Goal: Transaction & Acquisition: Book appointment/travel/reservation

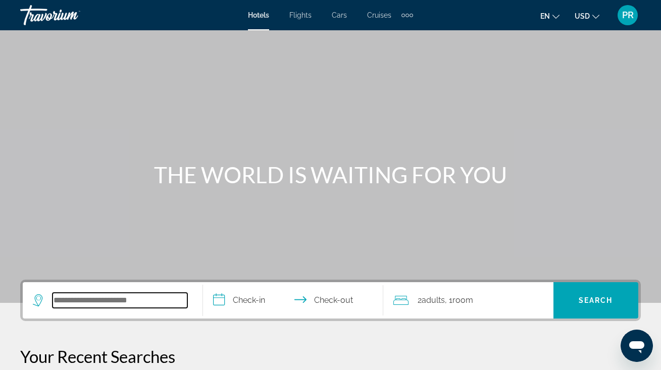
click at [93, 303] on input "Search hotel destination" at bounding box center [119, 300] width 135 height 15
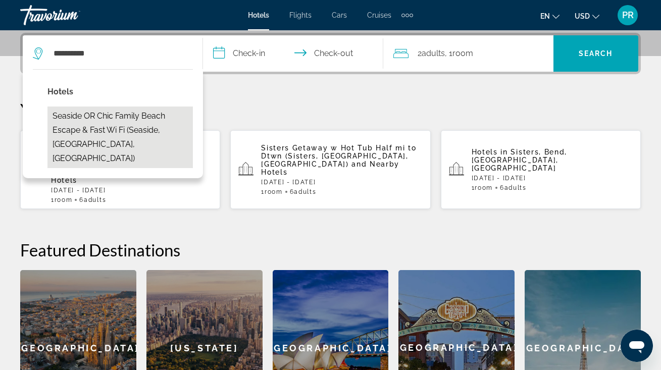
click at [148, 108] on button "Seaside OR Chic Family Beach Escape & Fast Wi Fi (Seaside, OR, US)" at bounding box center [119, 137] width 145 height 62
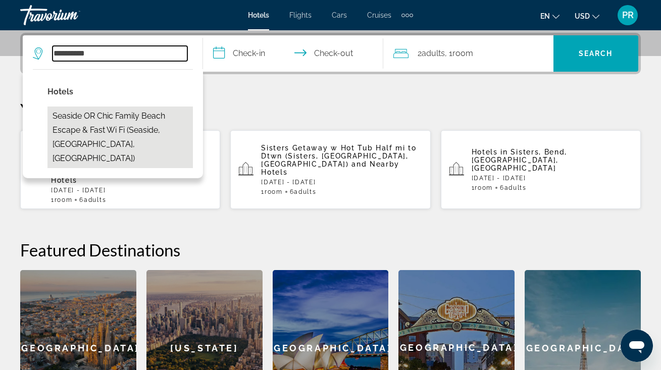
type input "**********"
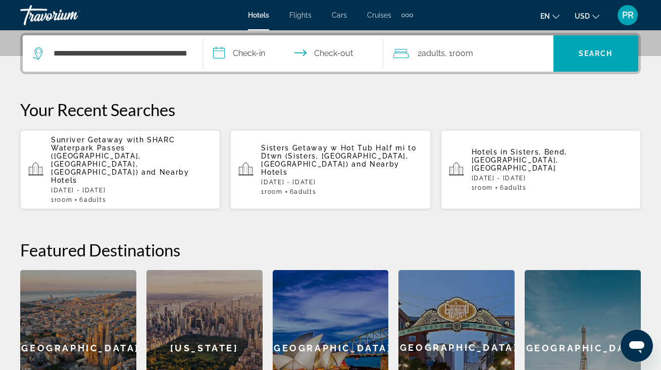
click at [236, 54] on input "**********" at bounding box center [295, 54] width 184 height 39
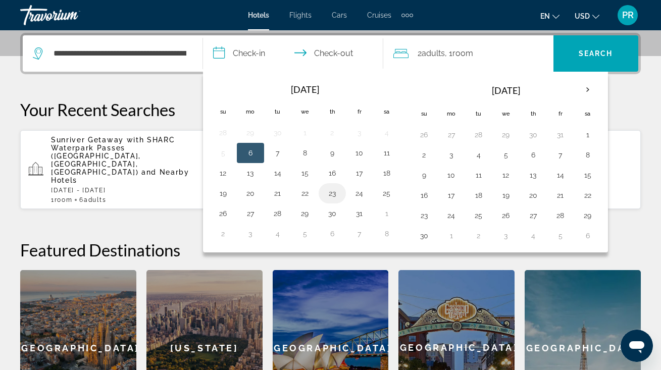
drag, startPoint x: 303, startPoint y: 195, endPoint x: 339, endPoint y: 193, distance: 35.9
click at [339, 193] on tr "19 20 21 22 23 24 25" at bounding box center [304, 193] width 191 height 20
click at [330, 191] on button "23" at bounding box center [332, 193] width 16 height 14
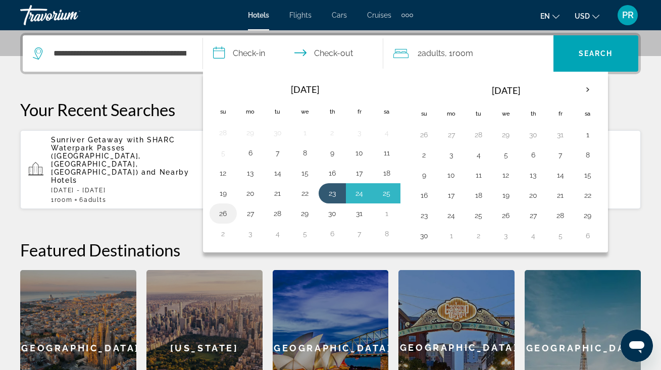
click at [228, 212] on button "26" at bounding box center [223, 213] width 16 height 14
type input "**********"
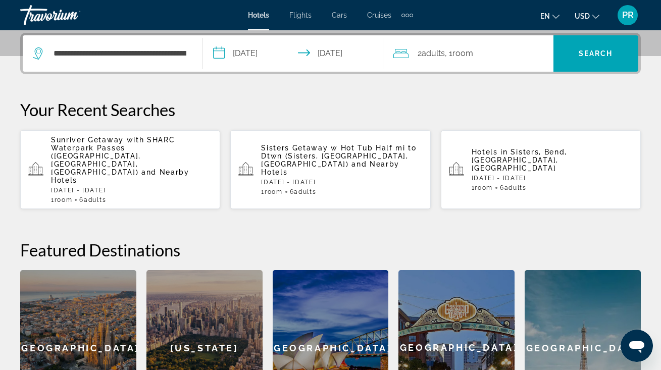
click at [473, 60] on span ", 1 Room rooms" at bounding box center [459, 53] width 28 height 14
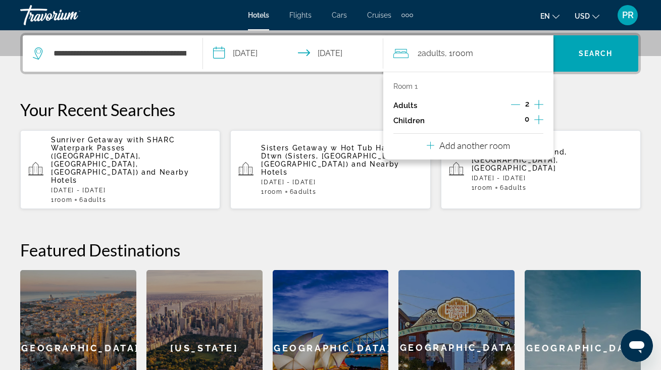
click at [535, 102] on icon "Increment adults" at bounding box center [538, 104] width 9 height 12
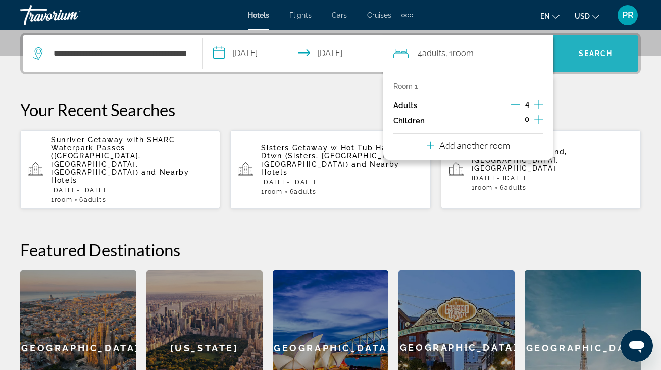
click at [583, 55] on span "Search" at bounding box center [595, 53] width 34 height 8
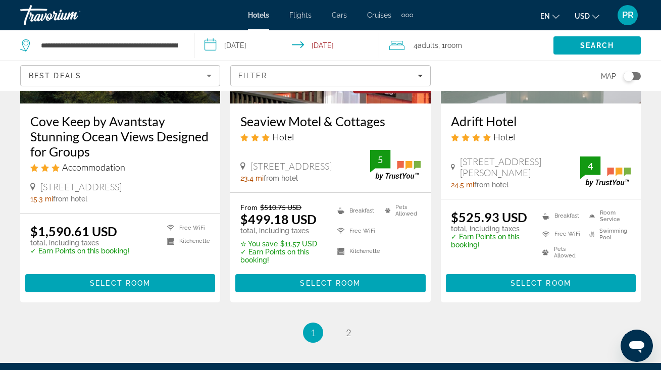
scroll to position [1355, 0]
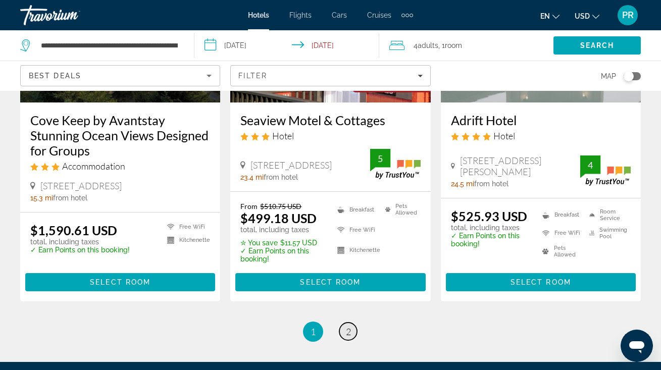
click at [348, 335] on span "2" at bounding box center [348, 331] width 5 height 11
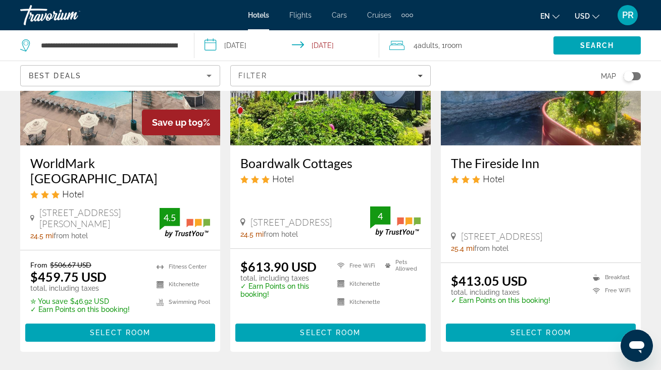
scroll to position [143, 0]
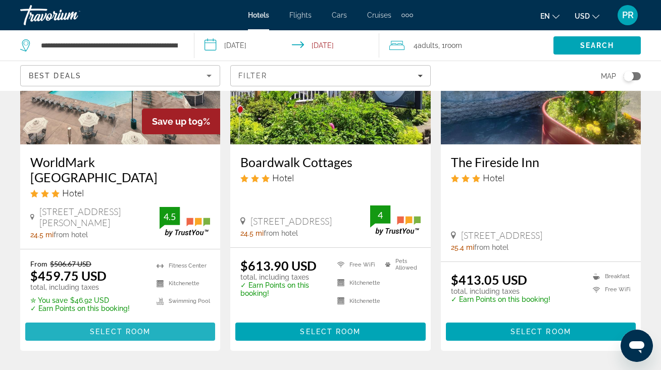
click at [118, 328] on span "Select Room" at bounding box center [120, 332] width 61 height 8
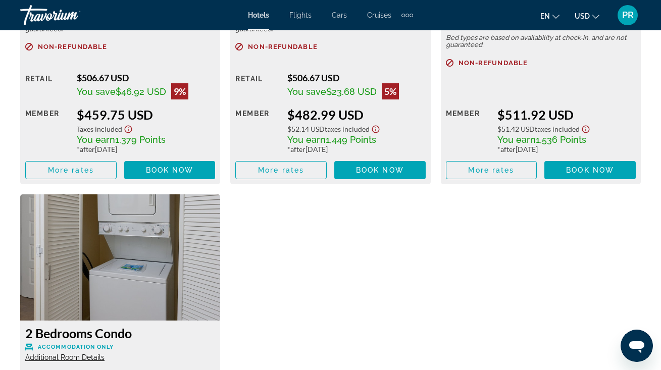
scroll to position [1731, 0]
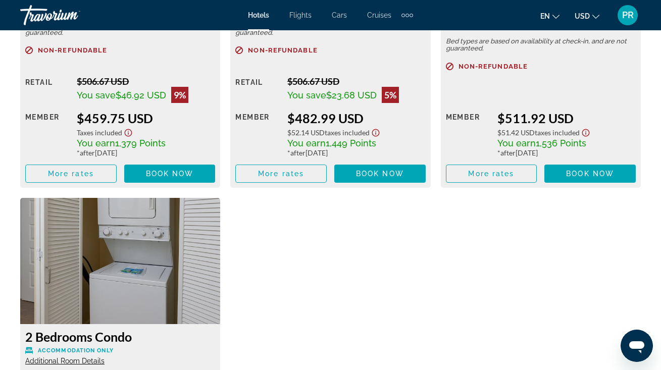
click at [119, 278] on img "Main content" at bounding box center [120, 261] width 200 height 126
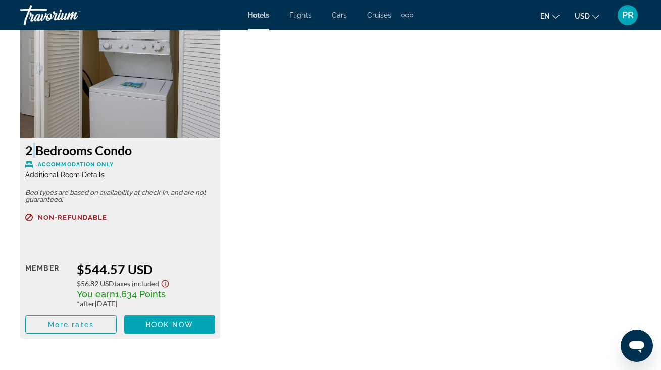
scroll to position [1919, 0]
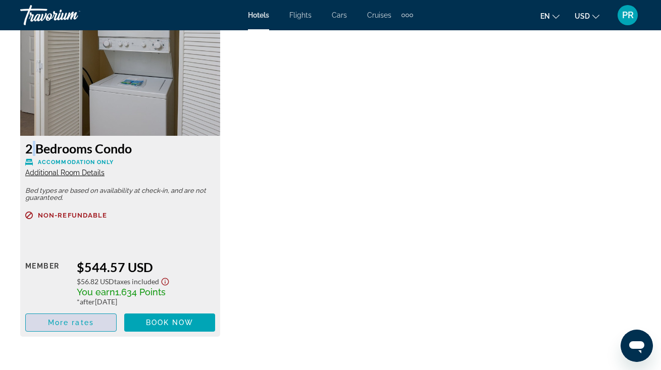
click at [89, 326] on span "More rates" at bounding box center [71, 322] width 46 height 8
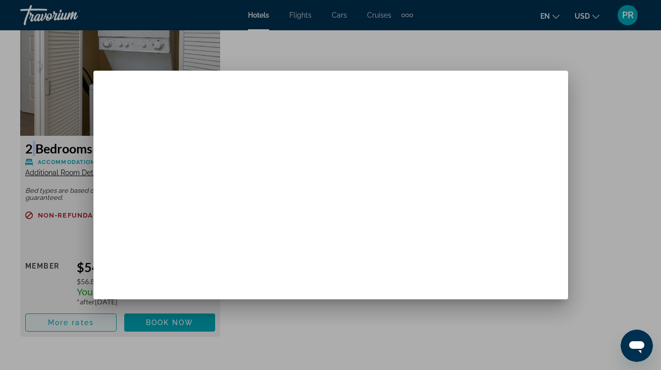
scroll to position [0, 0]
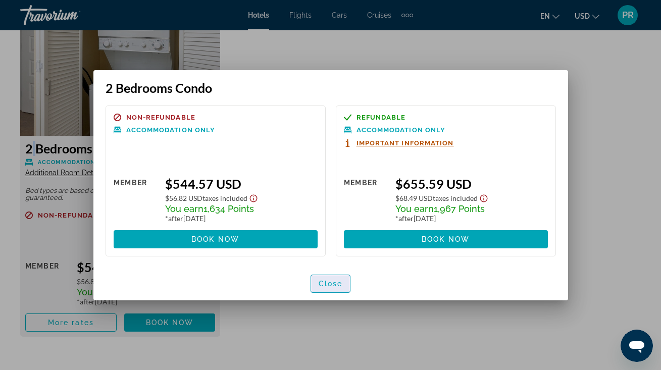
click at [327, 287] on span "Close" at bounding box center [330, 284] width 24 height 8
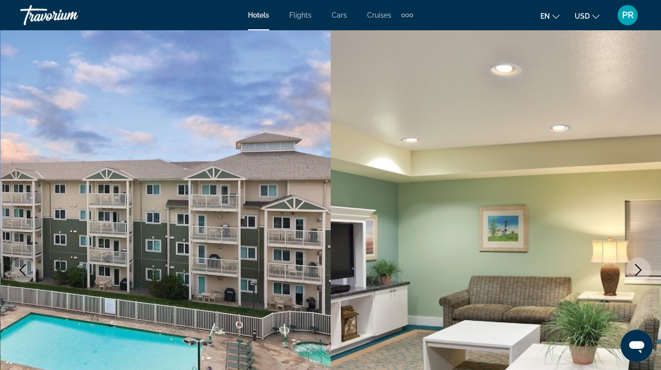
scroll to position [1919, 0]
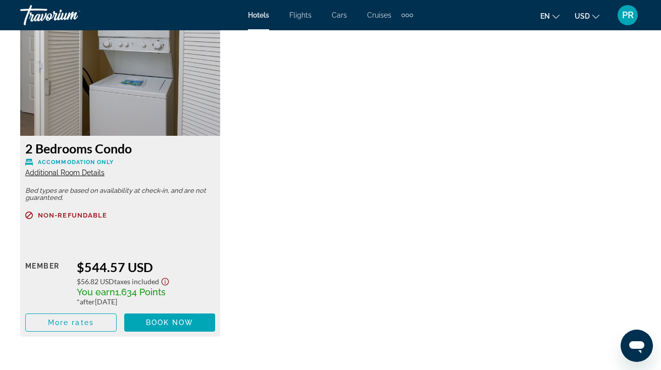
click at [77, 159] on div "2 Bedrooms Condo Accommodation Only Additional Room Details" at bounding box center [120, 159] width 190 height 36
click at [103, 272] on div "$544.57 USD" at bounding box center [146, 266] width 138 height 15
click at [66, 174] on span "Additional Room Details" at bounding box center [64, 173] width 79 height 8
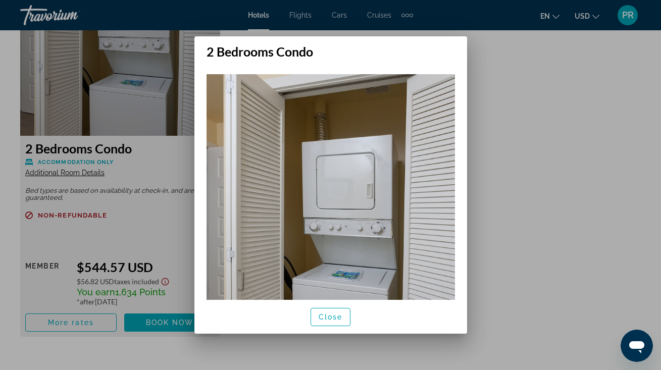
click at [334, 218] on img at bounding box center [330, 262] width 248 height 376
click at [325, 324] on span "button" at bounding box center [330, 317] width 39 height 24
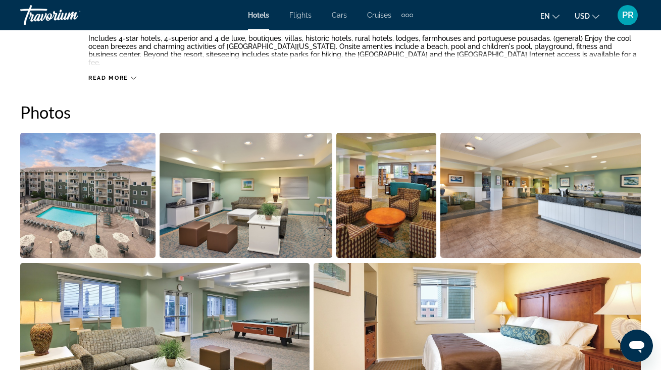
scroll to position [599, 0]
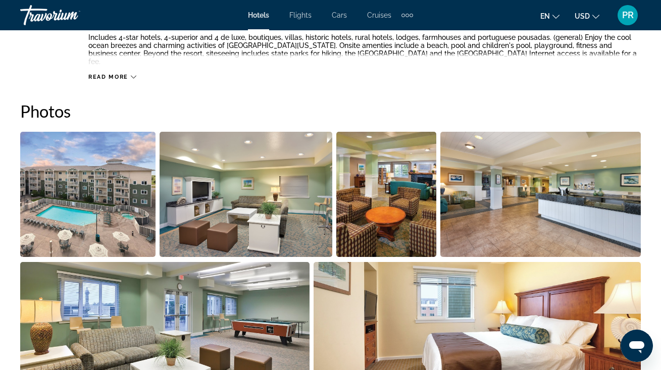
click at [97, 184] on img "Open full-screen image slider" at bounding box center [87, 194] width 135 height 125
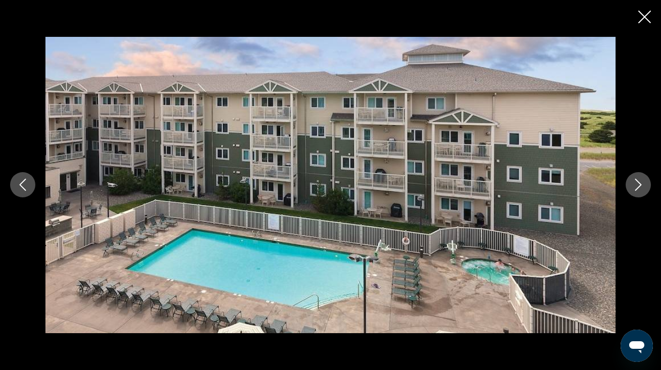
click at [639, 187] on icon "Next image" at bounding box center [638, 185] width 7 height 12
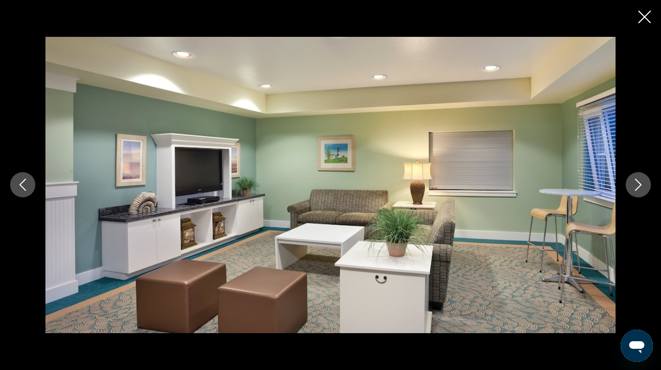
click at [639, 187] on icon "Next image" at bounding box center [638, 185] width 7 height 12
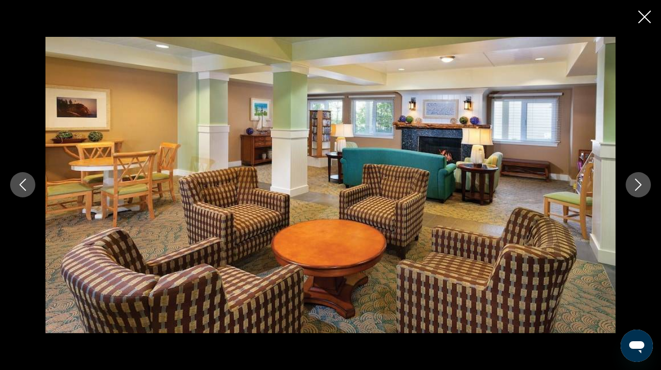
click at [639, 187] on icon "Next image" at bounding box center [638, 185] width 7 height 12
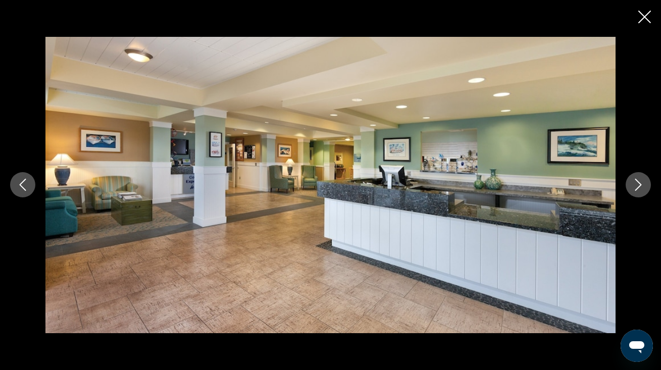
click at [639, 187] on icon "Next image" at bounding box center [638, 185] width 7 height 12
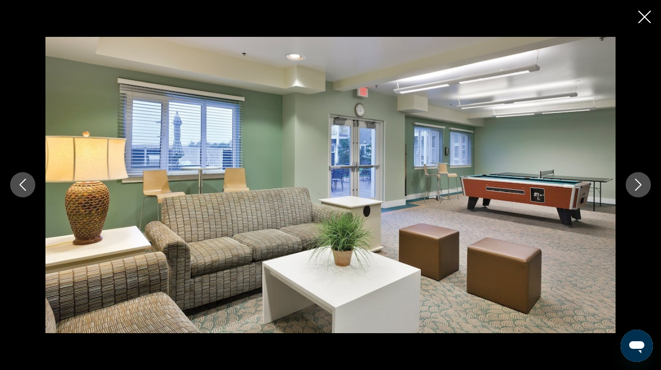
click at [639, 187] on icon "Next image" at bounding box center [638, 185] width 7 height 12
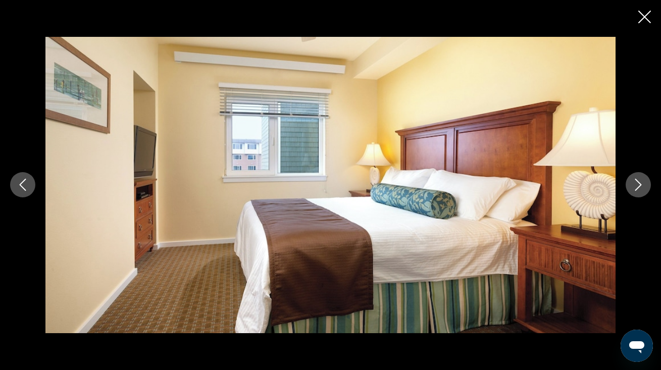
click at [639, 187] on icon "Next image" at bounding box center [638, 185] width 7 height 12
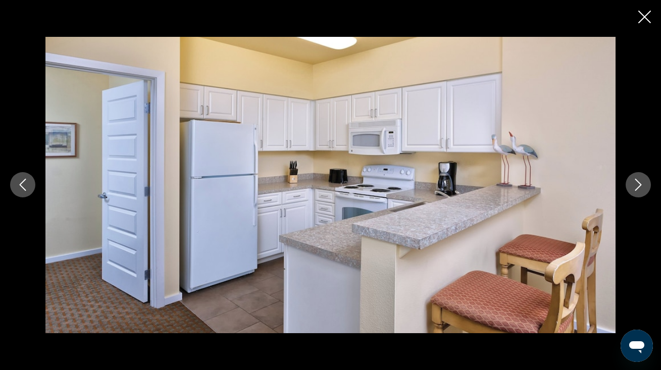
click at [639, 187] on icon "Next image" at bounding box center [638, 185] width 7 height 12
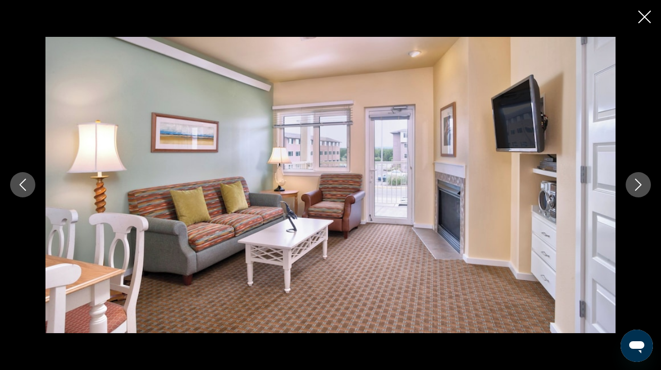
click at [639, 187] on icon "Next image" at bounding box center [638, 185] width 7 height 12
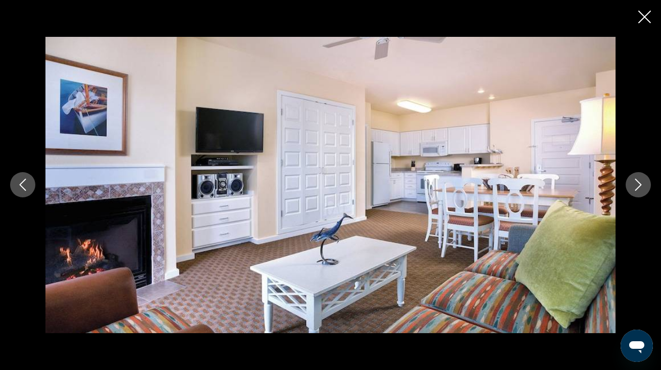
click at [639, 187] on icon "Next image" at bounding box center [638, 185] width 7 height 12
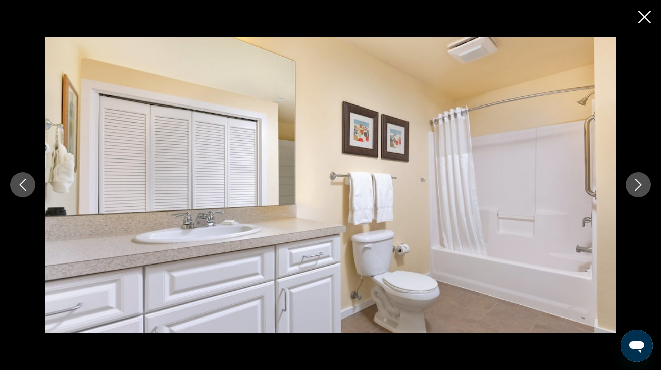
click at [639, 187] on icon "Next image" at bounding box center [638, 185] width 7 height 12
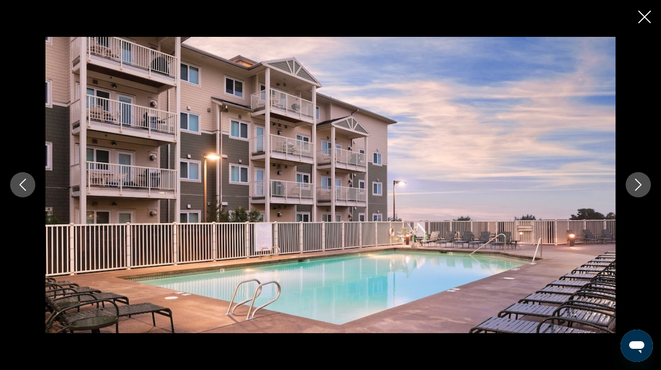
click at [639, 187] on icon "Next image" at bounding box center [638, 185] width 7 height 12
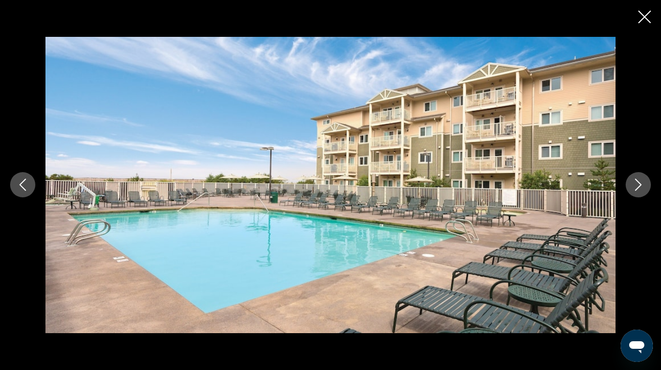
click at [639, 187] on icon "Next image" at bounding box center [638, 185] width 7 height 12
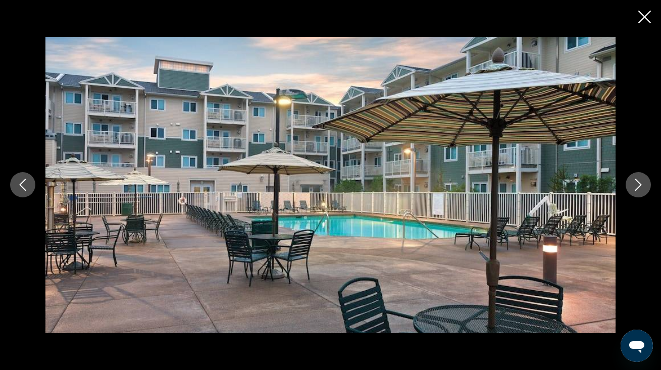
click at [639, 187] on icon "Next image" at bounding box center [638, 185] width 7 height 12
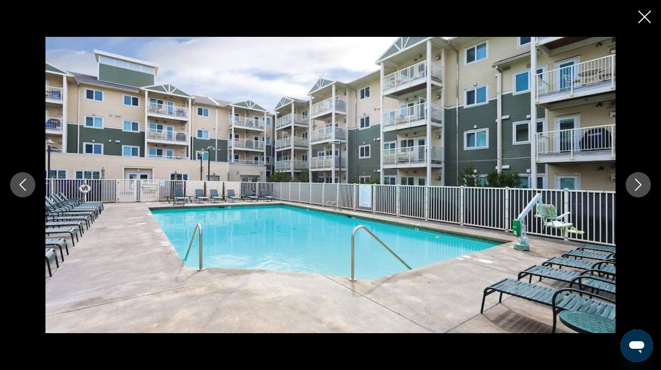
click at [639, 187] on icon "Next image" at bounding box center [638, 185] width 7 height 12
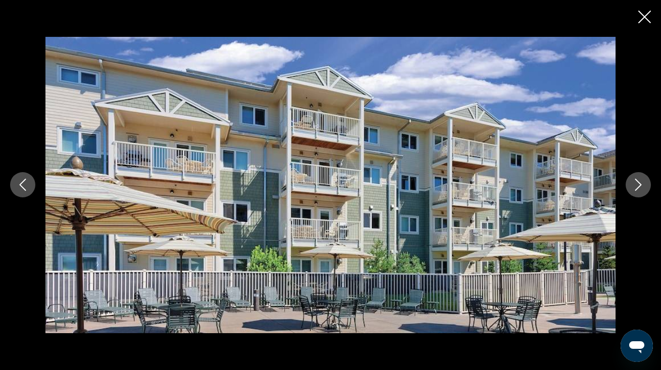
click at [639, 187] on icon "Next image" at bounding box center [638, 185] width 7 height 12
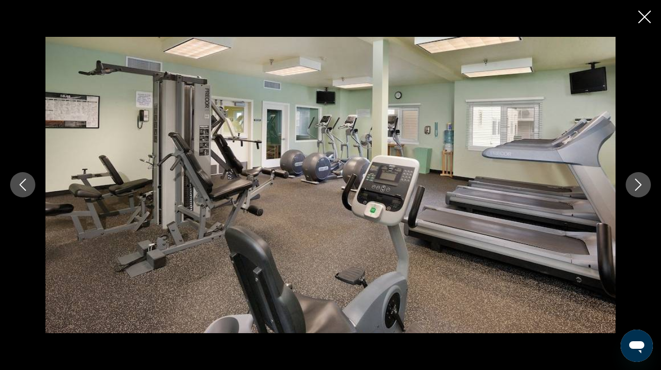
click at [639, 187] on icon "Next image" at bounding box center [638, 185] width 7 height 12
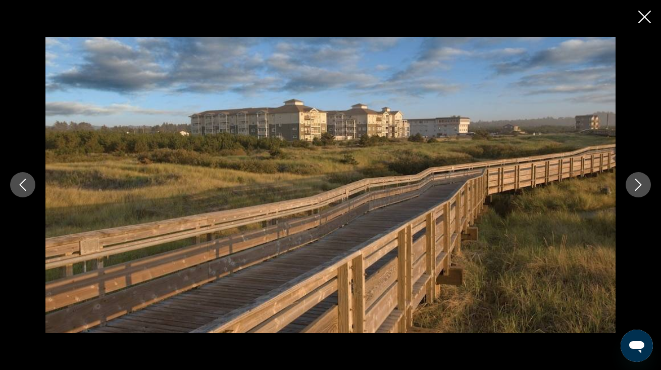
click at [639, 187] on icon "Next image" at bounding box center [638, 185] width 7 height 12
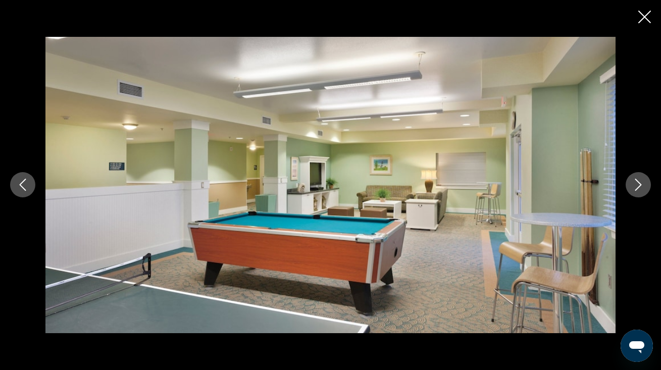
click at [639, 187] on icon "Next image" at bounding box center [638, 185] width 7 height 12
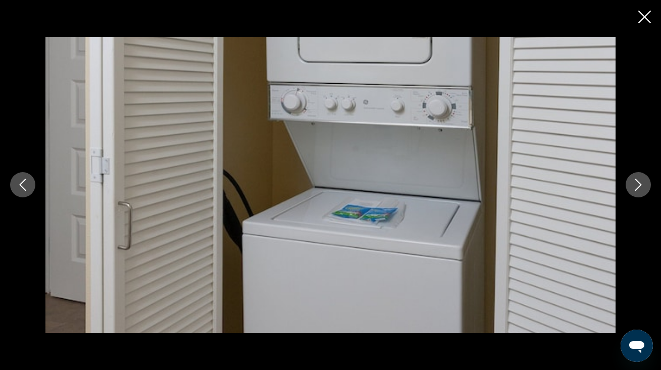
click at [639, 187] on icon "Next image" at bounding box center [638, 185] width 7 height 12
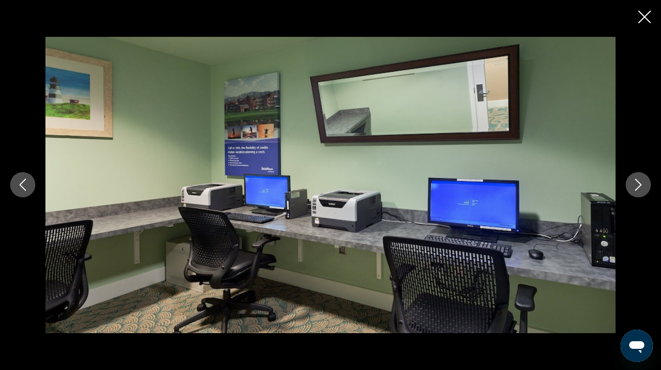
click at [639, 187] on icon "Next image" at bounding box center [638, 185] width 7 height 12
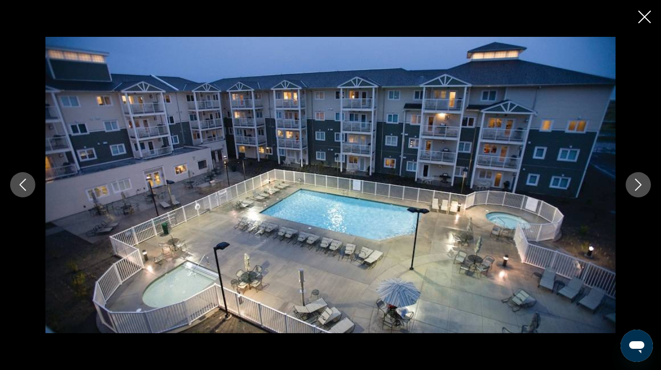
click at [639, 187] on icon "Next image" at bounding box center [638, 185] width 7 height 12
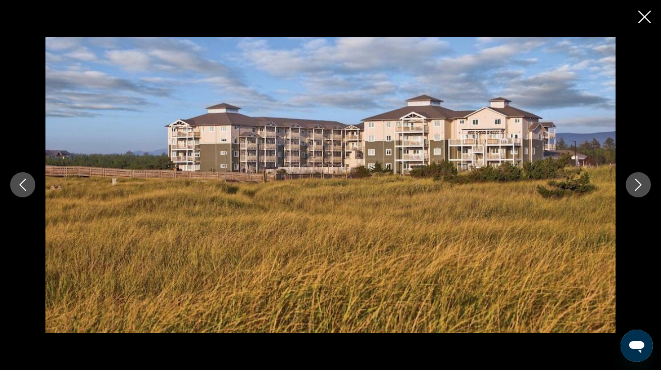
click at [639, 187] on icon "Next image" at bounding box center [638, 185] width 7 height 12
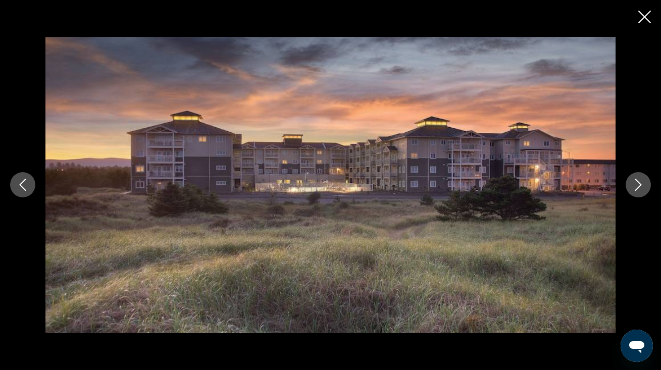
click at [639, 187] on icon "Next image" at bounding box center [638, 185] width 7 height 12
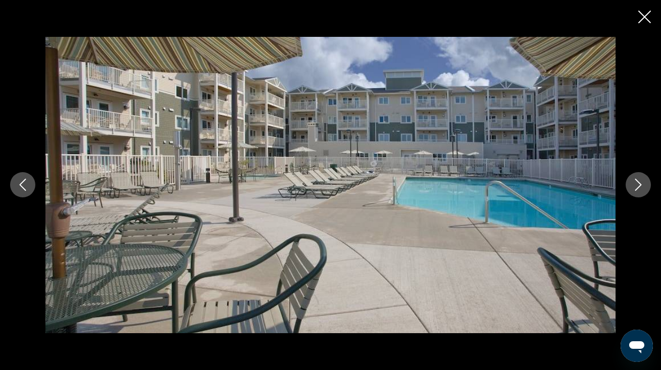
click at [639, 187] on icon "Next image" at bounding box center [638, 185] width 7 height 12
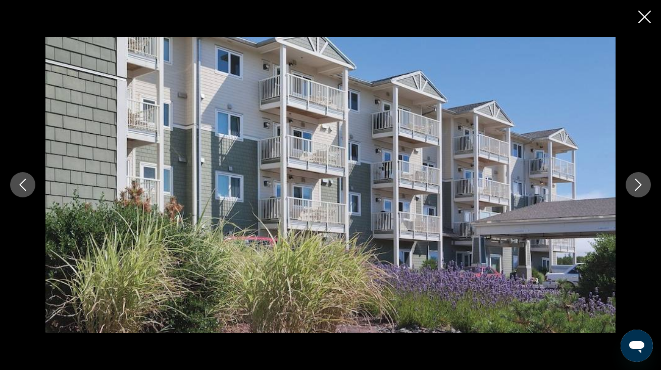
click at [637, 176] on button "Next image" at bounding box center [637, 184] width 25 height 25
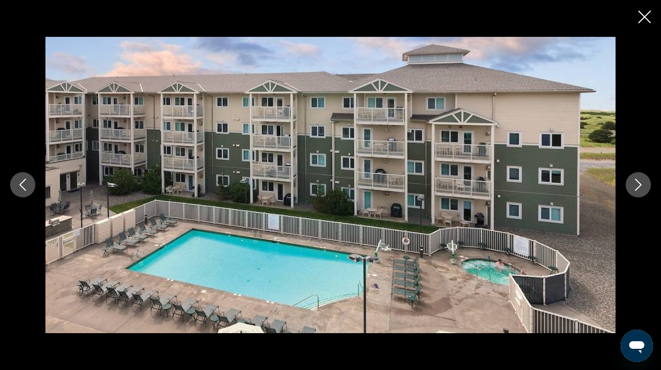
click at [637, 173] on button "Next image" at bounding box center [637, 184] width 25 height 25
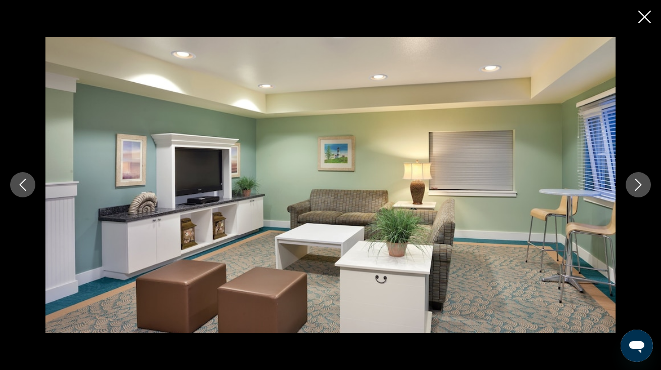
click at [644, 11] on icon "Close slideshow" at bounding box center [644, 17] width 13 height 13
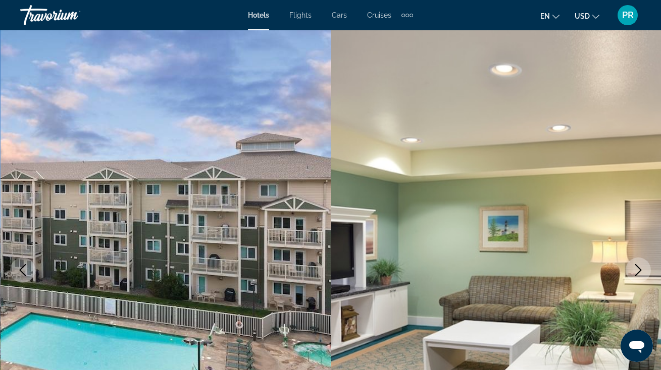
scroll to position [0, 0]
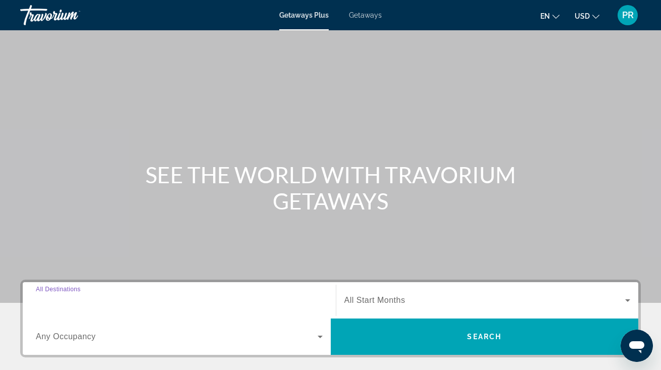
click at [142, 299] on input "Destination All Destinations" at bounding box center [179, 301] width 287 height 12
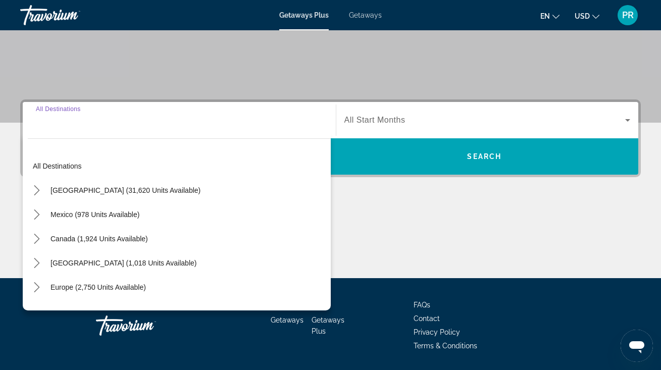
scroll to position [212, 0]
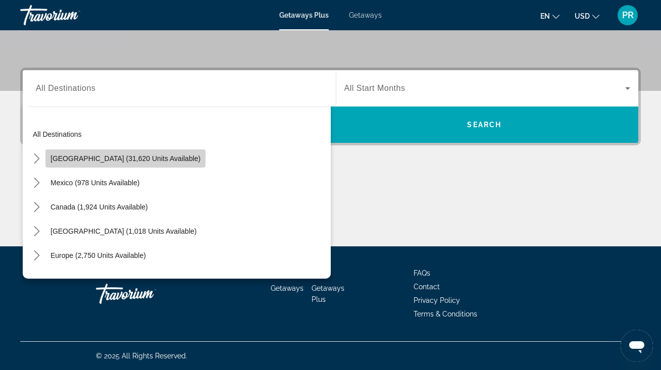
click at [156, 159] on span "United States (31,620 units available)" at bounding box center [125, 158] width 150 height 8
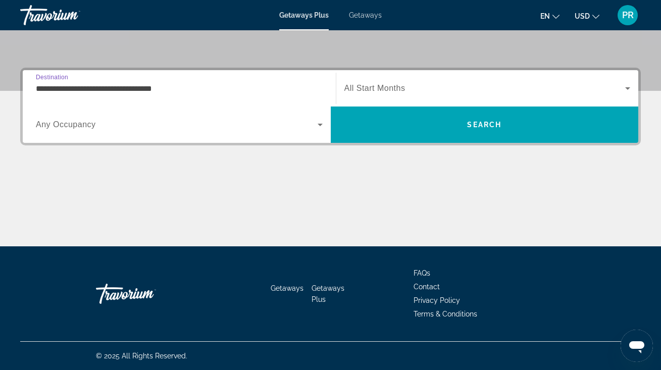
click at [139, 89] on input "**********" at bounding box center [179, 89] width 287 height 12
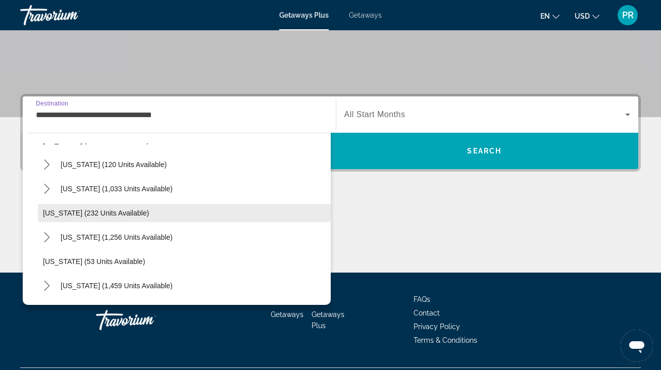
scroll to position [625, 0]
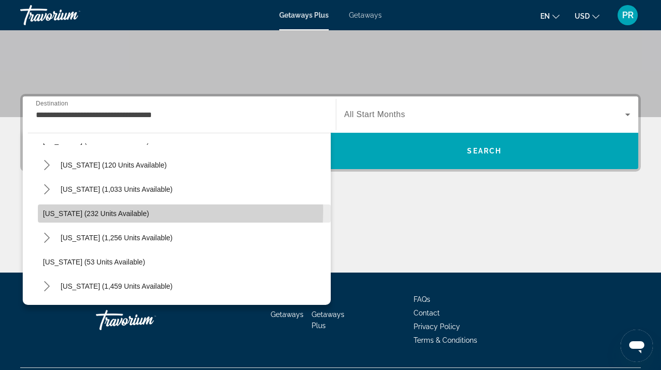
click at [115, 210] on span "Oregon (232 units available)" at bounding box center [96, 213] width 106 height 8
type input "**********"
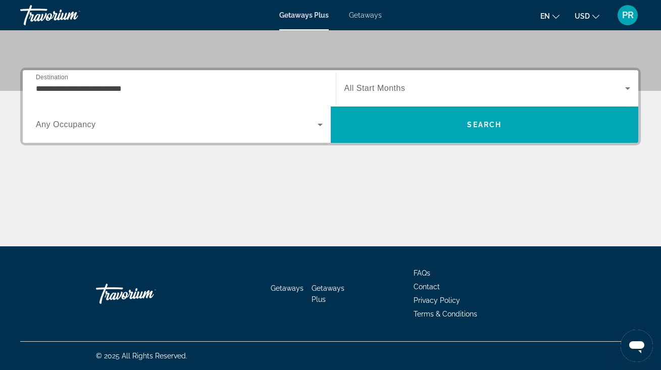
click at [405, 88] on span "All Start Months" at bounding box center [374, 88] width 61 height 9
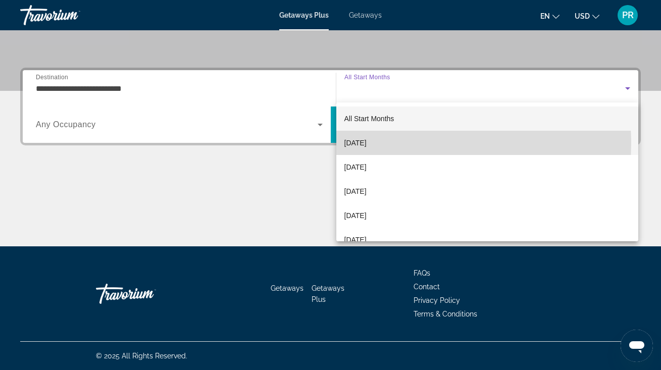
click at [366, 143] on span "[DATE]" at bounding box center [355, 143] width 22 height 12
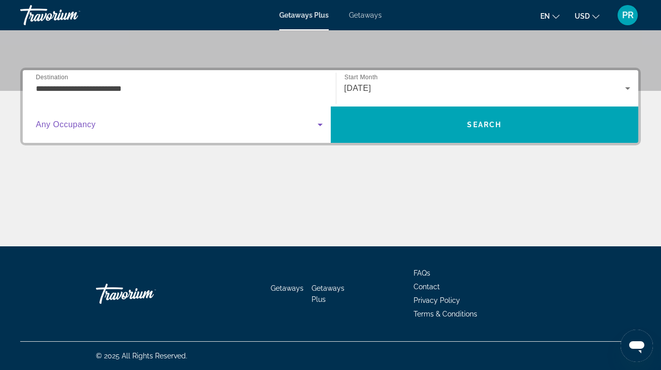
click at [229, 124] on span "Search widget" at bounding box center [177, 125] width 282 height 12
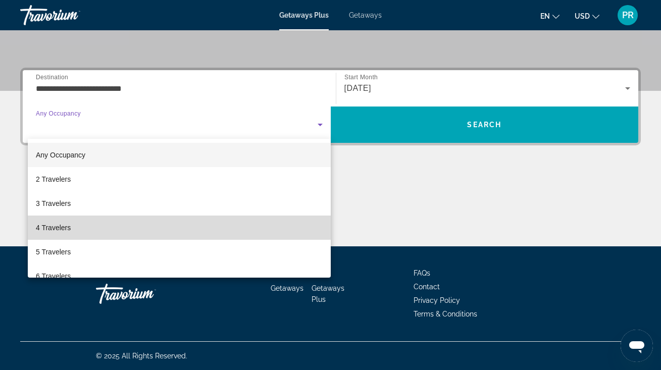
click at [205, 222] on mat-option "4 Travelers" at bounding box center [179, 228] width 303 height 24
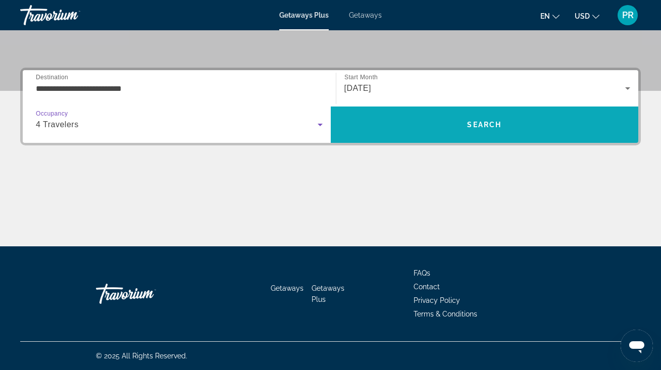
click at [409, 132] on span "Search" at bounding box center [485, 125] width 308 height 24
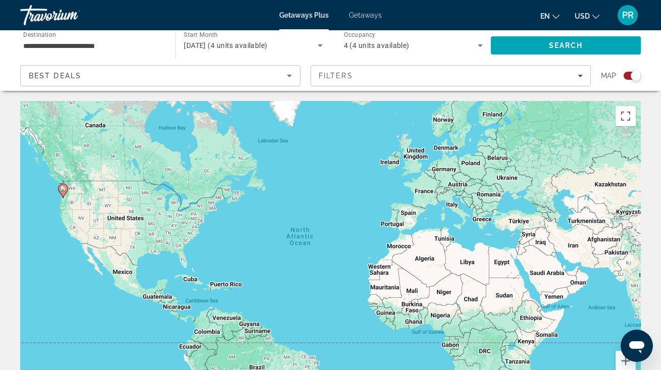
click at [295, 17] on span "Getaways Plus" at bounding box center [303, 15] width 49 height 8
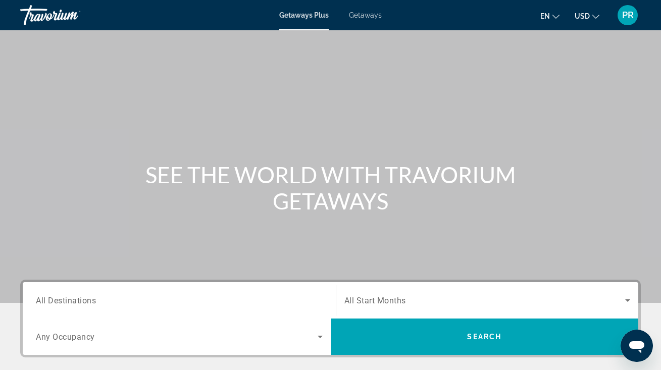
click at [84, 299] on span "All Destinations" at bounding box center [66, 300] width 60 height 10
click at [84, 299] on input "Destination All Destinations" at bounding box center [179, 301] width 287 height 12
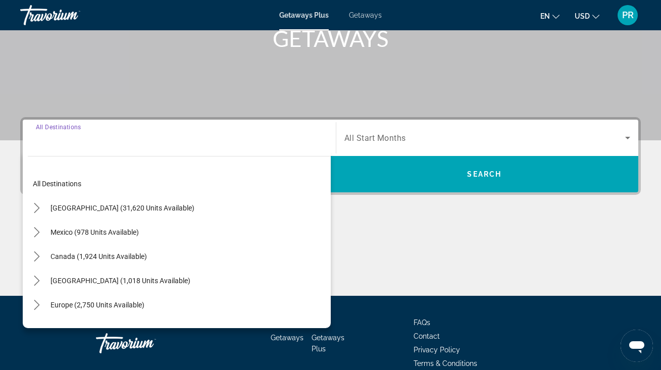
scroll to position [212, 0]
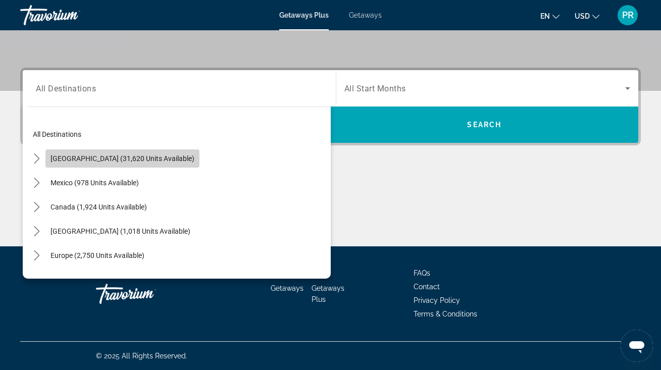
click at [128, 159] on span "United States (31,620 units available)" at bounding box center [122, 158] width 144 height 8
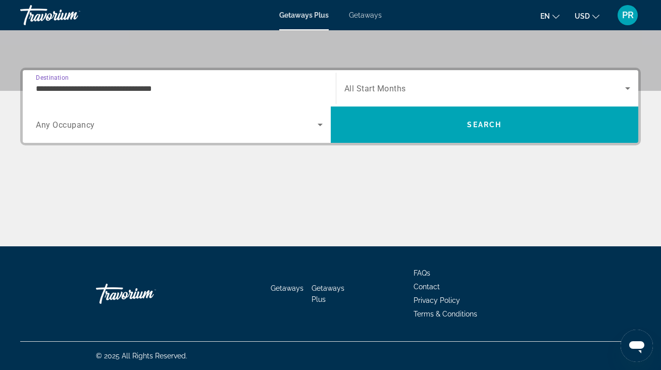
click at [118, 92] on input "**********" at bounding box center [179, 89] width 287 height 12
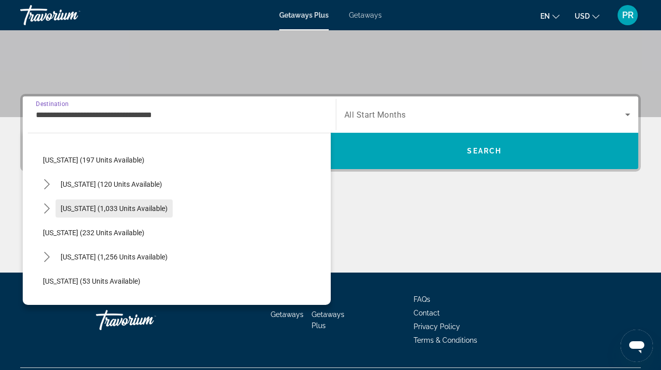
scroll to position [604, 0]
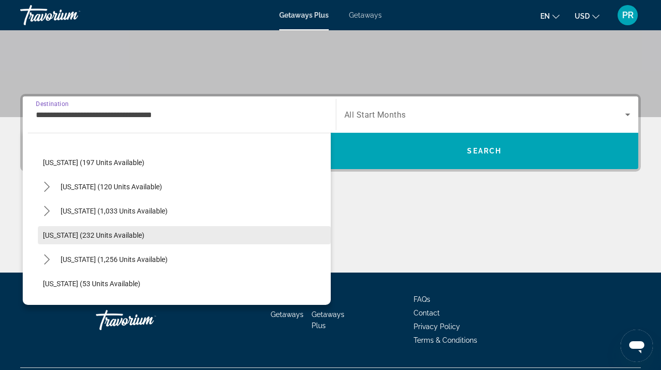
click at [66, 238] on span "Oregon (232 units available)" at bounding box center [93, 235] width 101 height 8
type input "**********"
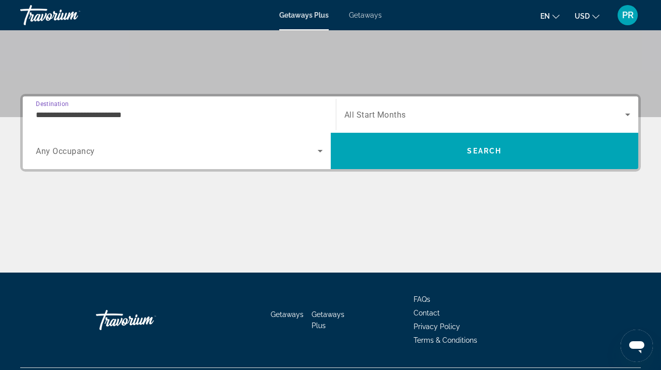
scroll to position [212, 0]
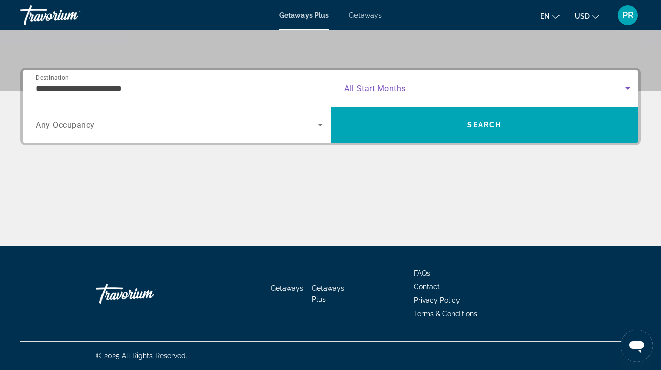
click at [415, 88] on span "Search widget" at bounding box center [484, 88] width 281 height 12
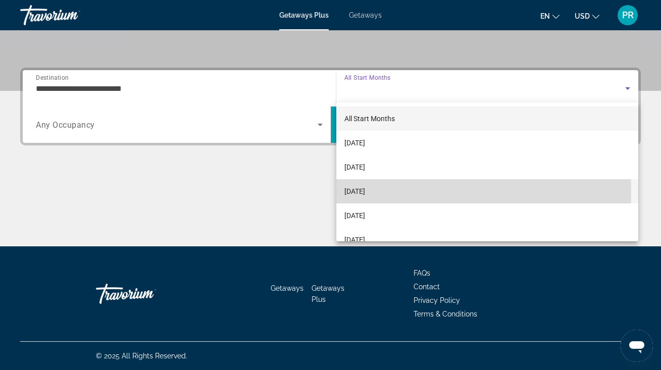
click at [363, 191] on span "[DATE]" at bounding box center [354, 191] width 21 height 12
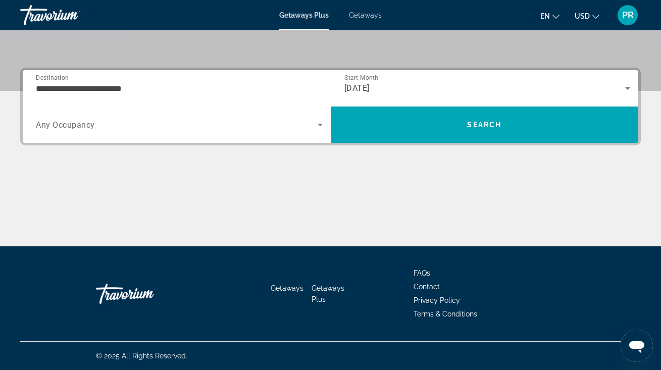
click at [209, 131] on div "Search widget" at bounding box center [179, 125] width 287 height 28
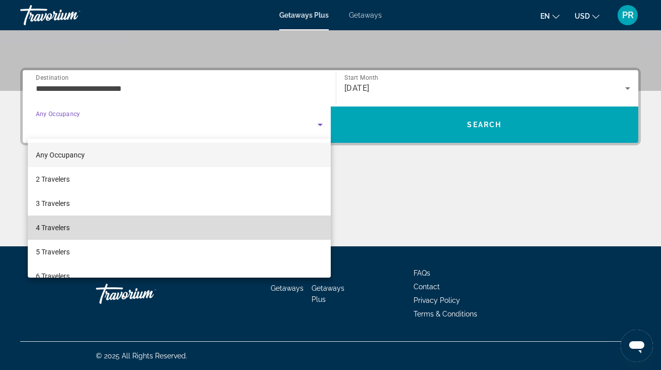
click at [203, 220] on mat-option "4 Travelers" at bounding box center [179, 228] width 303 height 24
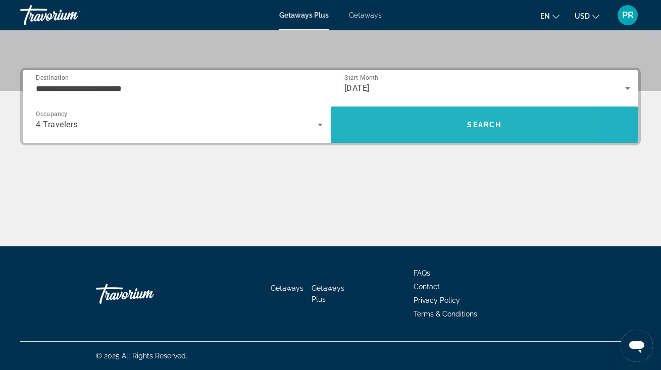
click at [425, 135] on span "Search" at bounding box center [485, 125] width 308 height 24
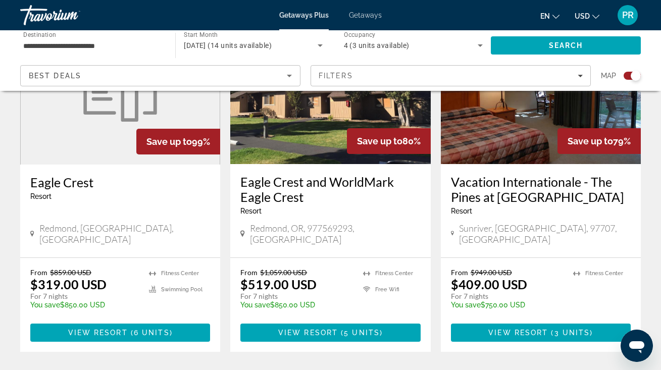
scroll to position [437, 0]
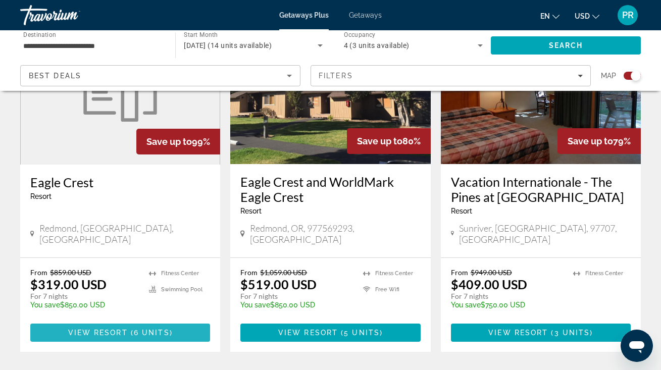
click at [167, 329] on span "6 units" at bounding box center [152, 333] width 36 height 8
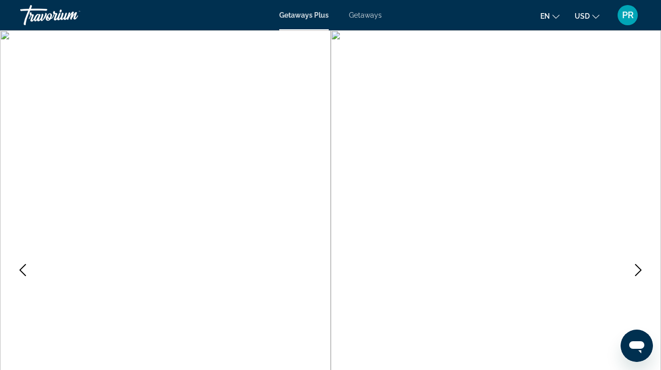
click at [166, 269] on img "Main content" at bounding box center [165, 269] width 331 height 479
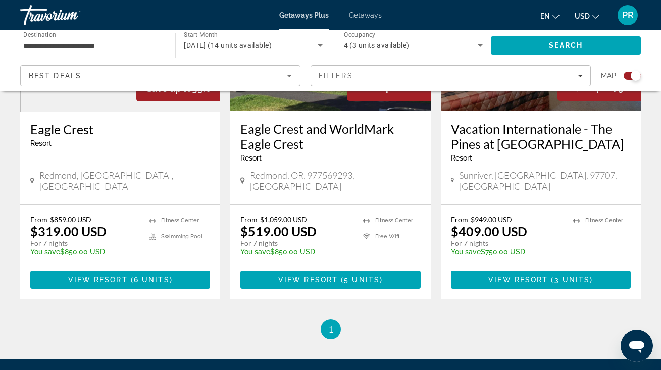
scroll to position [489, 0]
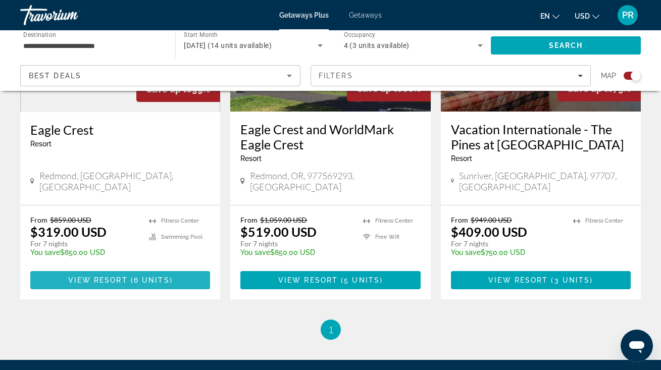
click at [121, 276] on span "View Resort" at bounding box center [98, 280] width 60 height 8
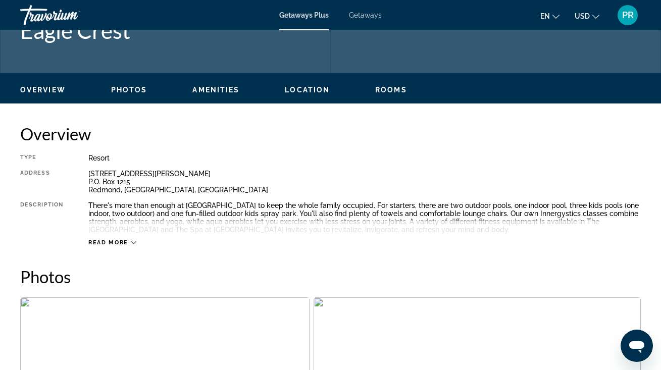
scroll to position [434, 0]
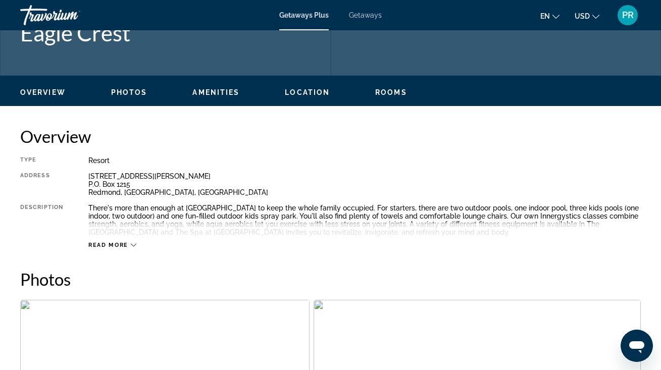
click at [136, 87] on ul "Overview Photos Amenities Location Rooms Search" at bounding box center [330, 91] width 620 height 11
click at [136, 93] on span "Photos" at bounding box center [129, 92] width 36 height 8
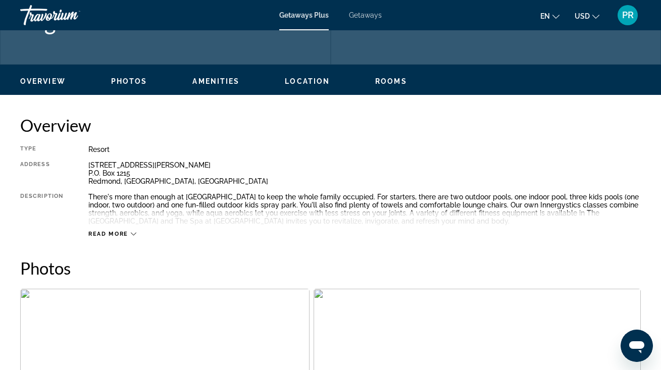
scroll to position [440, 0]
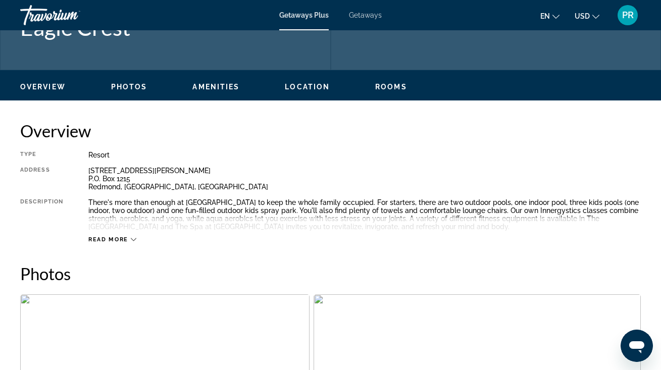
click at [62, 281] on h2 "Photos" at bounding box center [330, 273] width 620 height 20
click at [81, 311] on button "Open full-screen image slider" at bounding box center [164, 357] width 289 height 126
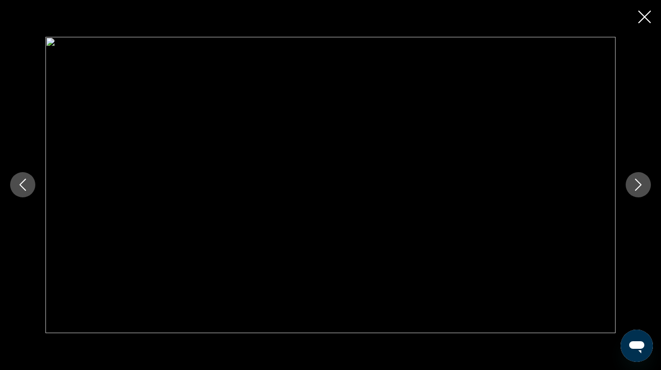
click at [643, 184] on icon "Next image" at bounding box center [638, 185] width 12 height 12
click at [639, 185] on icon "Next image" at bounding box center [638, 185] width 12 height 12
click at [502, 235] on div "Main content" at bounding box center [330, 185] width 570 height 296
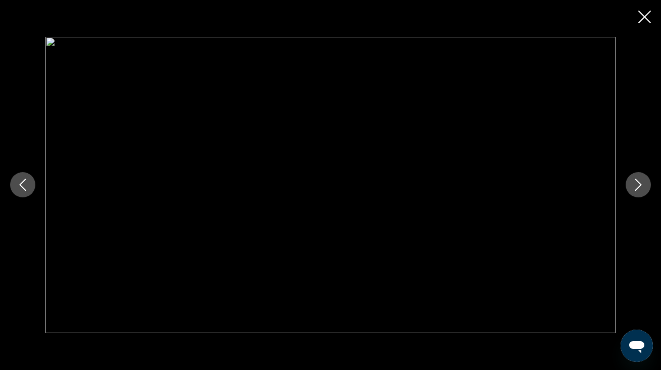
click at [644, 13] on icon "Close slideshow" at bounding box center [644, 17] width 13 height 13
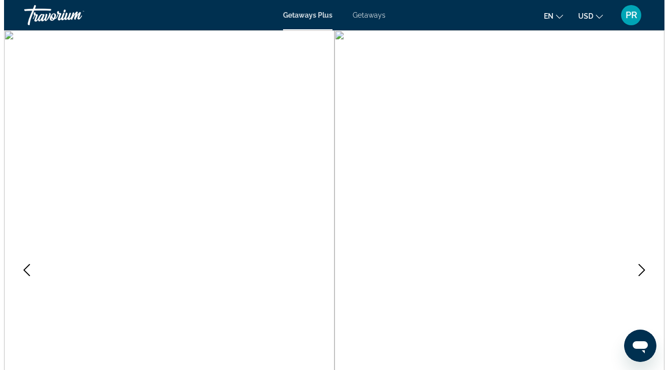
scroll to position [0, 0]
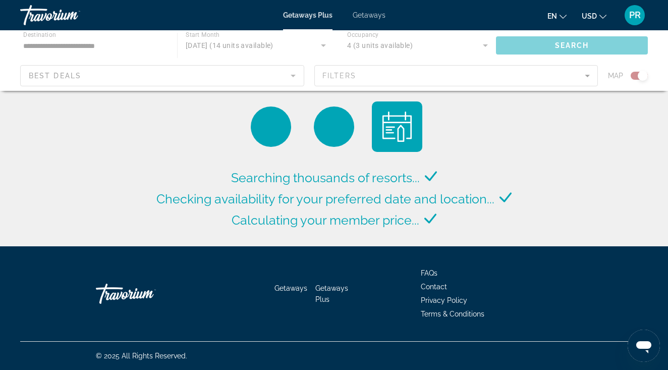
click at [96, 49] on div "Main content" at bounding box center [334, 60] width 668 height 61
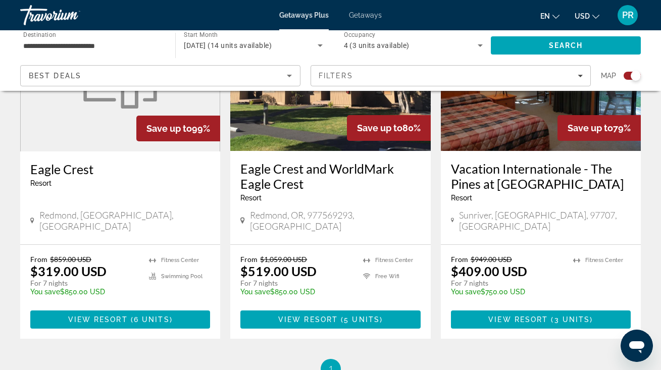
scroll to position [462, 0]
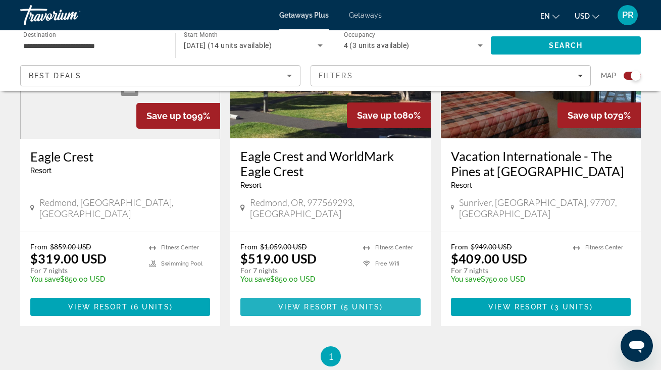
click at [332, 303] on span "View Resort" at bounding box center [308, 307] width 60 height 8
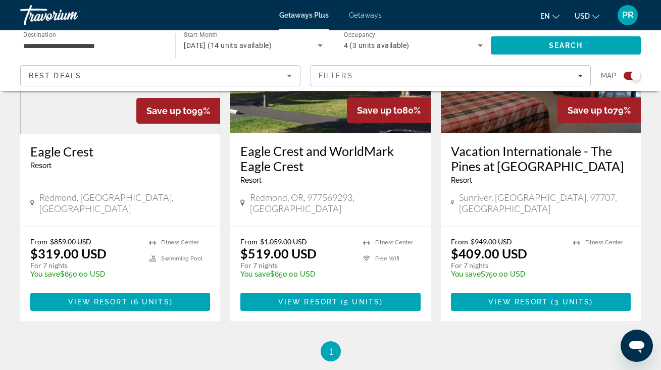
scroll to position [480, 0]
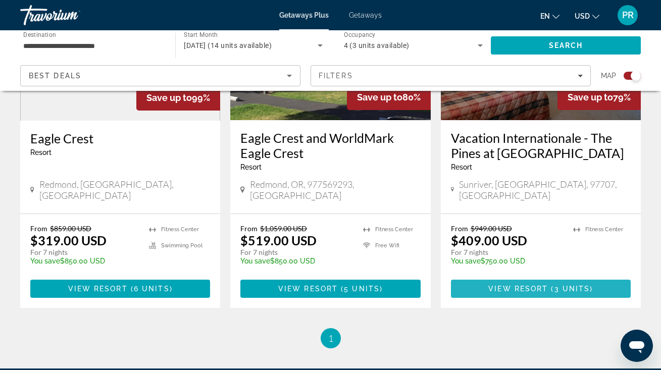
click at [544, 285] on span "View Resort" at bounding box center [518, 289] width 60 height 8
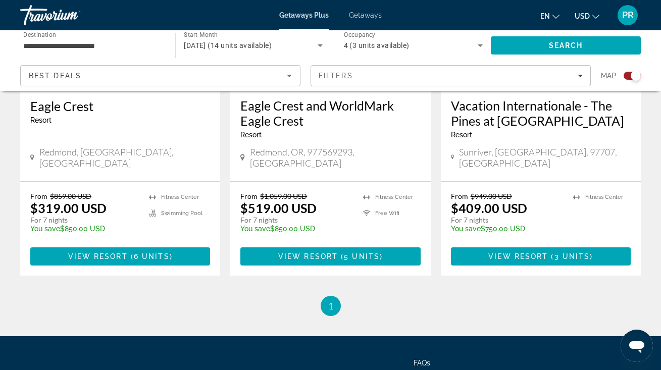
scroll to position [511, 0]
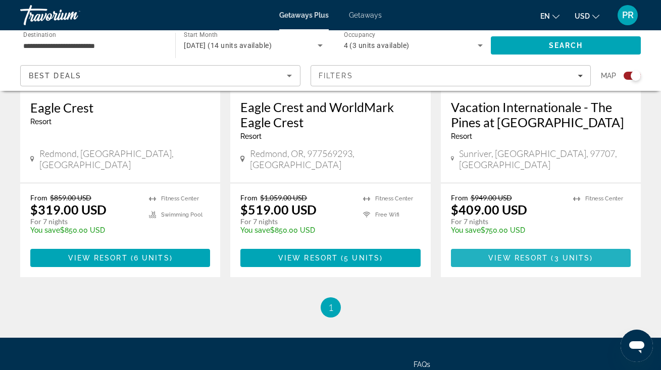
click at [559, 254] on span "3 units" at bounding box center [572, 258] width 36 height 8
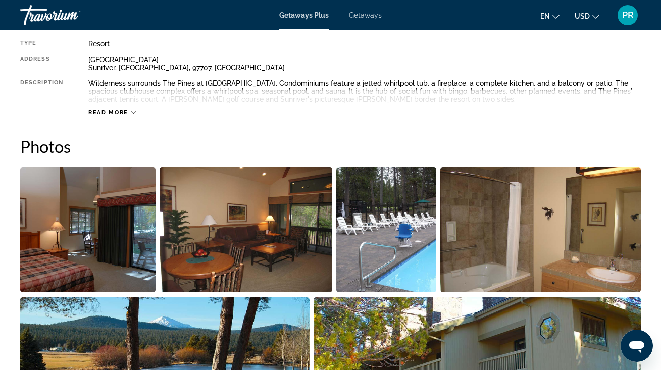
scroll to position [554, 0]
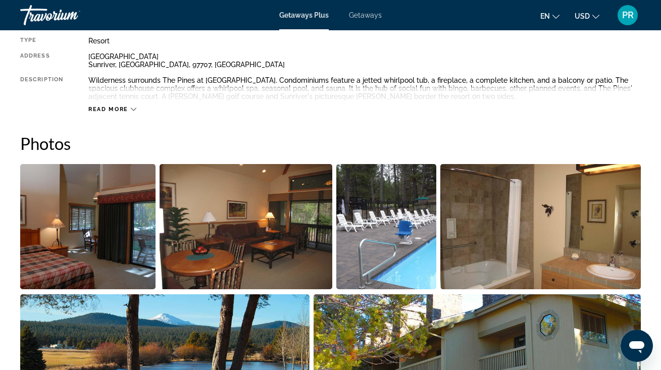
click at [64, 240] on img "Open full-screen image slider" at bounding box center [87, 226] width 135 height 125
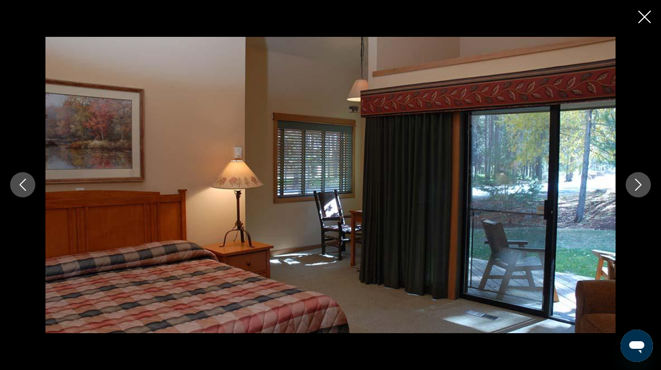
click at [639, 187] on icon "Next image" at bounding box center [638, 185] width 12 height 12
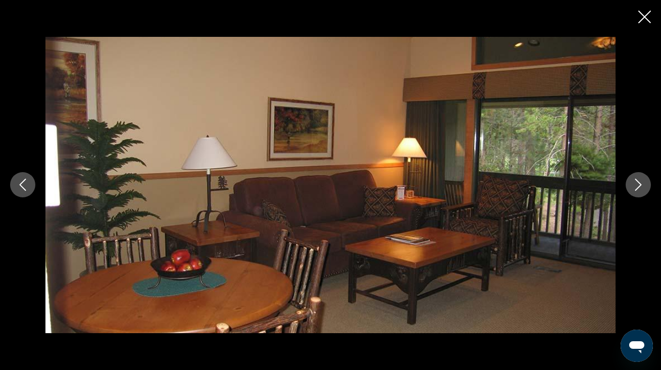
click at [639, 187] on icon "Next image" at bounding box center [638, 185] width 12 height 12
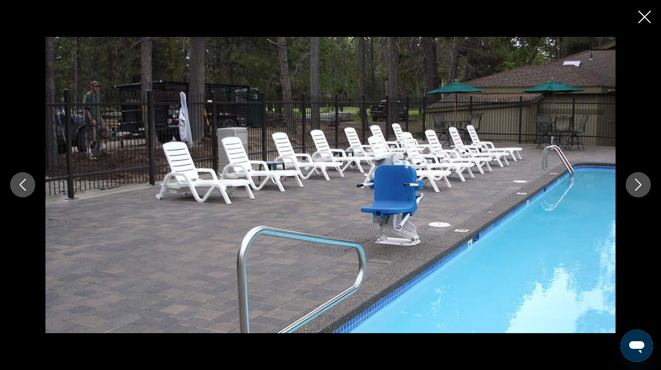
click at [639, 187] on icon "Next image" at bounding box center [638, 185] width 12 height 12
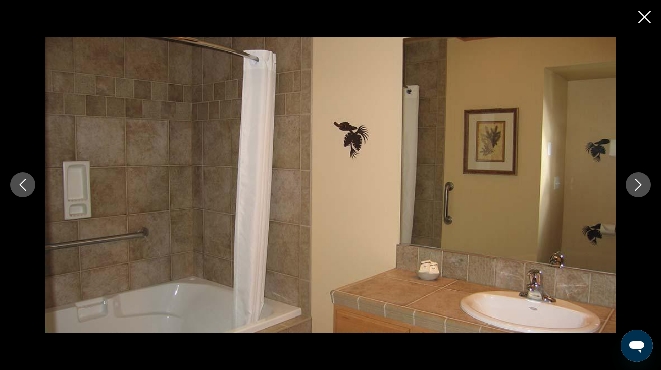
click at [639, 187] on icon "Next image" at bounding box center [638, 185] width 12 height 12
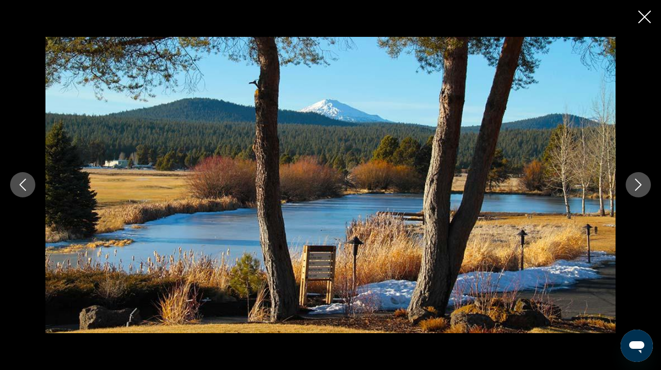
click at [639, 187] on icon "Next image" at bounding box center [638, 185] width 12 height 12
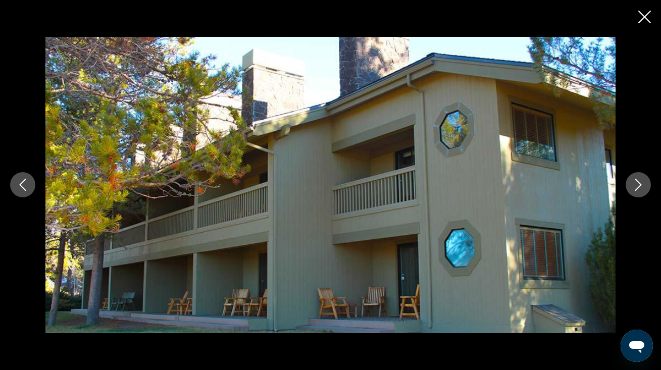
click at [639, 187] on icon "Next image" at bounding box center [638, 185] width 12 height 12
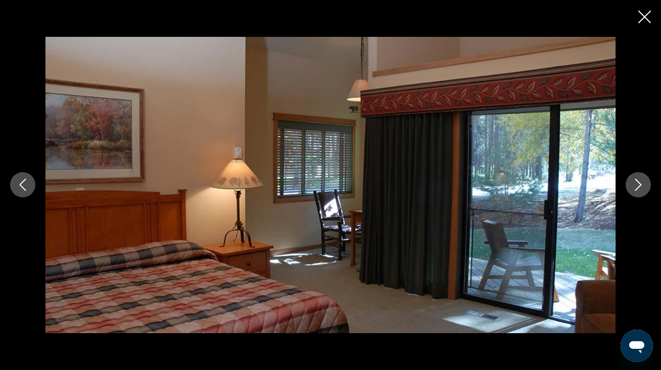
click at [639, 187] on icon "Next image" at bounding box center [638, 185] width 12 height 12
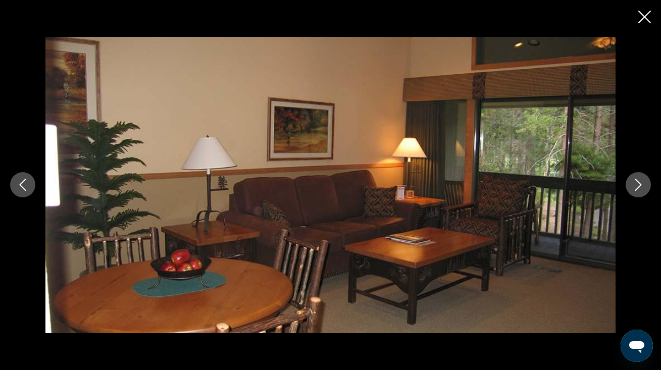
click at [639, 187] on icon "Next image" at bounding box center [638, 185] width 12 height 12
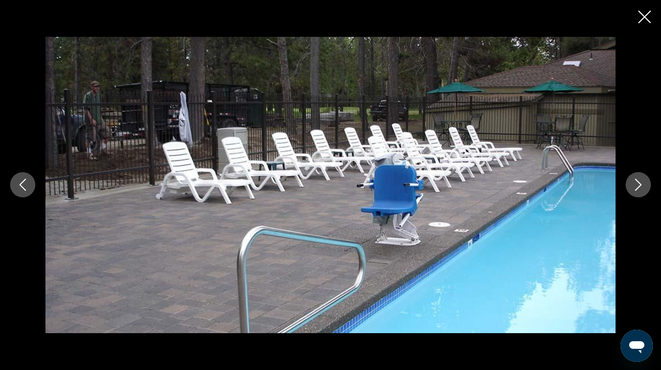
click at [639, 187] on icon "Next image" at bounding box center [638, 185] width 12 height 12
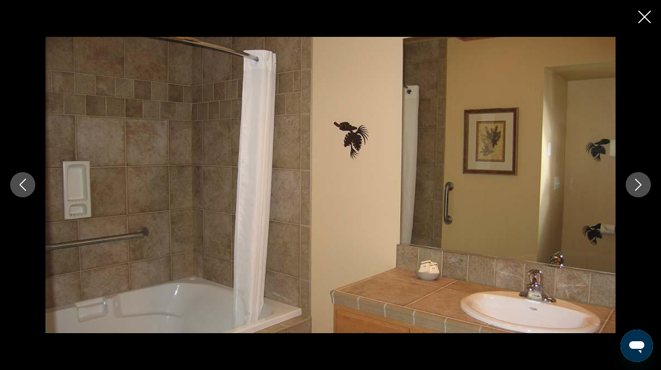
click at [639, 187] on icon "Next image" at bounding box center [638, 185] width 12 height 12
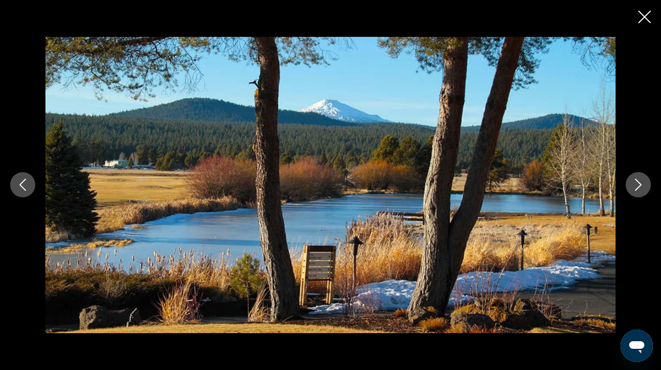
click at [639, 187] on icon "Next image" at bounding box center [638, 185] width 12 height 12
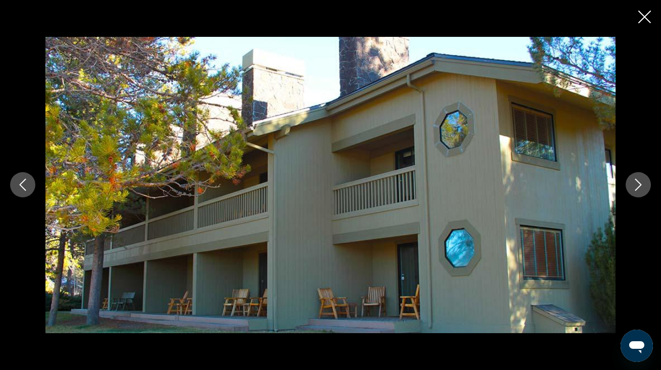
click at [639, 187] on icon "Next image" at bounding box center [638, 185] width 12 height 12
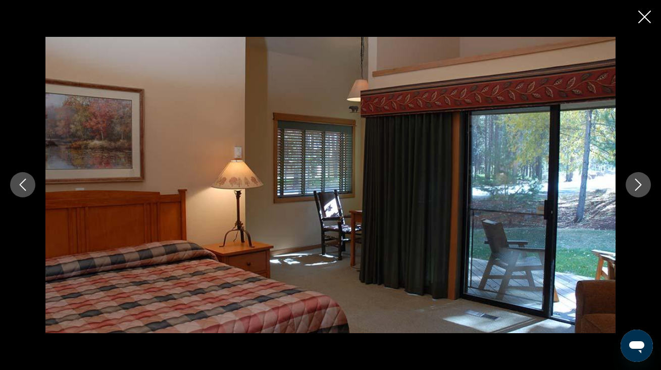
click at [639, 187] on icon "Next image" at bounding box center [638, 185] width 12 height 12
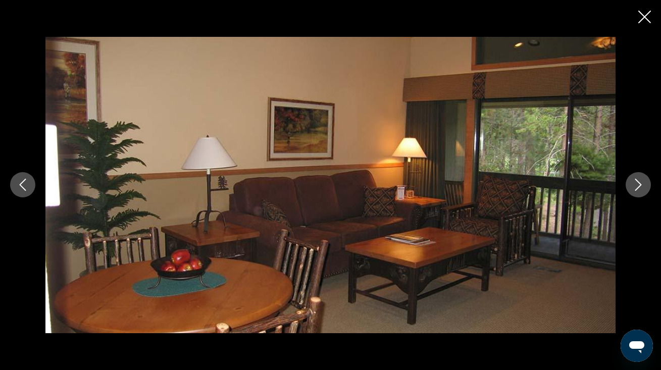
click at [639, 187] on icon "Next image" at bounding box center [638, 185] width 12 height 12
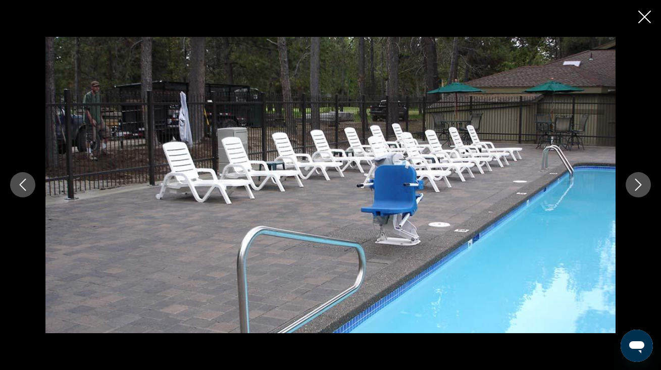
click at [640, 24] on button "Close slideshow" at bounding box center [644, 18] width 13 height 16
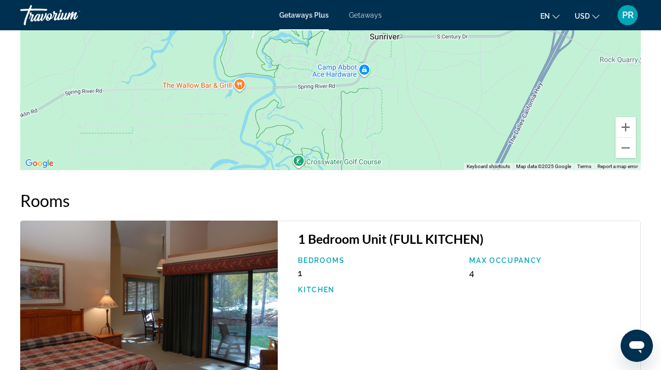
scroll to position [1651, 0]
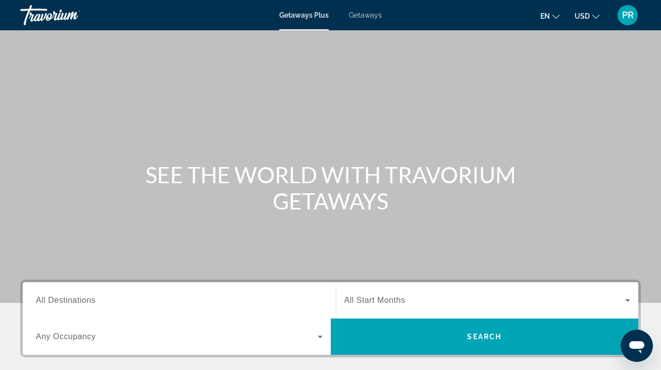
click at [368, 16] on span "Getaways" at bounding box center [365, 15] width 33 height 8
click at [113, 297] on input "Destination All Destinations" at bounding box center [179, 301] width 287 height 12
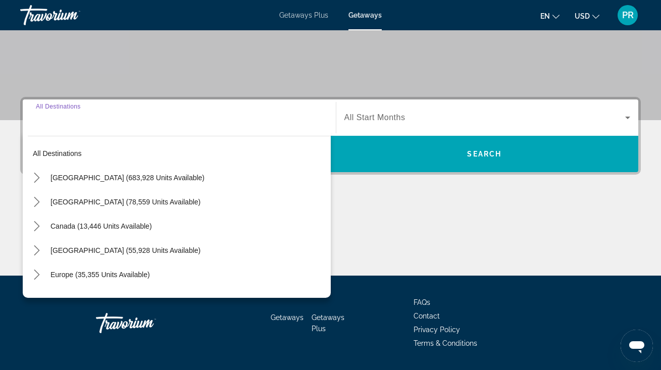
scroll to position [212, 0]
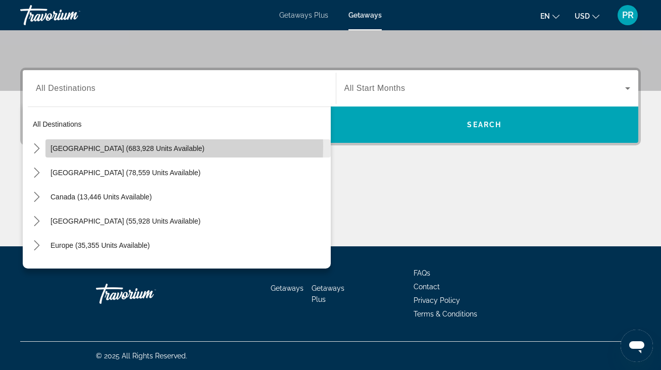
click at [120, 146] on span "[GEOGRAPHIC_DATA] (683,928 units available)" at bounding box center [127, 148] width 154 height 8
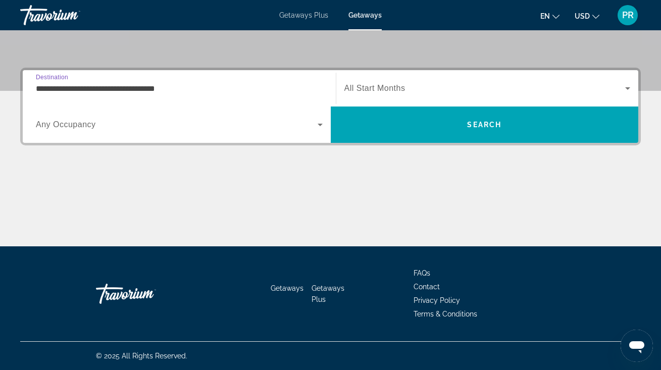
click at [147, 88] on input "**********" at bounding box center [179, 89] width 287 height 12
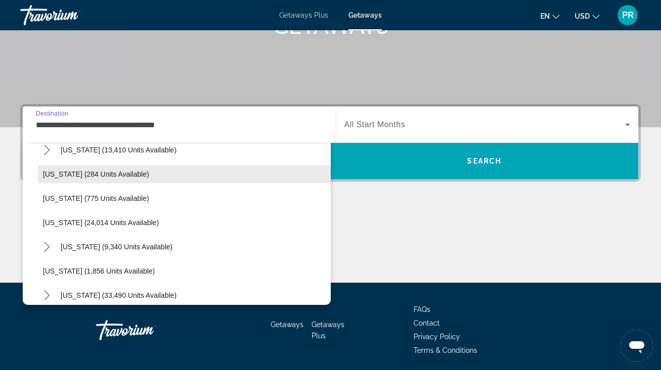
scroll to position [715, 0]
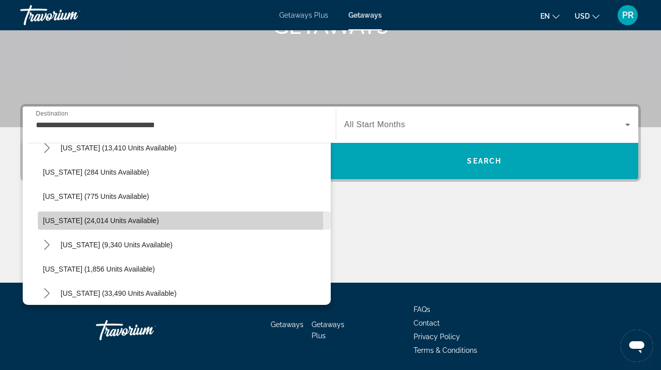
click at [101, 223] on span "[US_STATE] (24,014 units available)" at bounding box center [101, 221] width 116 height 8
type input "**********"
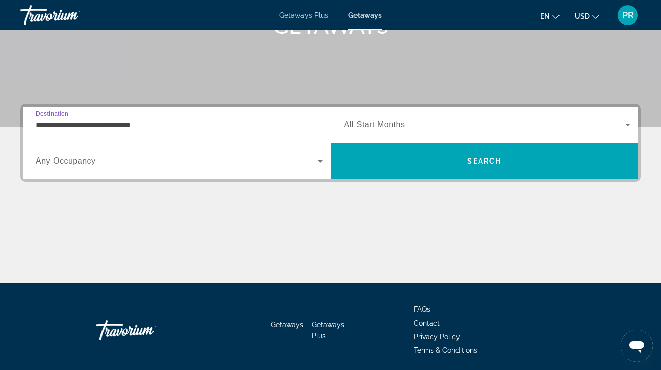
scroll to position [212, 0]
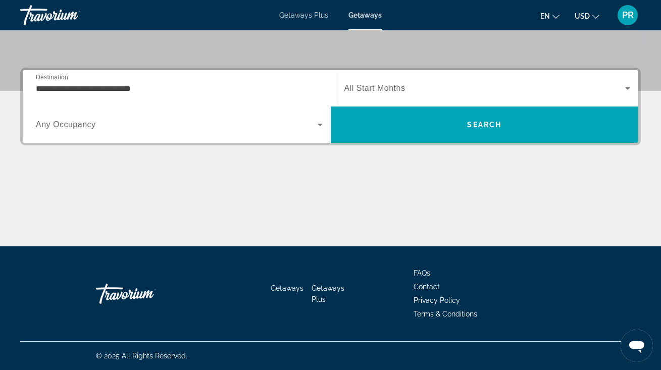
click at [390, 91] on span "All Start Months" at bounding box center [374, 88] width 61 height 9
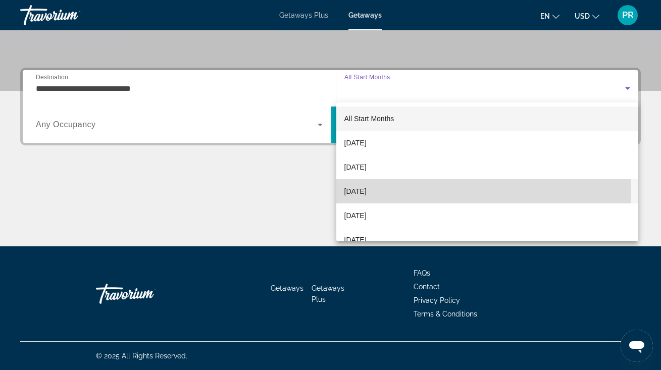
click at [366, 189] on span "[DATE]" at bounding box center [355, 191] width 22 height 12
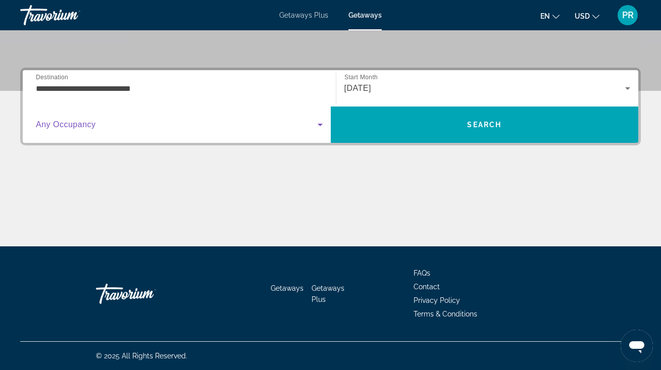
click at [172, 126] on span "Search widget" at bounding box center [177, 125] width 282 height 12
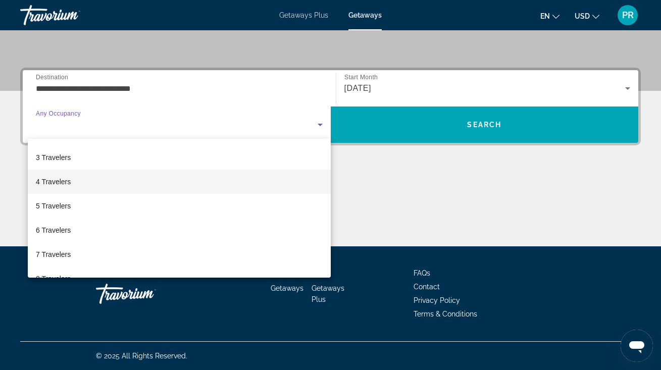
scroll to position [46, 0]
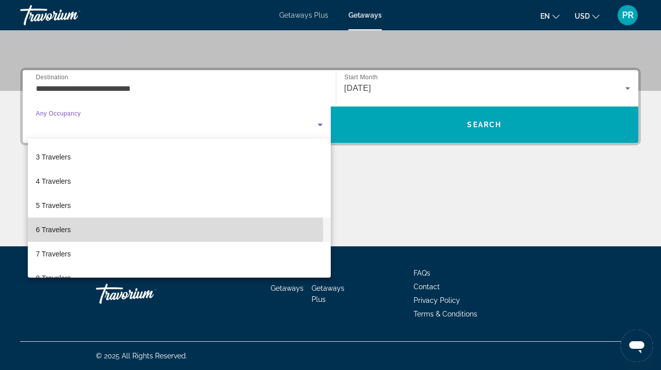
click at [68, 231] on span "6 Travelers" at bounding box center [53, 230] width 35 height 12
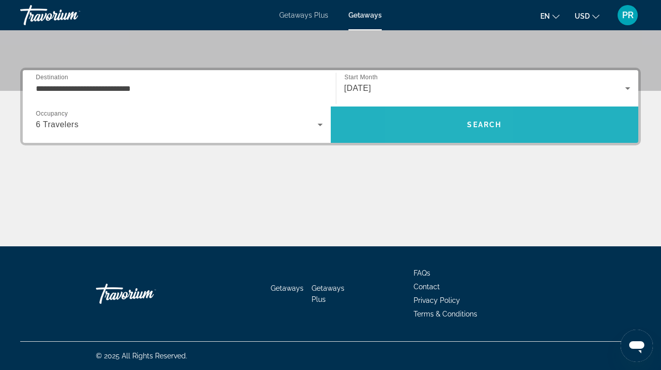
click at [448, 119] on span "Search" at bounding box center [485, 125] width 308 height 24
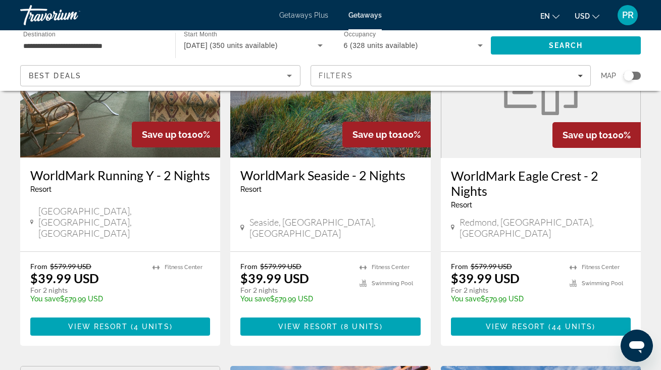
scroll to position [132, 0]
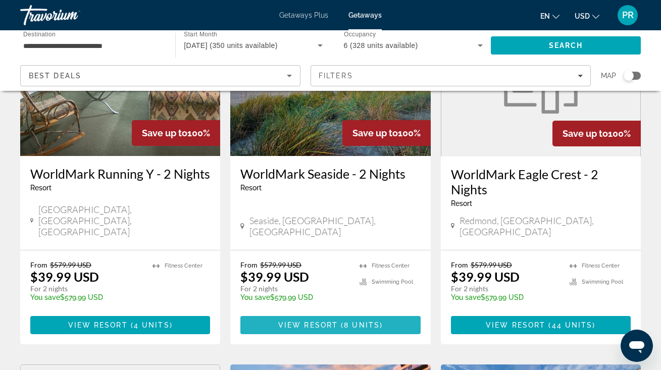
click at [363, 321] on span "8 units" at bounding box center [362, 325] width 36 height 8
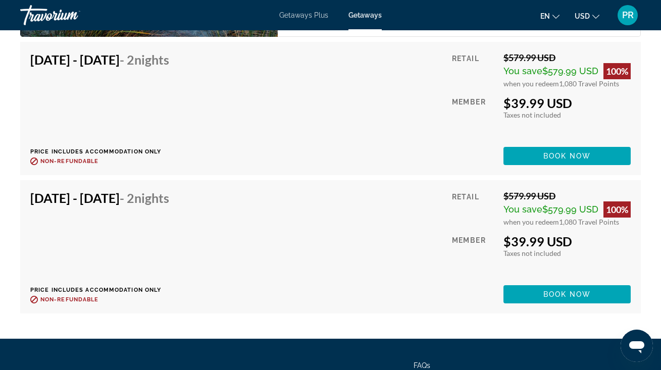
scroll to position [2389, 0]
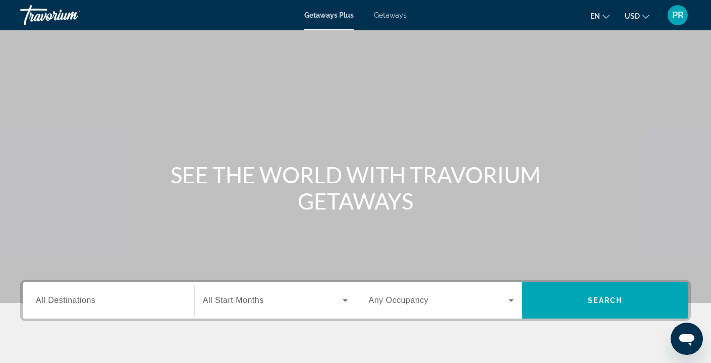
click at [393, 21] on div "Getaways Plus Getaways en English Español Français Italiano Português русский U…" at bounding box center [355, 15] width 711 height 26
click at [398, 13] on span "Getaways" at bounding box center [390, 15] width 33 height 8
click at [117, 297] on input "Destination All Destinations" at bounding box center [108, 301] width 145 height 12
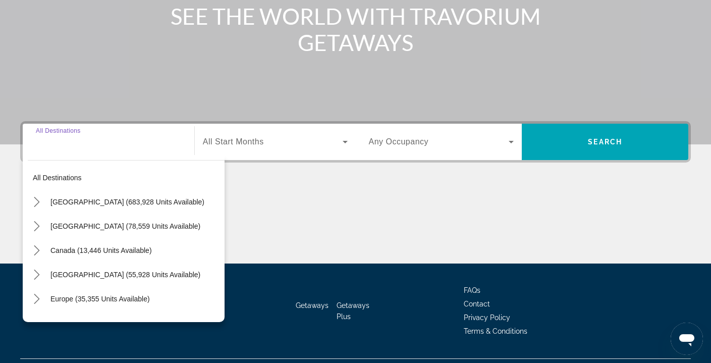
scroll to position [183, 0]
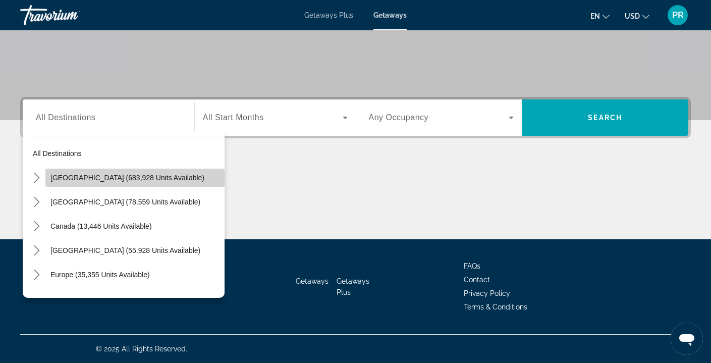
click at [155, 176] on span "[GEOGRAPHIC_DATA] (683,928 units available)" at bounding box center [127, 178] width 154 height 8
type input "**********"
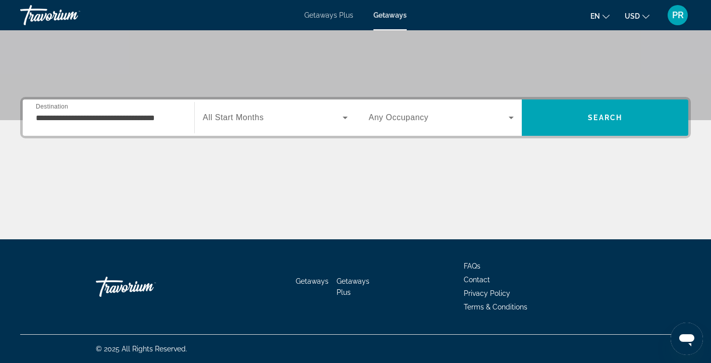
click at [239, 122] on span "All Start Months" at bounding box center [233, 117] width 61 height 9
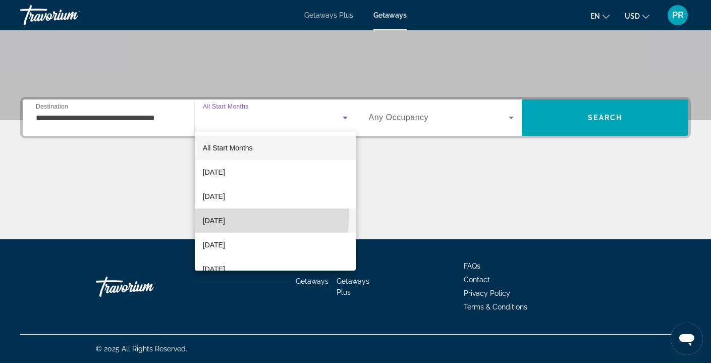
click at [225, 215] on span "[DATE]" at bounding box center [214, 221] width 22 height 12
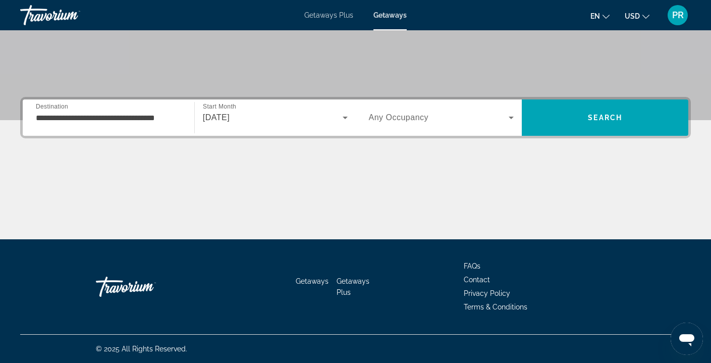
click at [432, 125] on div "Search widget" at bounding box center [441, 117] width 145 height 28
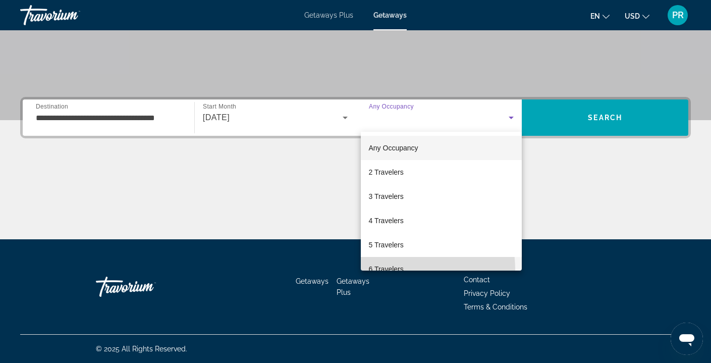
click at [390, 270] on span "6 Travelers" at bounding box center [386, 269] width 35 height 12
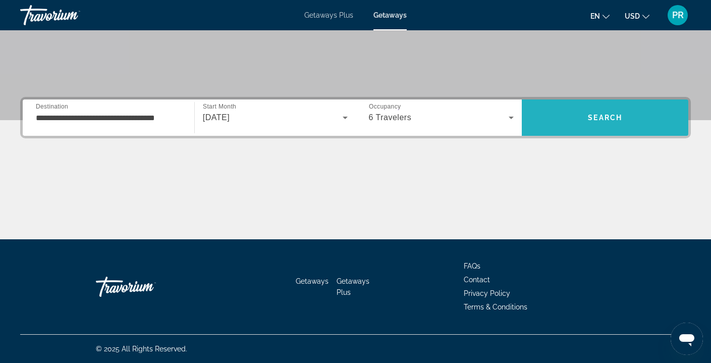
click at [626, 106] on span "Search" at bounding box center [605, 117] width 167 height 24
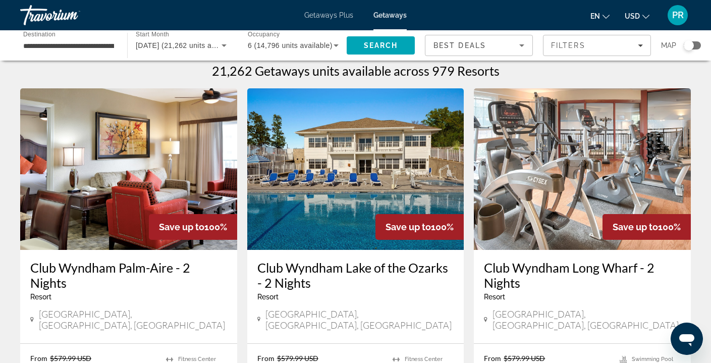
scroll to position [9, 0]
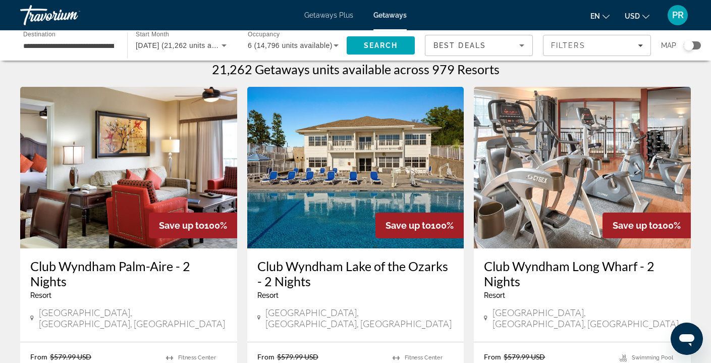
click at [79, 46] on input "**********" at bounding box center [68, 46] width 91 height 12
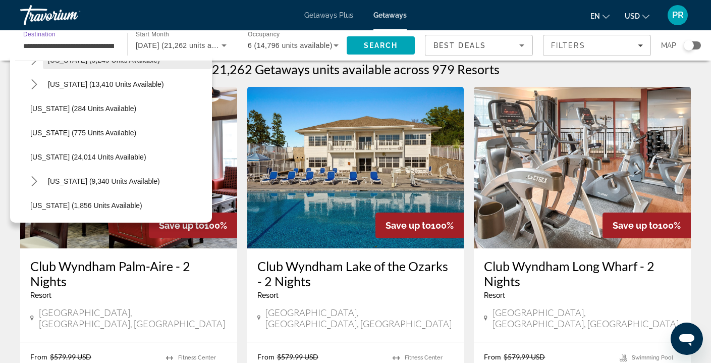
scroll to position [703, 0]
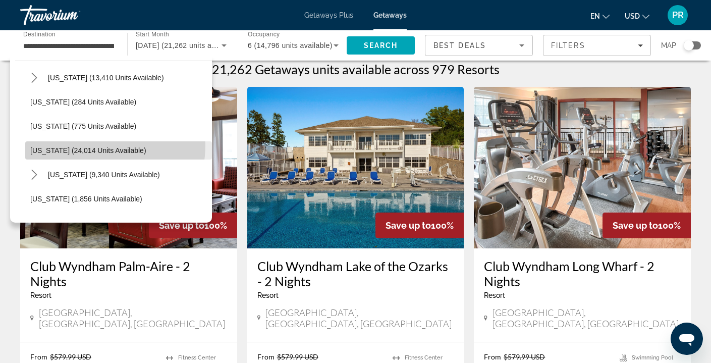
click at [97, 145] on span "Select destination: Oregon (24,014 units available)" at bounding box center [118, 150] width 187 height 24
type input "**********"
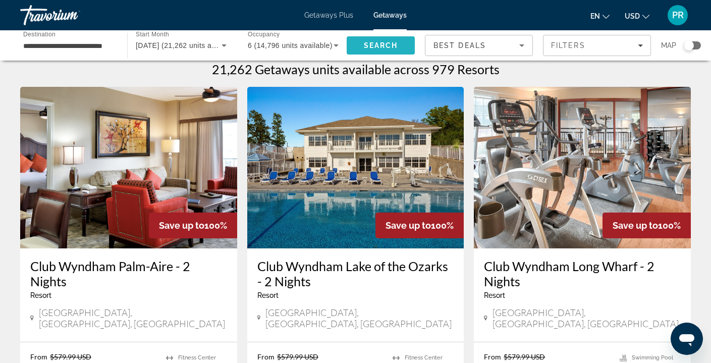
click at [372, 45] on span "Search" at bounding box center [381, 45] width 34 height 8
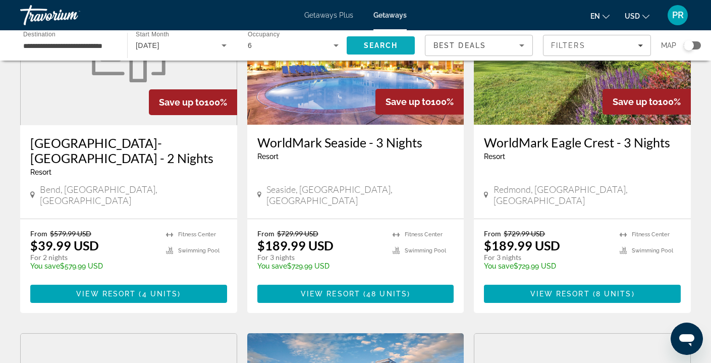
scroll to position [488, 0]
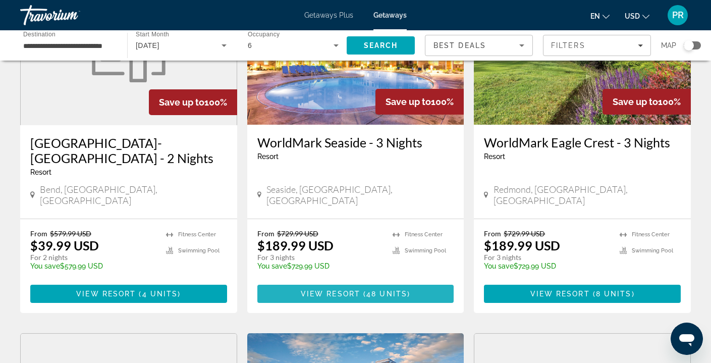
click at [361, 290] on span "Main content" at bounding box center [361, 294] width 3 height 8
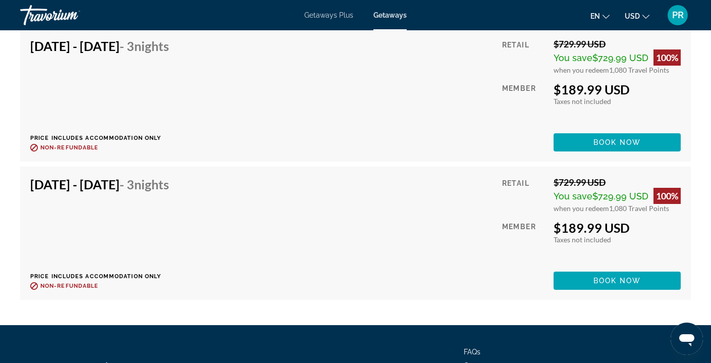
scroll to position [3927, 0]
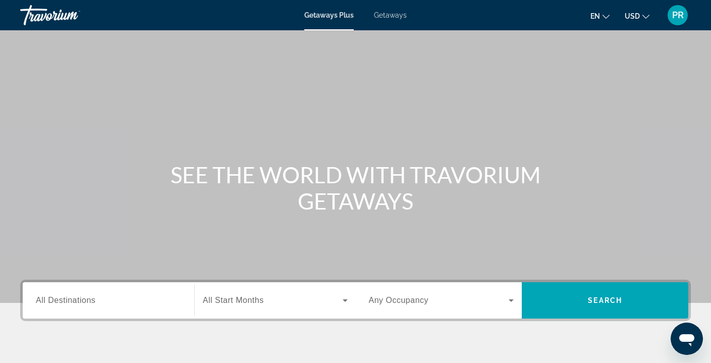
click at [392, 18] on span "Getaways" at bounding box center [390, 15] width 33 height 8
click at [125, 303] on input "Destination All Destinations" at bounding box center [108, 301] width 145 height 12
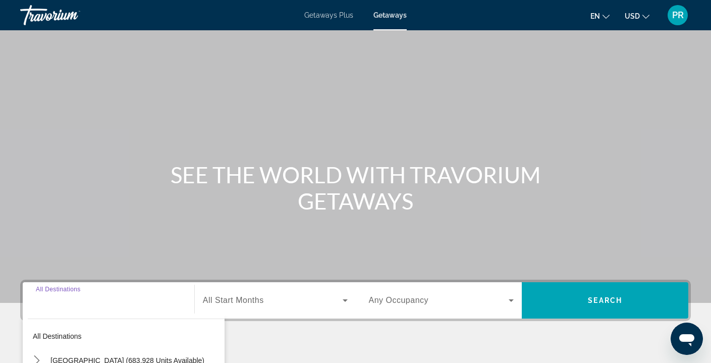
scroll to position [183, 0]
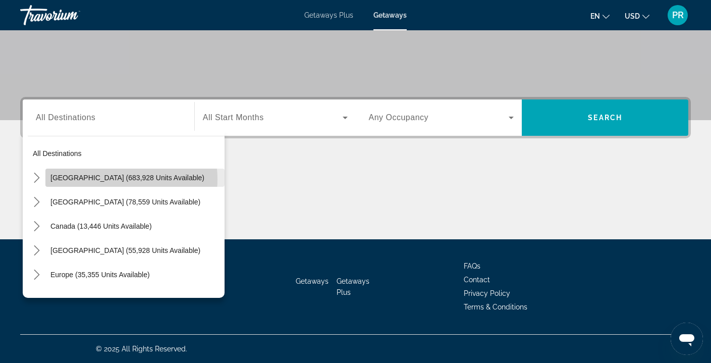
click at [115, 179] on span "[GEOGRAPHIC_DATA] (683,928 units available)" at bounding box center [127, 178] width 154 height 8
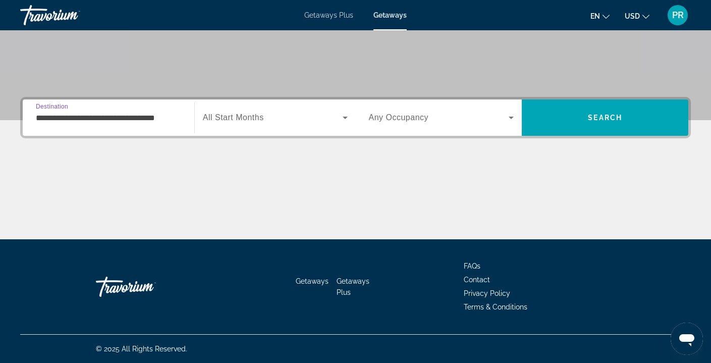
click at [127, 118] on input "**********" at bounding box center [108, 118] width 145 height 12
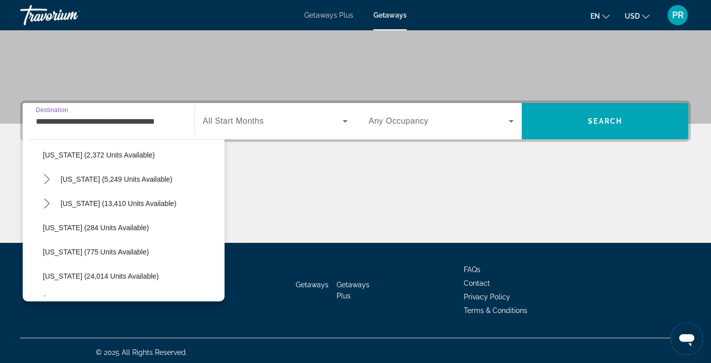
scroll to position [662, 0]
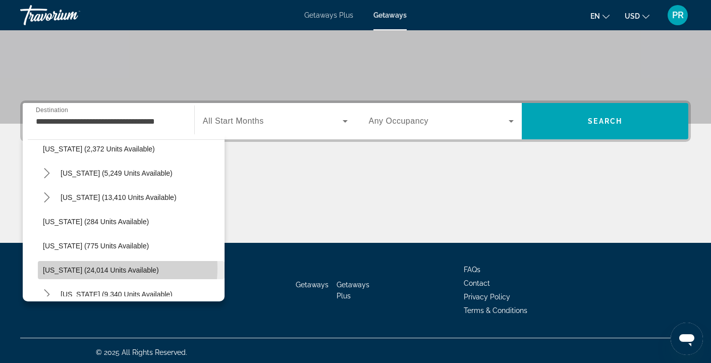
click at [108, 268] on span "[US_STATE] (24,014 units available)" at bounding box center [101, 270] width 116 height 8
type input "**********"
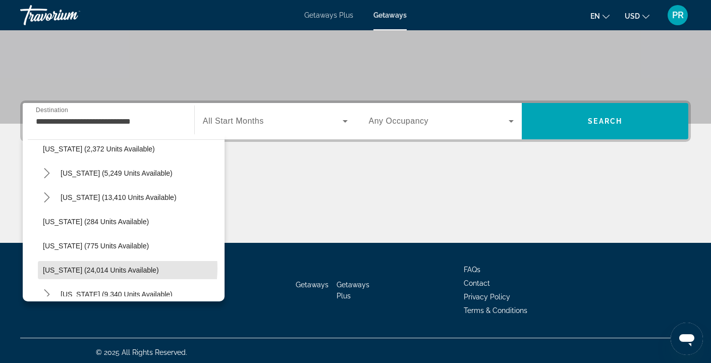
scroll to position [183, 0]
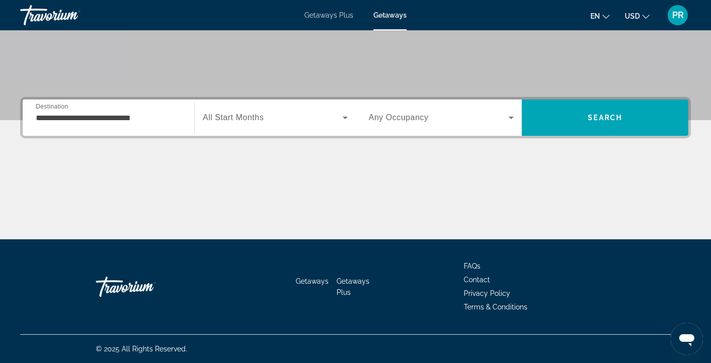
click at [255, 117] on span "All Start Months" at bounding box center [233, 117] width 61 height 9
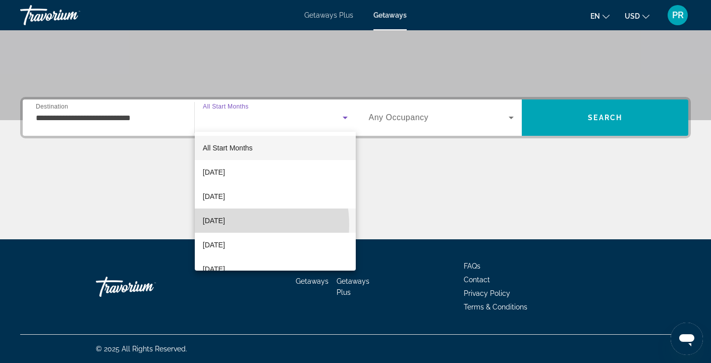
click at [225, 225] on span "[DATE]" at bounding box center [214, 221] width 22 height 12
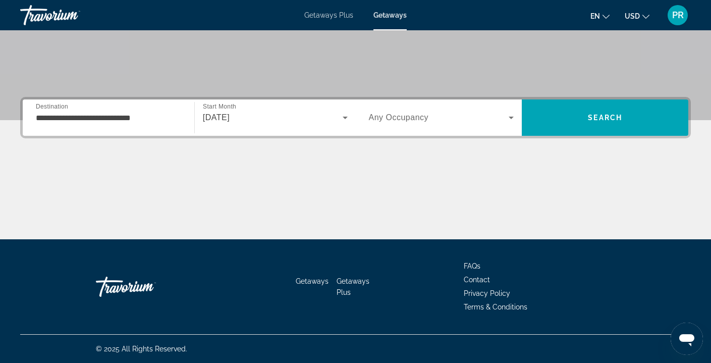
click at [449, 111] on div "Search widget" at bounding box center [441, 117] width 145 height 28
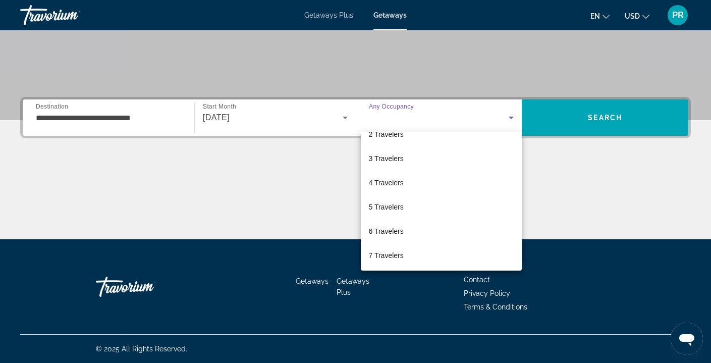
scroll to position [52, 0]
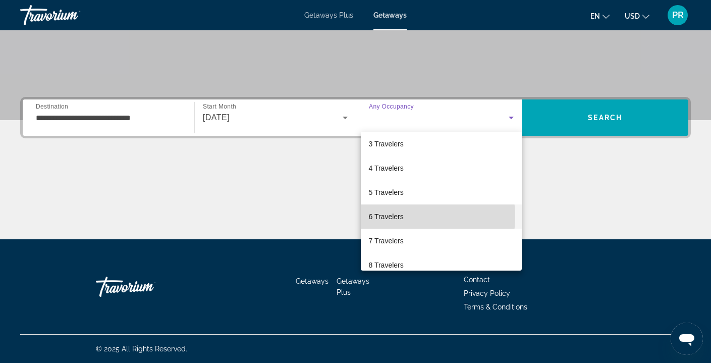
click at [408, 217] on mat-option "6 Travelers" at bounding box center [442, 216] width 162 height 24
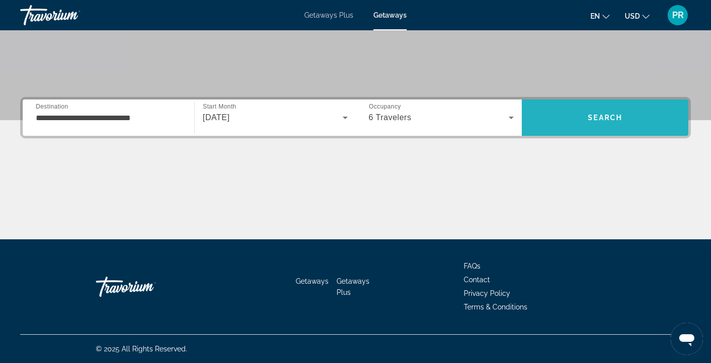
click at [603, 112] on span "Search" at bounding box center [605, 117] width 167 height 24
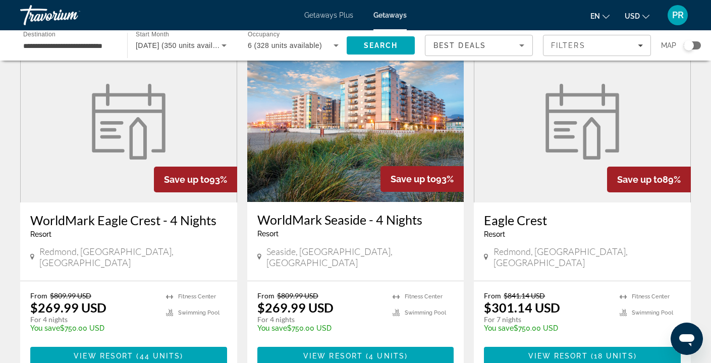
scroll to position [781, 0]
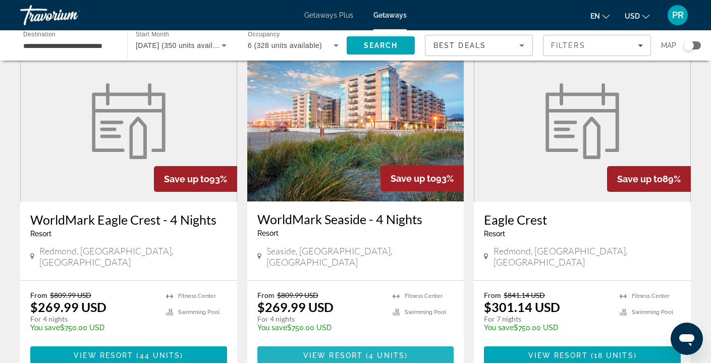
click at [404, 343] on span "Main content" at bounding box center [355, 355] width 197 height 24
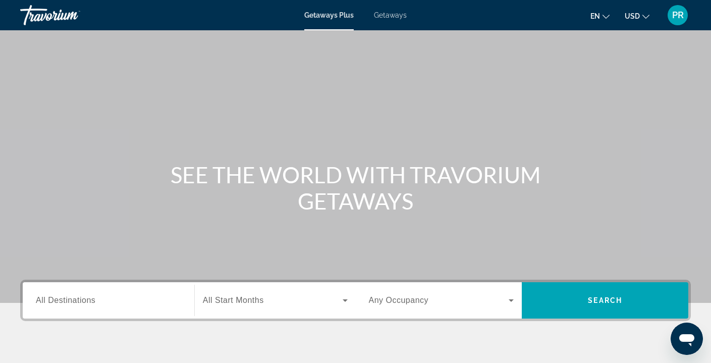
click at [61, 299] on span "All Destinations" at bounding box center [66, 300] width 60 height 9
click at [61, 299] on input "Destination All Destinations" at bounding box center [108, 301] width 145 height 12
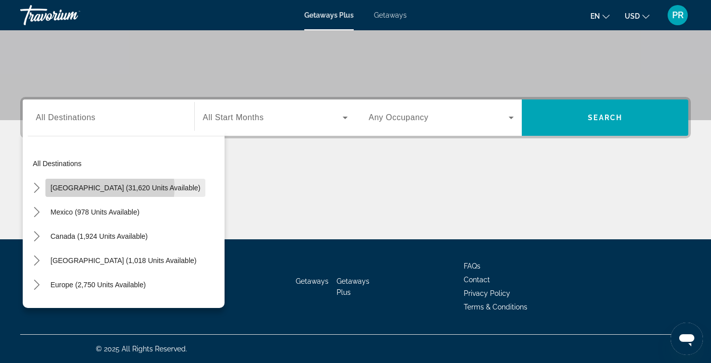
click at [109, 188] on span "[GEOGRAPHIC_DATA] (31,620 units available)" at bounding box center [125, 188] width 150 height 8
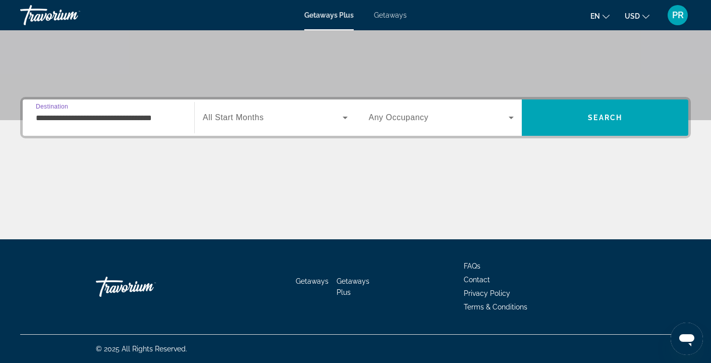
click at [154, 116] on input "**********" at bounding box center [108, 118] width 145 height 12
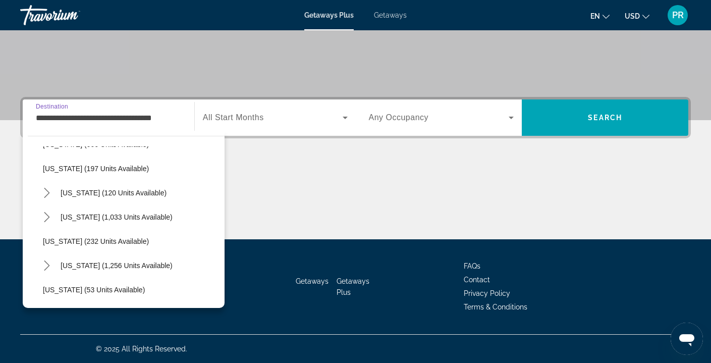
scroll to position [602, 0]
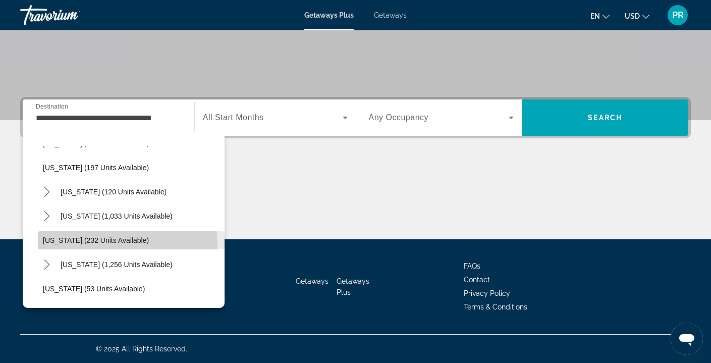
click at [102, 244] on span "Select destination: Oregon (232 units available)" at bounding box center [131, 240] width 187 height 24
type input "**********"
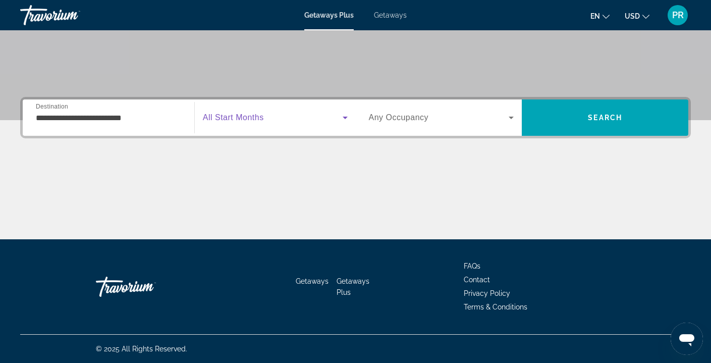
click at [296, 120] on span "Search widget" at bounding box center [273, 118] width 140 height 12
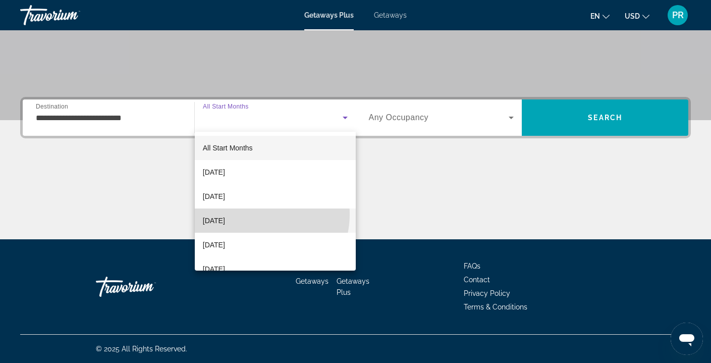
click at [254, 214] on mat-option "[DATE]" at bounding box center [275, 220] width 161 height 24
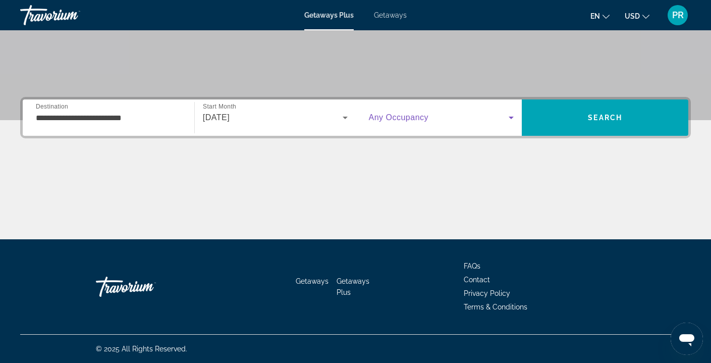
click at [433, 122] on span "Search widget" at bounding box center [439, 118] width 140 height 12
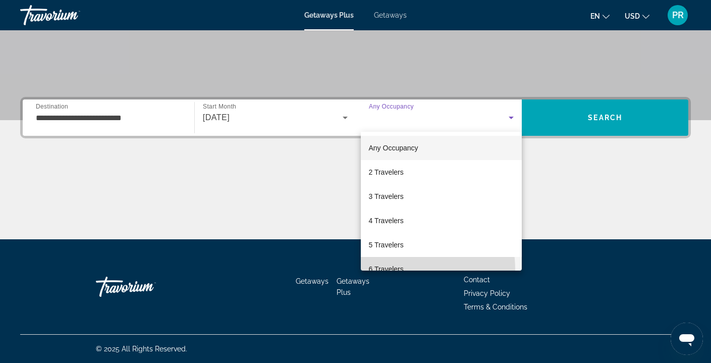
click at [402, 270] on span "6 Travelers" at bounding box center [386, 269] width 35 height 12
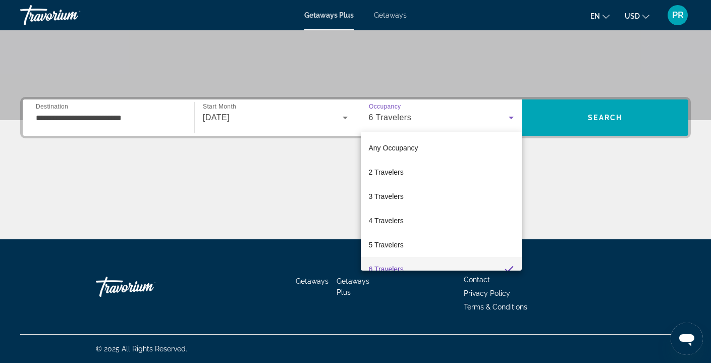
scroll to position [11, 0]
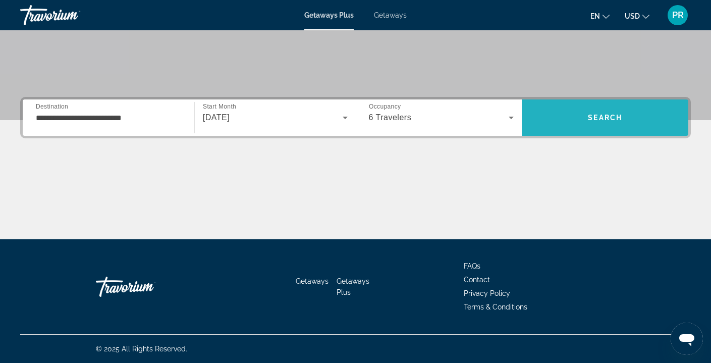
click at [582, 129] on span "Search" at bounding box center [605, 117] width 167 height 24
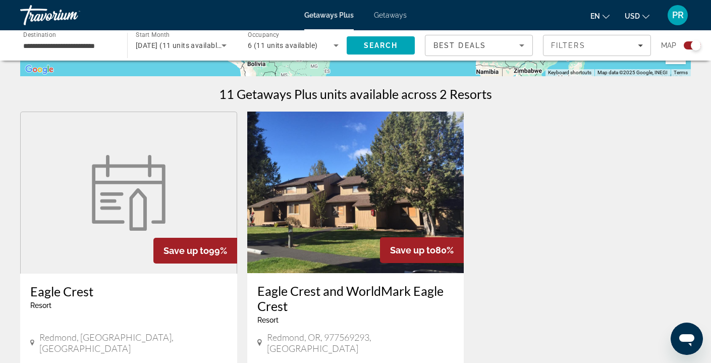
scroll to position [296, 0]
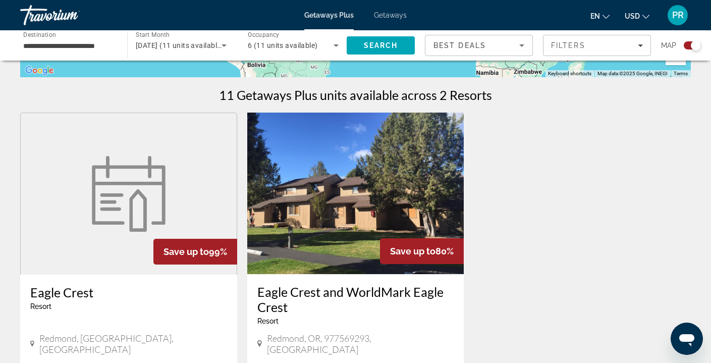
click at [397, 203] on img "Main content" at bounding box center [355, 194] width 217 height 162
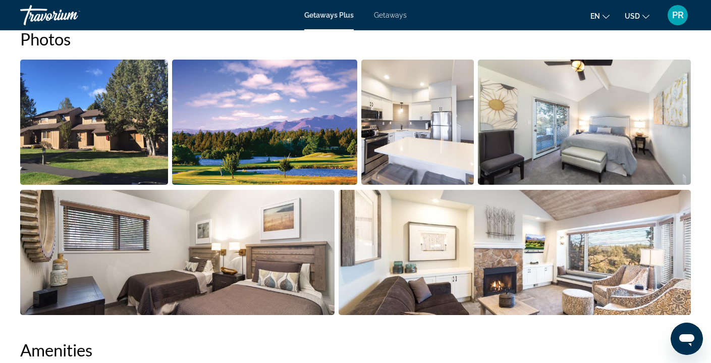
scroll to position [353, 0]
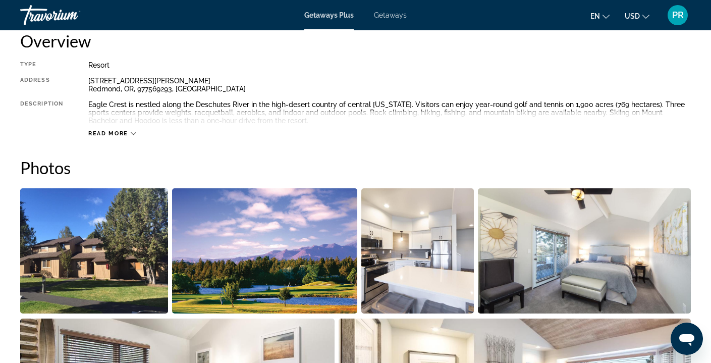
click at [384, 14] on span "Getaways" at bounding box center [390, 15] width 33 height 8
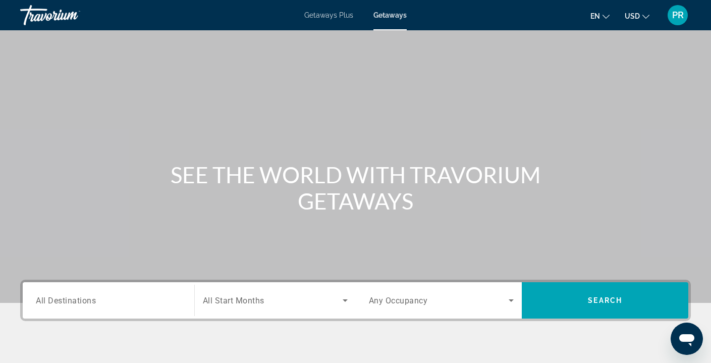
click at [63, 303] on span "All Destinations" at bounding box center [66, 300] width 60 height 10
click at [63, 303] on input "Destination All Destinations" at bounding box center [108, 301] width 145 height 12
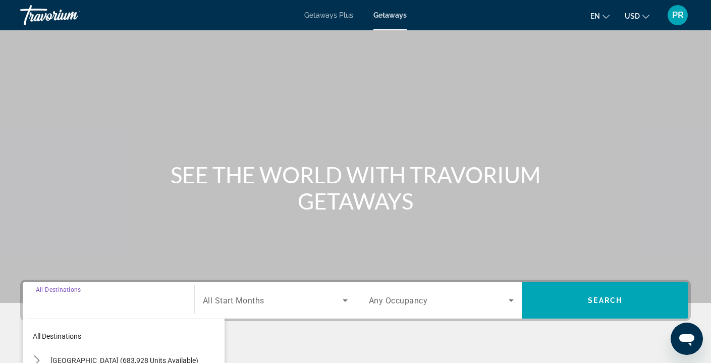
scroll to position [183, 0]
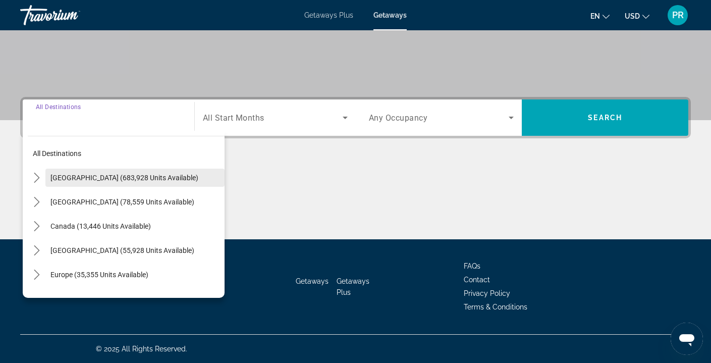
click at [102, 177] on span "[GEOGRAPHIC_DATA] (683,928 units available)" at bounding box center [124, 178] width 148 height 8
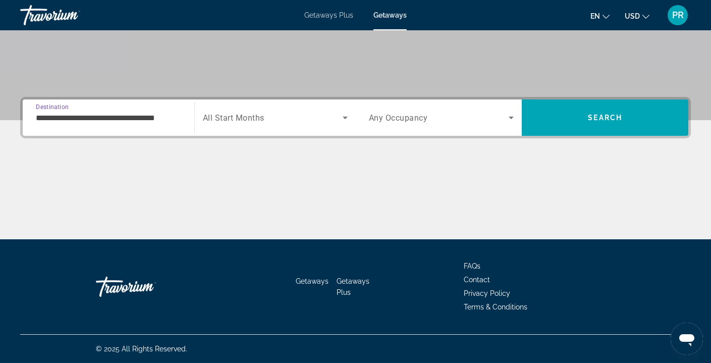
click at [119, 116] on input "**********" at bounding box center [108, 118] width 145 height 12
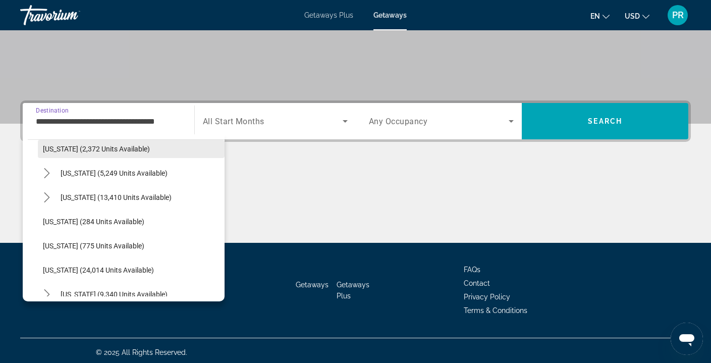
scroll to position [670, 0]
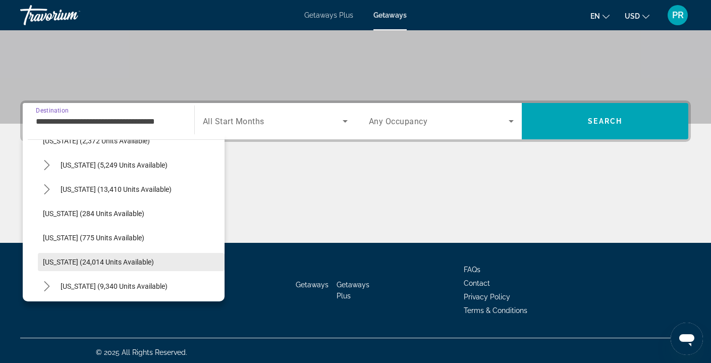
click at [98, 262] on span "[US_STATE] (24,014 units available)" at bounding box center [98, 262] width 111 height 8
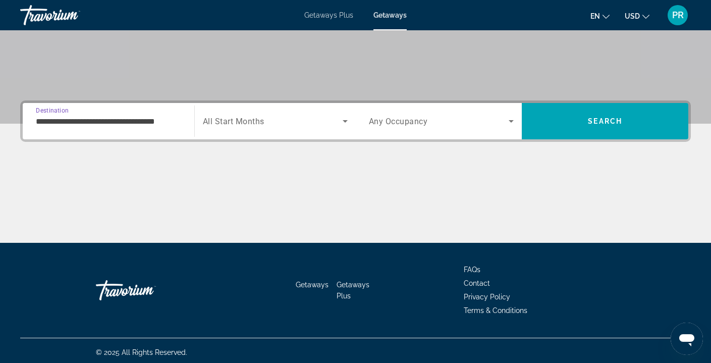
type input "**********"
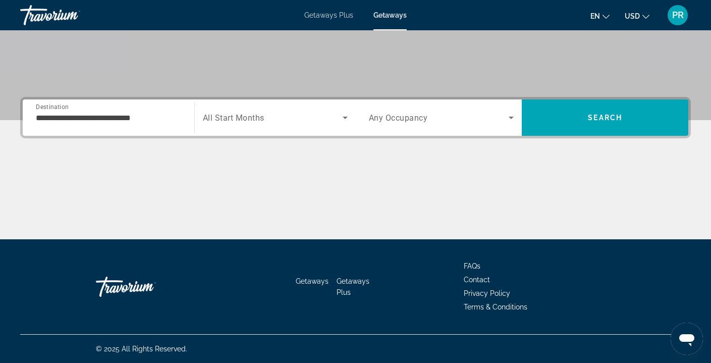
click at [271, 107] on div "Search widget" at bounding box center [275, 117] width 145 height 28
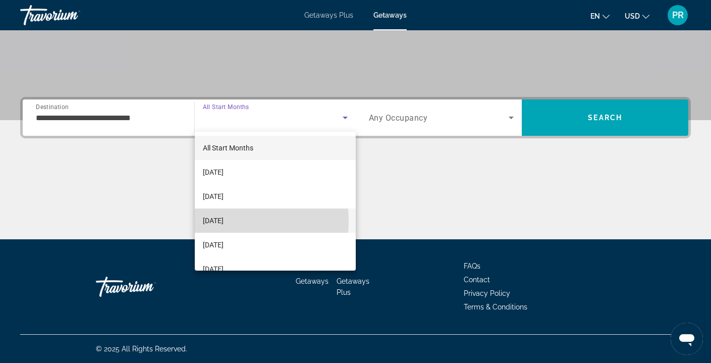
click at [224, 221] on span "[DATE]" at bounding box center [213, 221] width 21 height 12
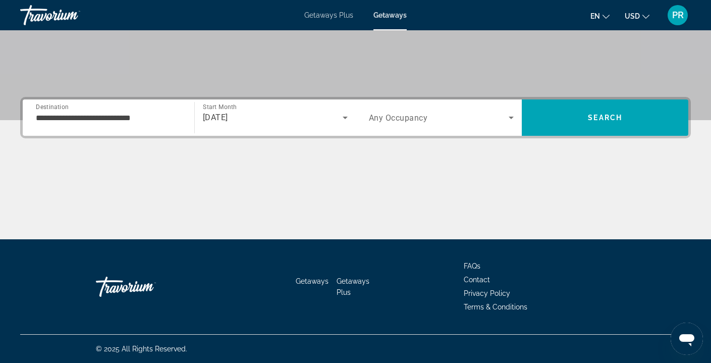
click at [420, 115] on span "Any Occupancy" at bounding box center [398, 118] width 59 height 10
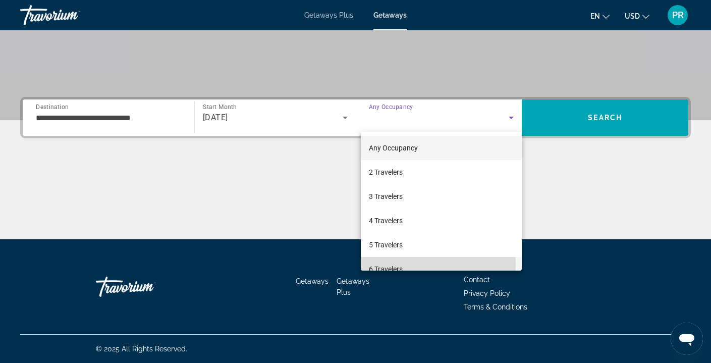
click at [391, 264] on span "6 Travelers" at bounding box center [386, 269] width 34 height 12
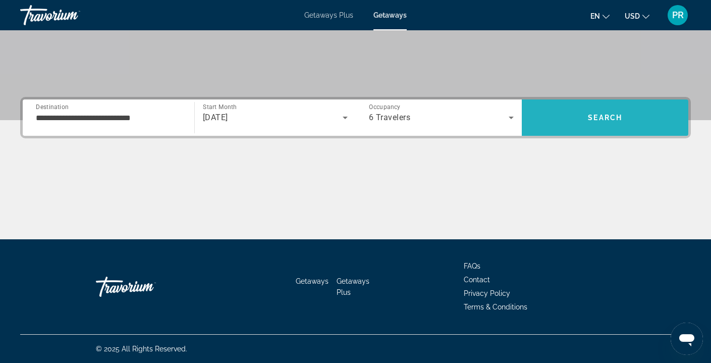
click at [569, 133] on span "Search" at bounding box center [605, 117] width 167 height 36
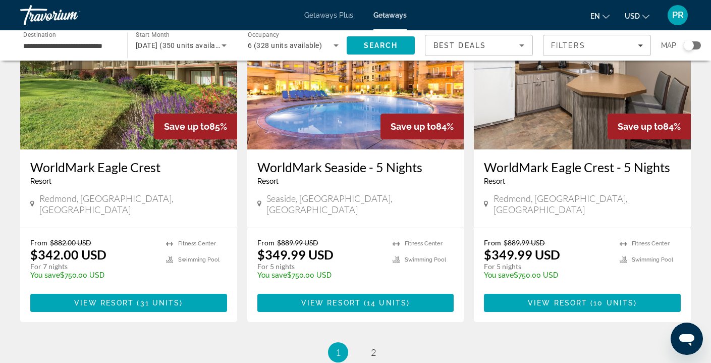
scroll to position [1187, 0]
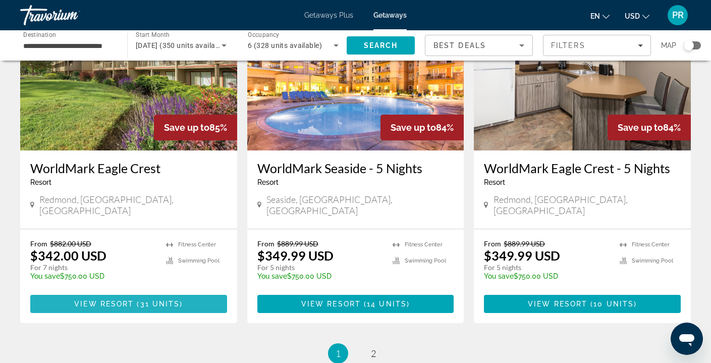
click at [144, 300] on span "31 units" at bounding box center [160, 304] width 40 height 8
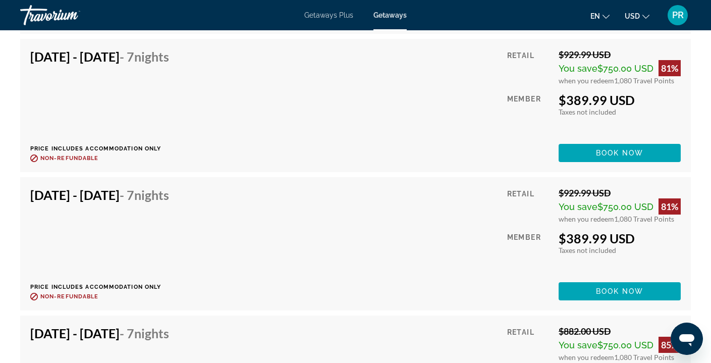
scroll to position [2546, 0]
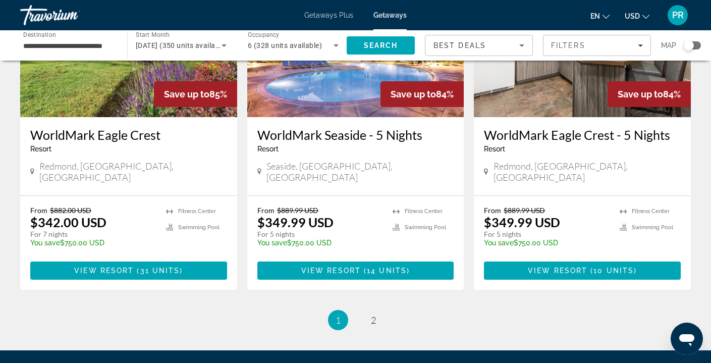
scroll to position [1224, 0]
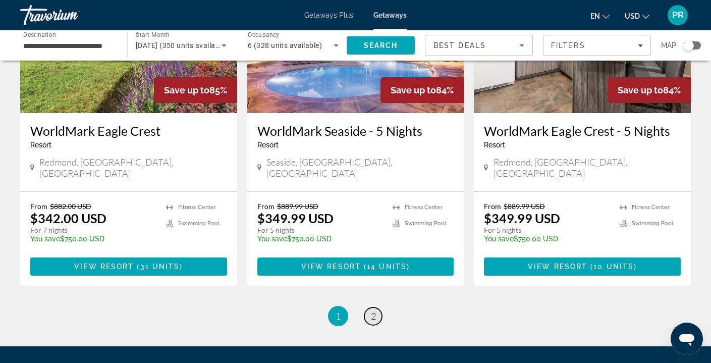
click at [371, 310] on span "2" at bounding box center [373, 315] width 5 height 11
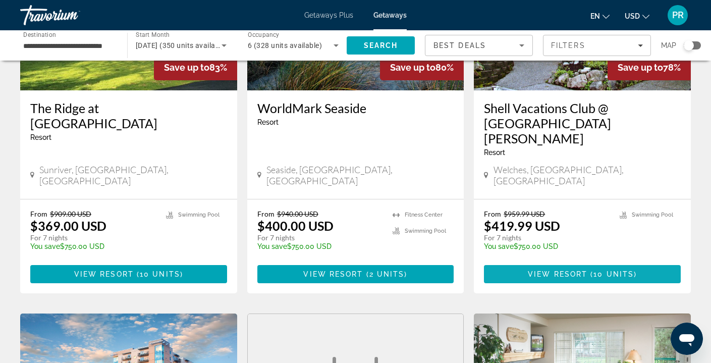
scroll to position [167, 0]
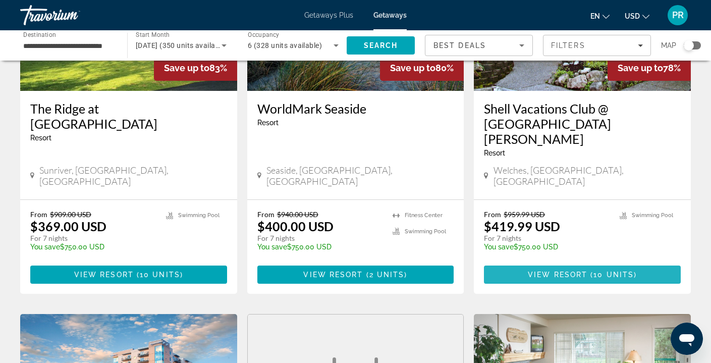
click at [592, 271] on span "( 10 units )" at bounding box center [612, 275] width 49 height 8
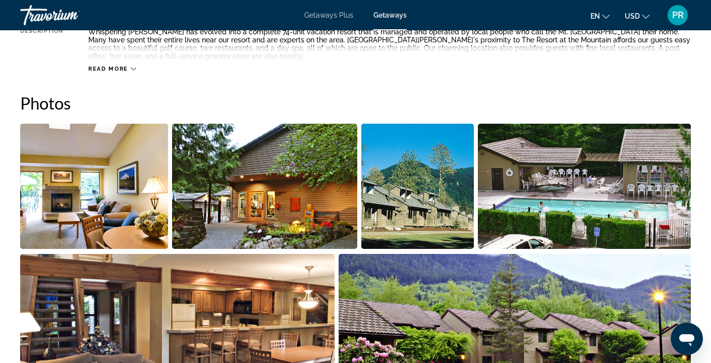
scroll to position [424, 0]
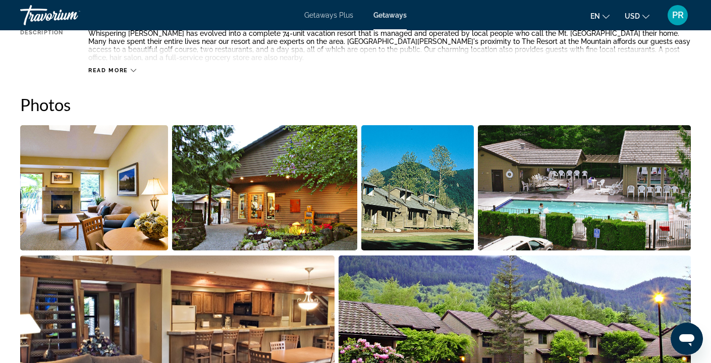
click at [70, 160] on img "Open full-screen image slider" at bounding box center [94, 187] width 148 height 125
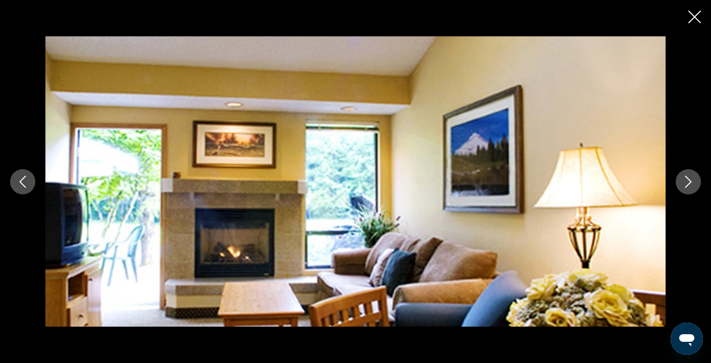
click at [691, 177] on icon "Next image" at bounding box center [688, 182] width 12 height 12
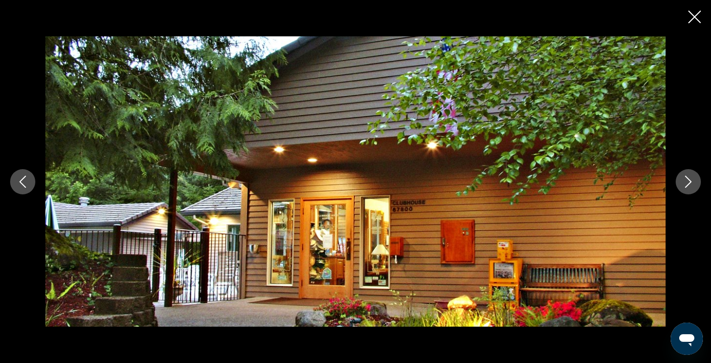
click at [691, 177] on icon "Next image" at bounding box center [688, 182] width 12 height 12
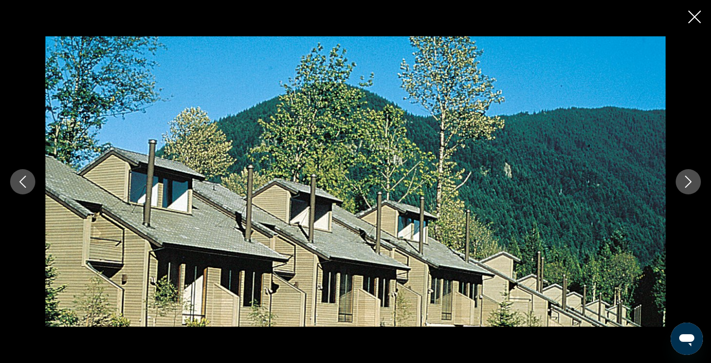
click at [691, 177] on icon "Next image" at bounding box center [688, 182] width 12 height 12
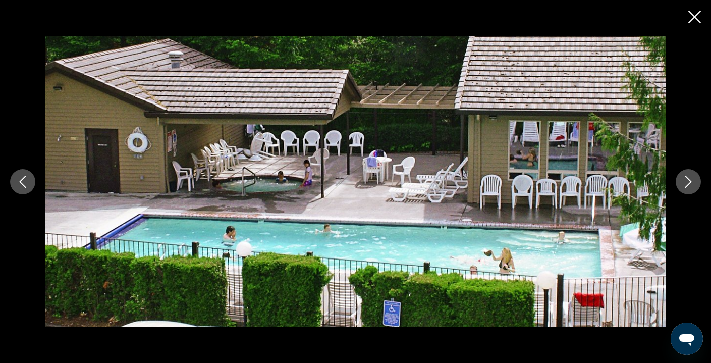
click at [691, 177] on icon "Next image" at bounding box center [688, 182] width 12 height 12
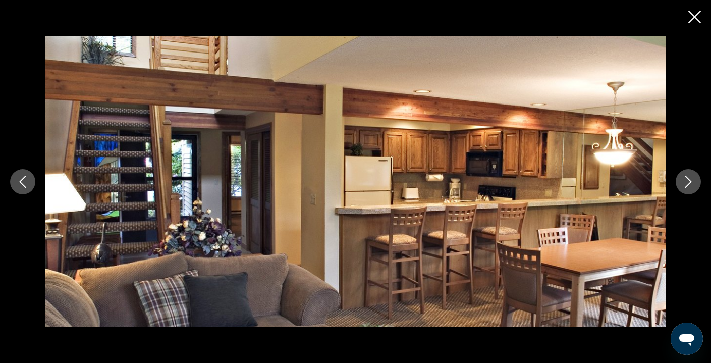
click at [691, 177] on icon "Next image" at bounding box center [688, 182] width 12 height 12
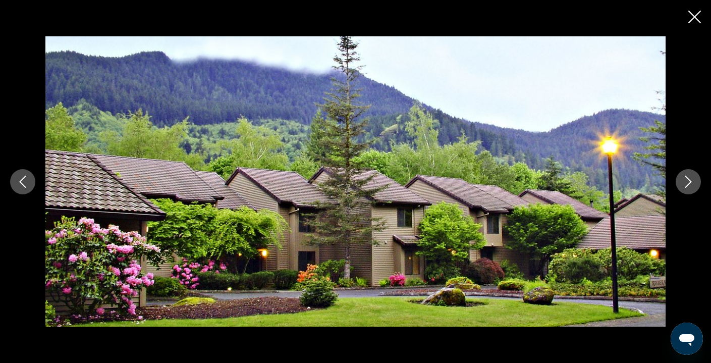
click at [691, 177] on icon "Next image" at bounding box center [688, 182] width 12 height 12
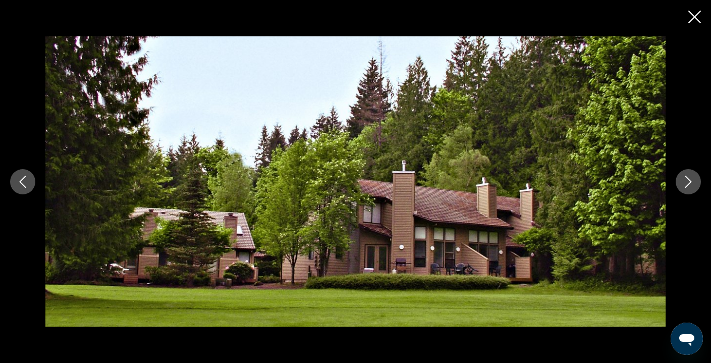
click at [691, 177] on icon "Next image" at bounding box center [688, 182] width 12 height 12
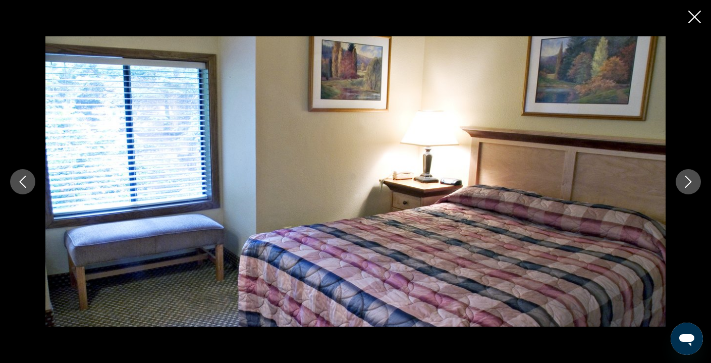
click at [691, 177] on icon "Next image" at bounding box center [688, 182] width 12 height 12
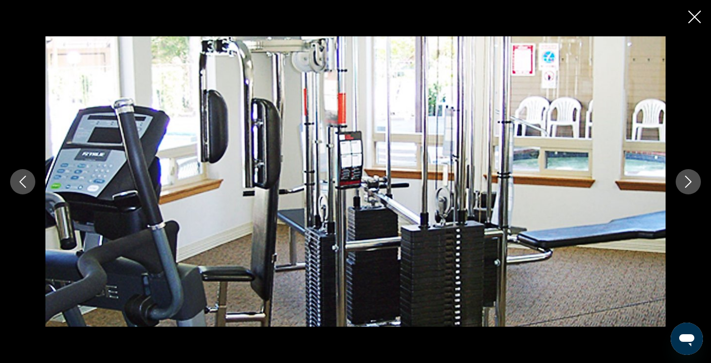
click at [691, 177] on icon "Next image" at bounding box center [688, 182] width 12 height 12
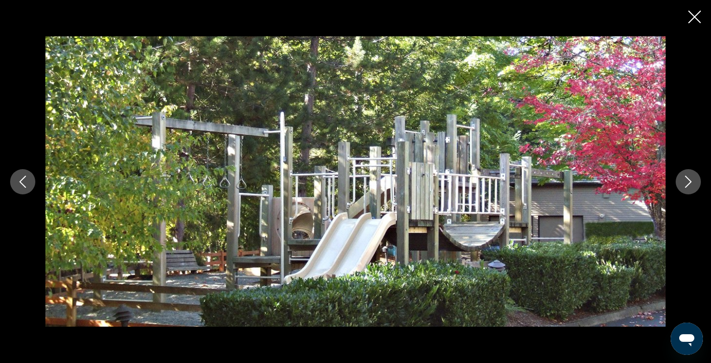
click at [691, 177] on icon "Next image" at bounding box center [688, 182] width 12 height 12
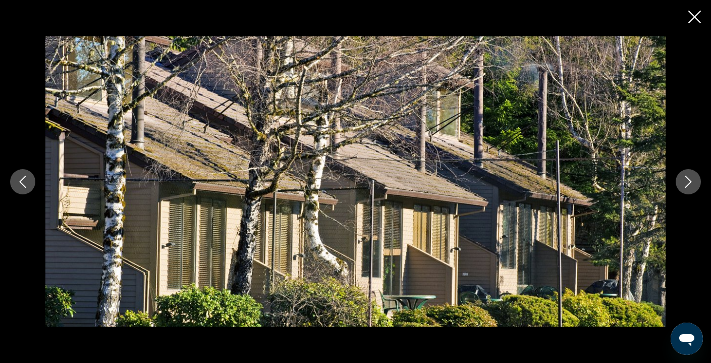
click at [691, 177] on icon "Next image" at bounding box center [688, 182] width 12 height 12
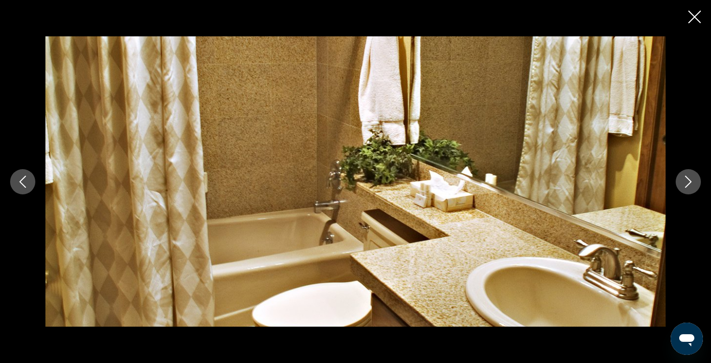
click at [691, 177] on icon "Next image" at bounding box center [688, 182] width 12 height 12
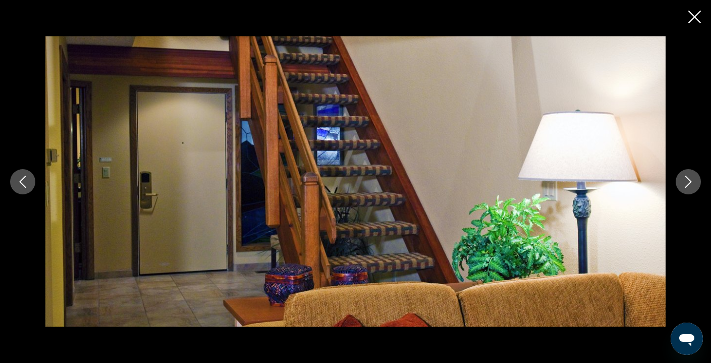
click at [691, 177] on icon "Next image" at bounding box center [688, 182] width 12 height 12
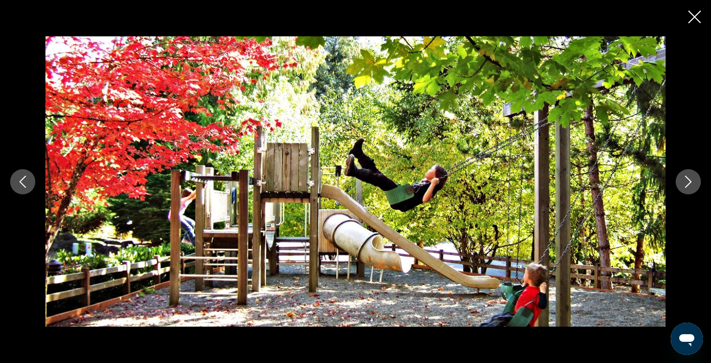
click at [691, 177] on icon "Next image" at bounding box center [688, 182] width 12 height 12
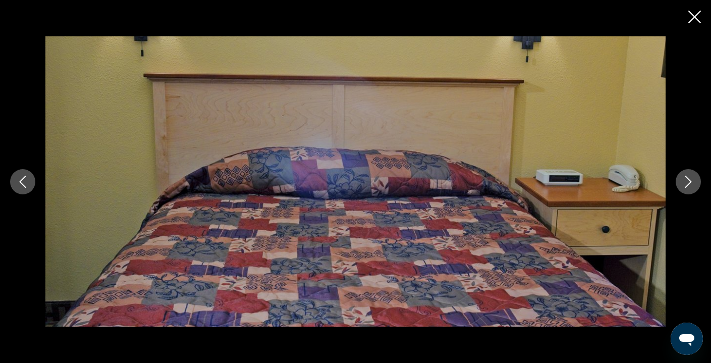
click at [691, 177] on icon "Next image" at bounding box center [688, 182] width 12 height 12
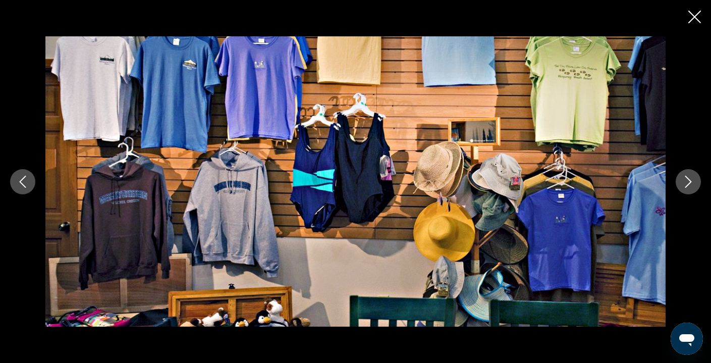
click at [691, 177] on icon "Next image" at bounding box center [688, 182] width 12 height 12
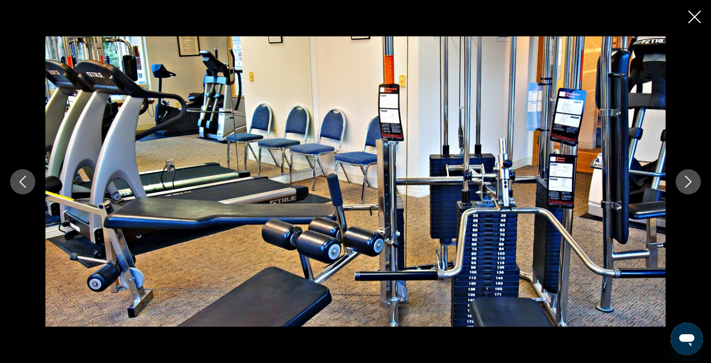
click at [691, 177] on icon "Next image" at bounding box center [688, 182] width 12 height 12
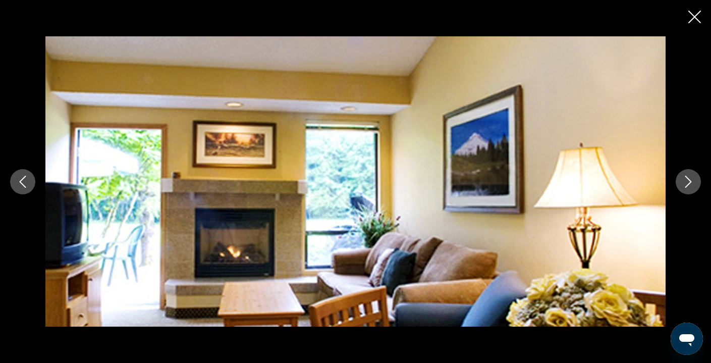
click at [691, 177] on icon "Next image" at bounding box center [688, 182] width 12 height 12
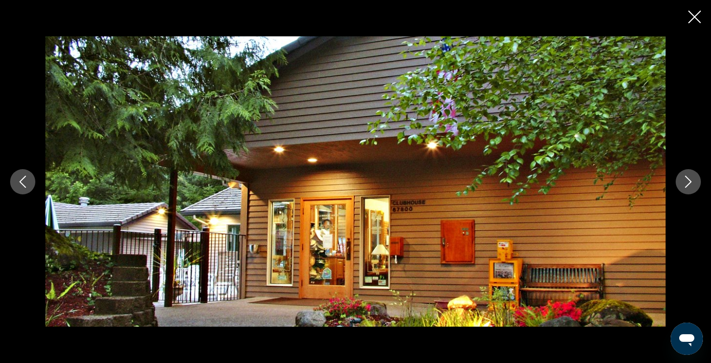
click at [695, 15] on icon "Close slideshow" at bounding box center [694, 17] width 13 height 13
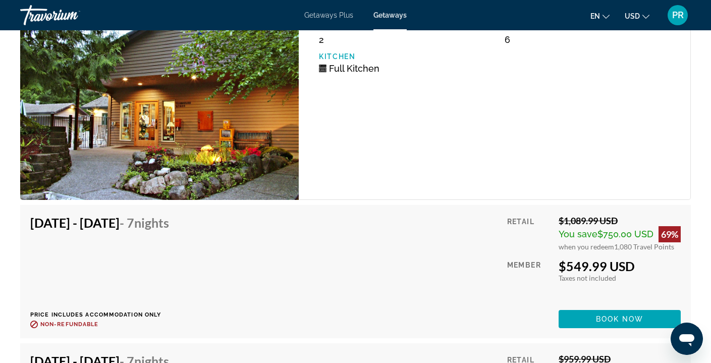
scroll to position [1515, 0]
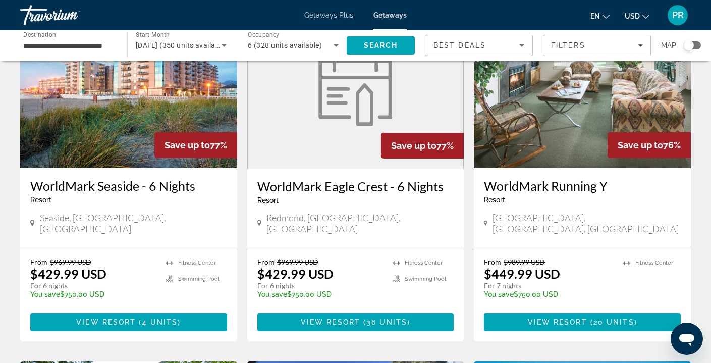
scroll to position [477, 0]
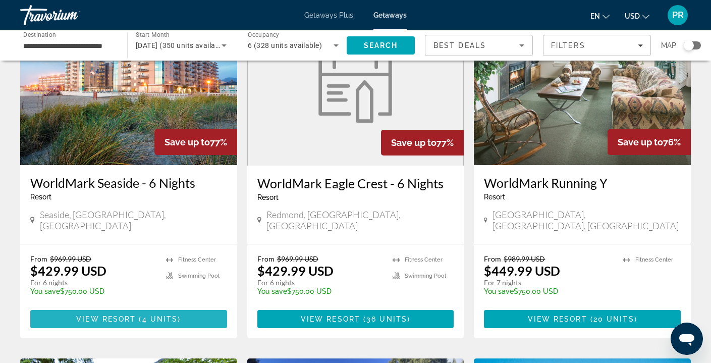
click at [138, 315] on span "Main content" at bounding box center [137, 319] width 3 height 8
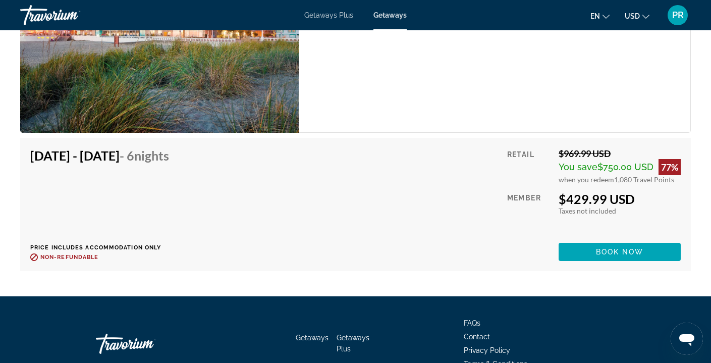
scroll to position [2126, 0]
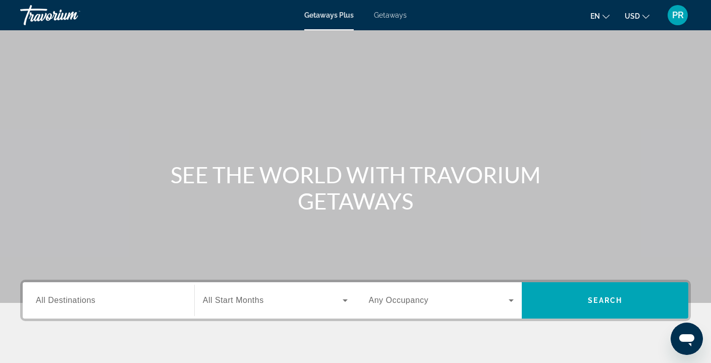
click at [376, 17] on span "Getaways" at bounding box center [390, 15] width 33 height 8
click at [82, 299] on span "All Destinations" at bounding box center [66, 300] width 60 height 9
click at [82, 299] on input "Destination All Destinations" at bounding box center [108, 301] width 145 height 12
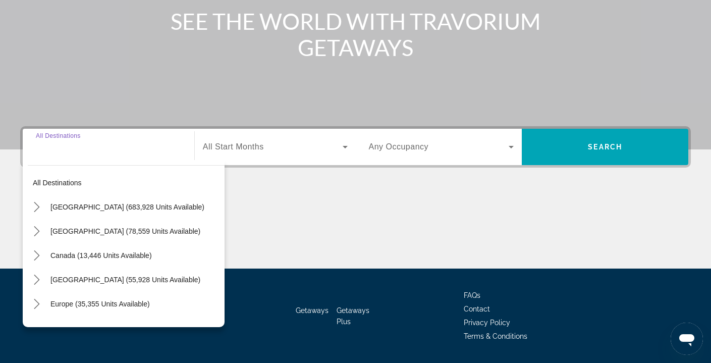
scroll to position [183, 0]
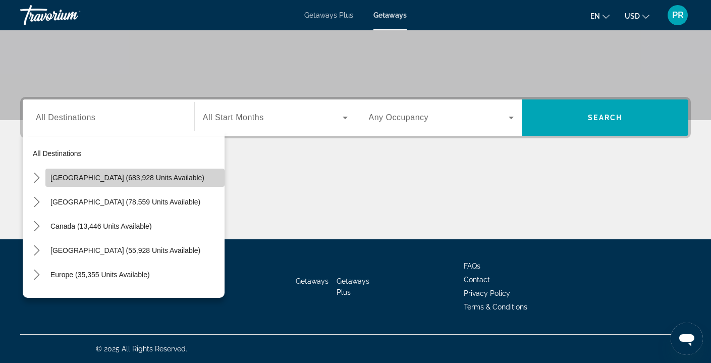
click at [157, 180] on span "[GEOGRAPHIC_DATA] (683,928 units available)" at bounding box center [127, 178] width 154 height 8
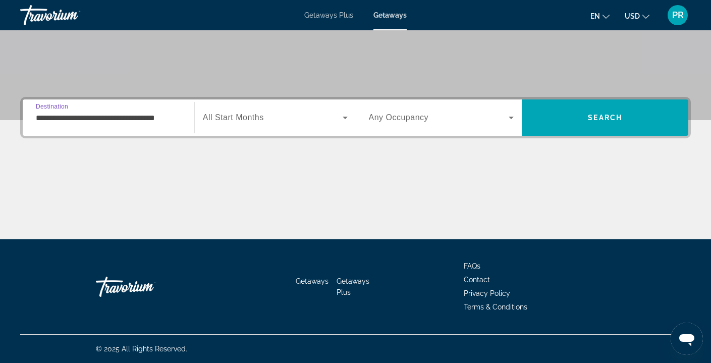
click at [159, 118] on input "**********" at bounding box center [108, 118] width 145 height 12
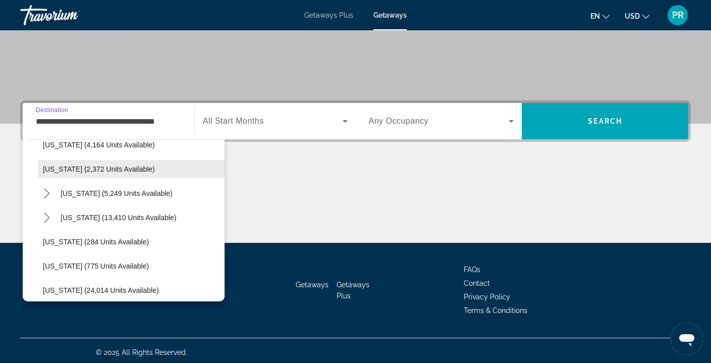
scroll to position [646, 0]
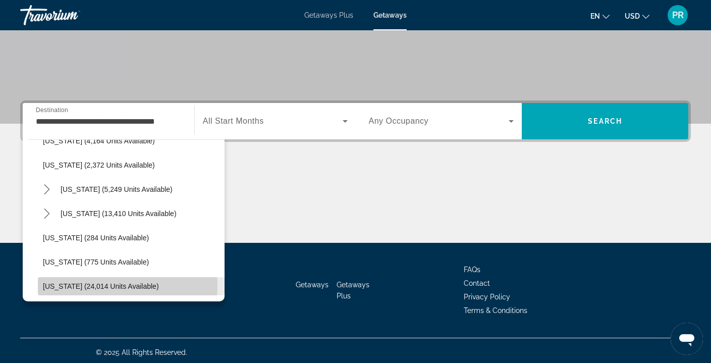
click at [114, 286] on span "[US_STATE] (24,014 units available)" at bounding box center [101, 286] width 116 height 8
type input "**********"
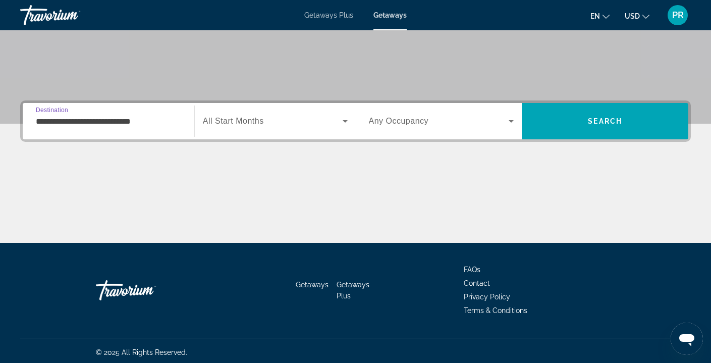
scroll to position [183, 0]
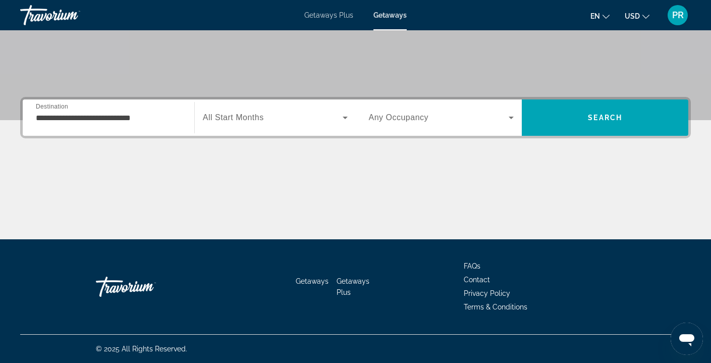
click at [285, 108] on div "Search widget" at bounding box center [275, 117] width 145 height 28
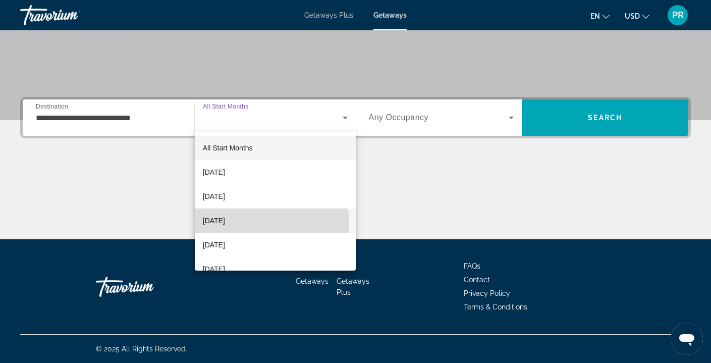
click at [225, 225] on span "[DATE]" at bounding box center [214, 221] width 22 height 12
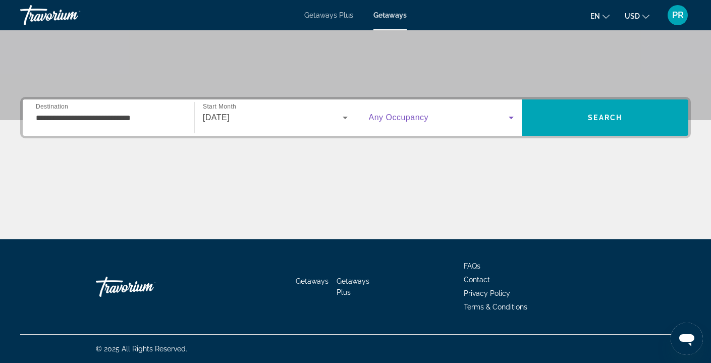
click at [461, 118] on span "Search widget" at bounding box center [439, 118] width 140 height 12
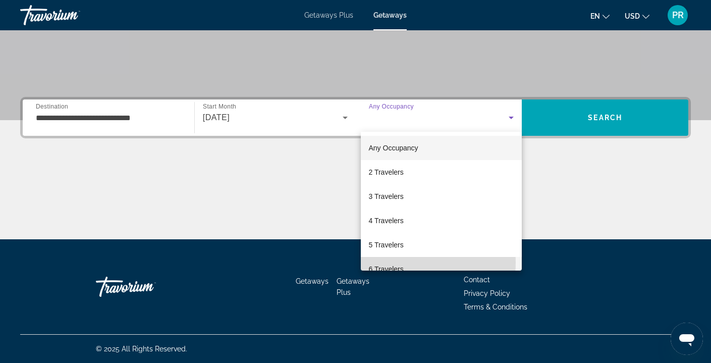
click at [399, 262] on mat-option "6 Travelers" at bounding box center [442, 269] width 162 height 24
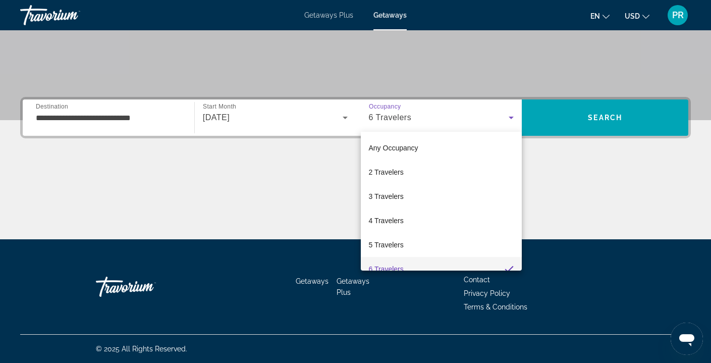
scroll to position [11, 0]
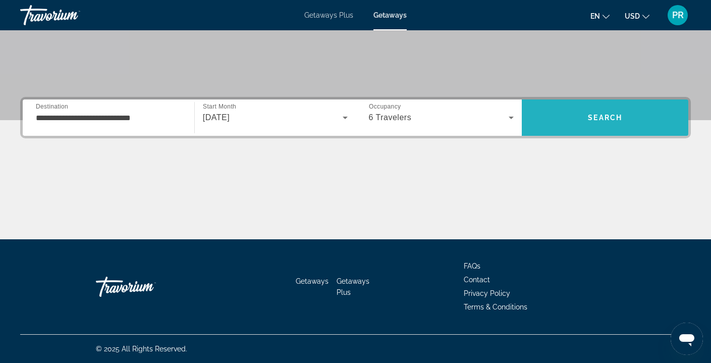
click at [627, 116] on span "Search" at bounding box center [605, 117] width 167 height 24
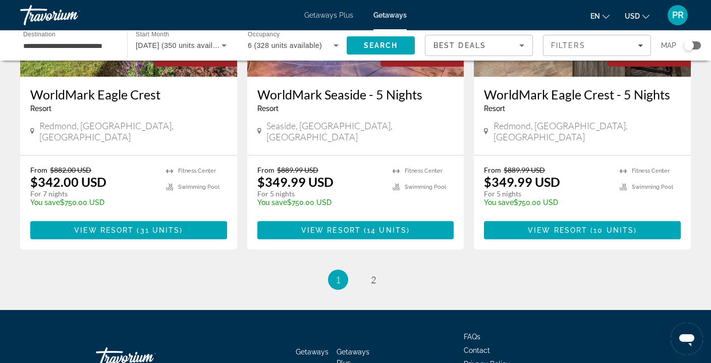
scroll to position [1259, 0]
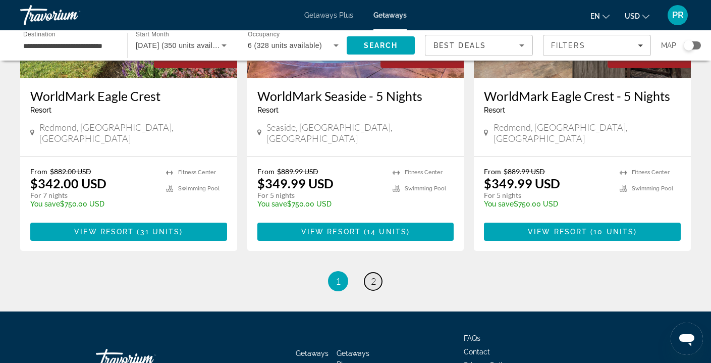
click at [372, 276] on span "2" at bounding box center [373, 281] width 5 height 11
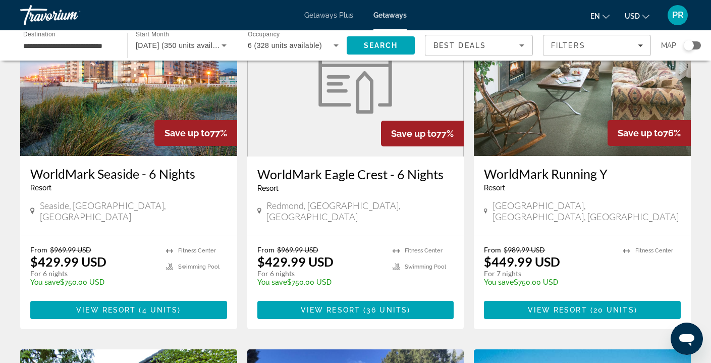
scroll to position [484, 0]
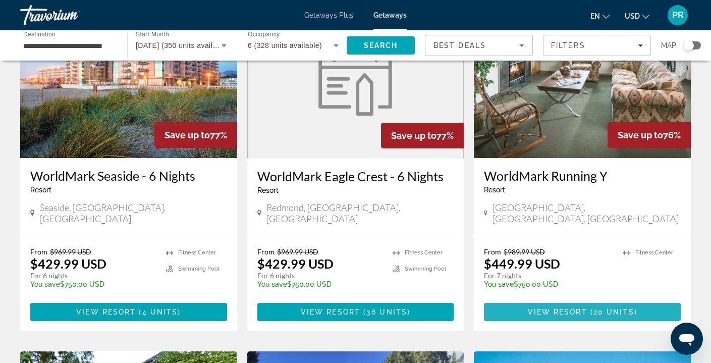
click at [590, 308] on span "Main content" at bounding box center [589, 312] width 3 height 8
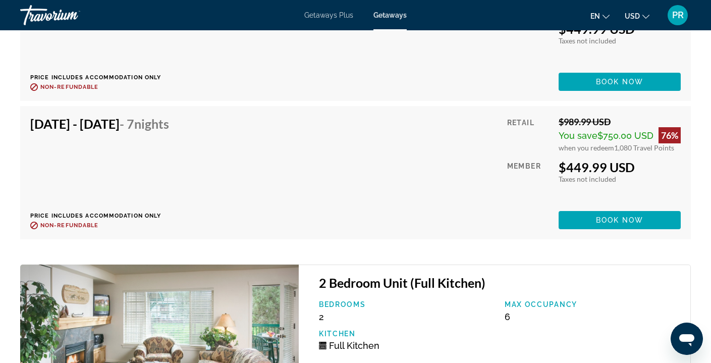
scroll to position [2464, 0]
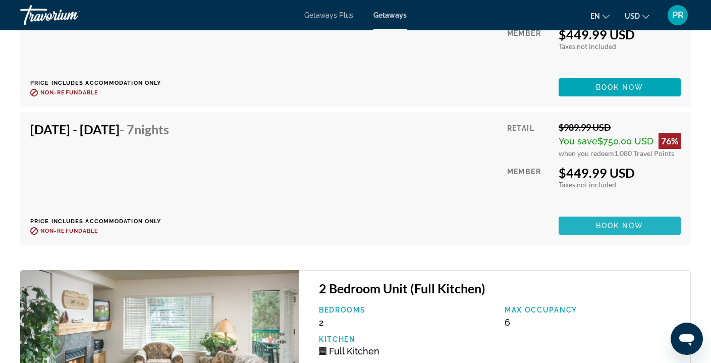
click at [624, 230] on span "Book now" at bounding box center [620, 226] width 48 height 8
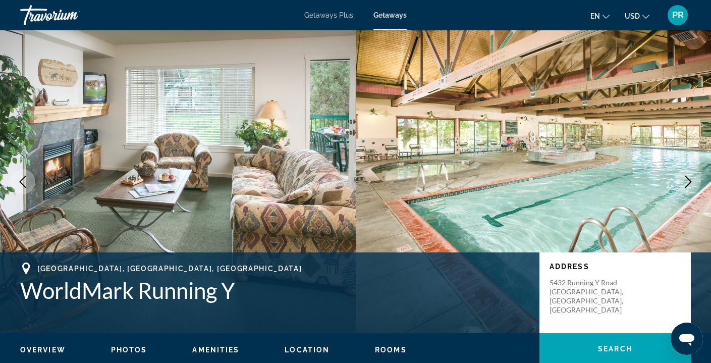
click at [677, 16] on span "PR" at bounding box center [678, 15] width 12 height 10
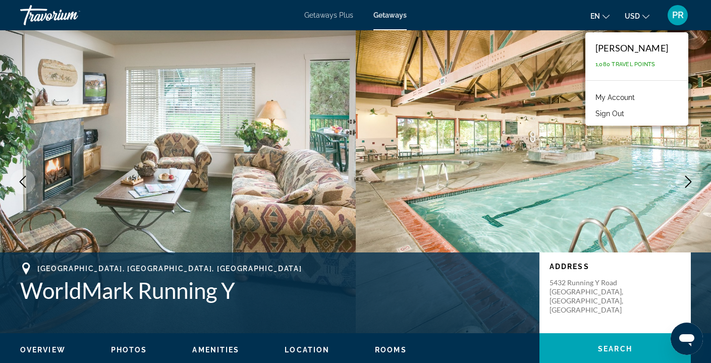
click at [625, 95] on link "My Account" at bounding box center [615, 97] width 49 height 13
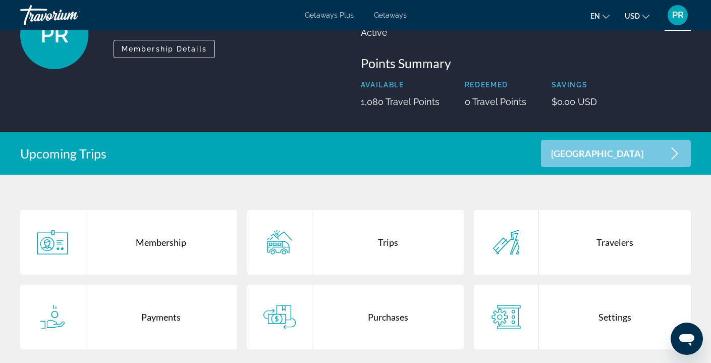
scroll to position [93, 0]
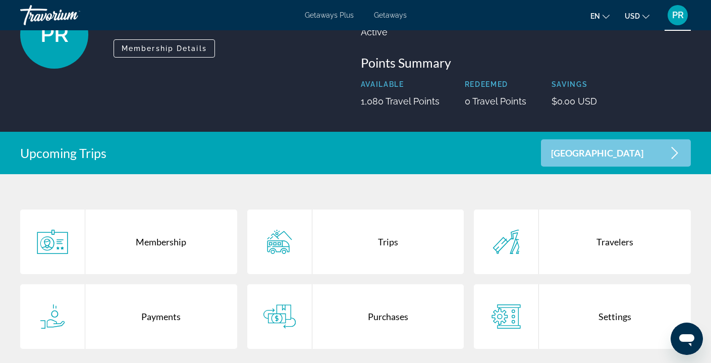
click at [647, 154] on div "[GEOGRAPHIC_DATA]" at bounding box center [616, 152] width 150 height 27
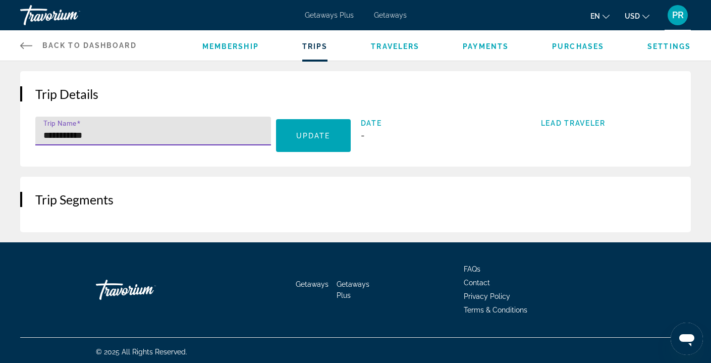
click at [249, 133] on input "**********" at bounding box center [156, 135] width 226 height 12
click at [109, 200] on h2 "Trip Segments" at bounding box center [355, 199] width 640 height 15
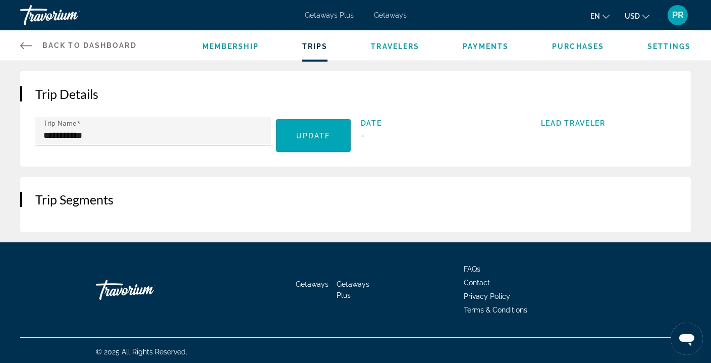
click at [573, 124] on span "Lead Traveler" at bounding box center [608, 123] width 135 height 8
click at [21, 43] on icon "Main content" at bounding box center [26, 45] width 12 height 12
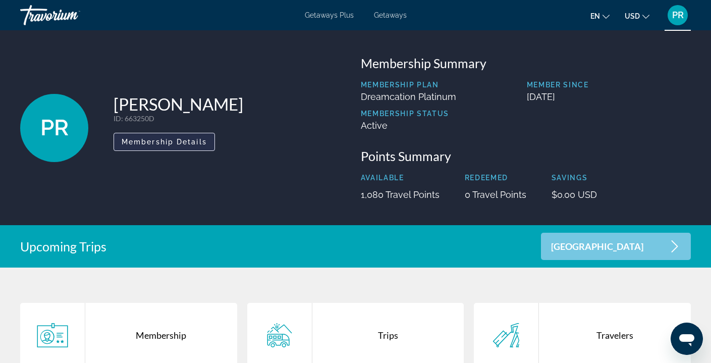
click at [186, 140] on span "Membership Details" at bounding box center [164, 142] width 85 height 8
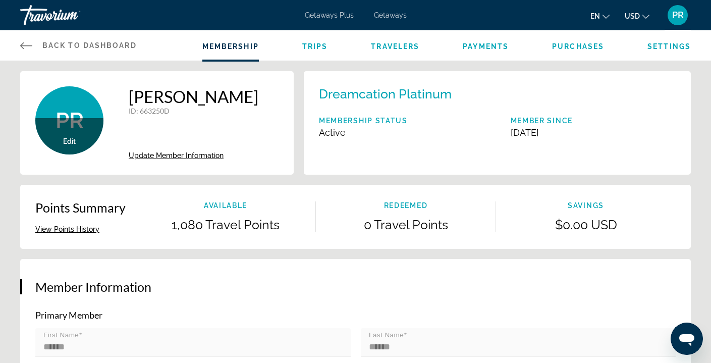
click at [317, 45] on span "Trips" at bounding box center [315, 46] width 26 height 8
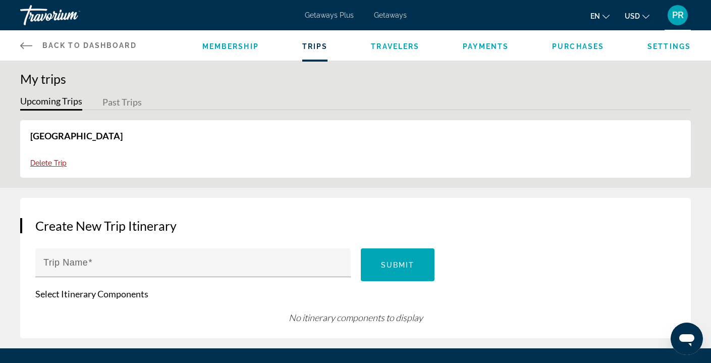
click at [58, 137] on link "[GEOGRAPHIC_DATA]" at bounding box center [76, 135] width 92 height 11
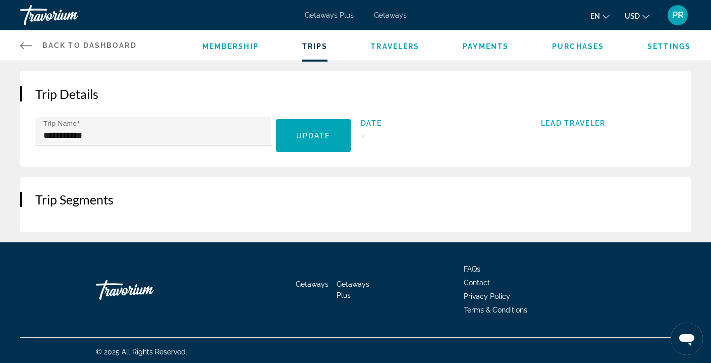
click at [372, 123] on span "Date" at bounding box center [428, 123] width 135 height 8
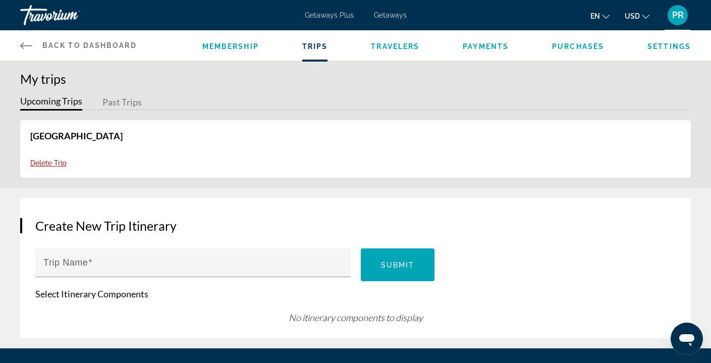
click at [51, 43] on span "Back to Dashboard" at bounding box center [89, 45] width 94 height 8
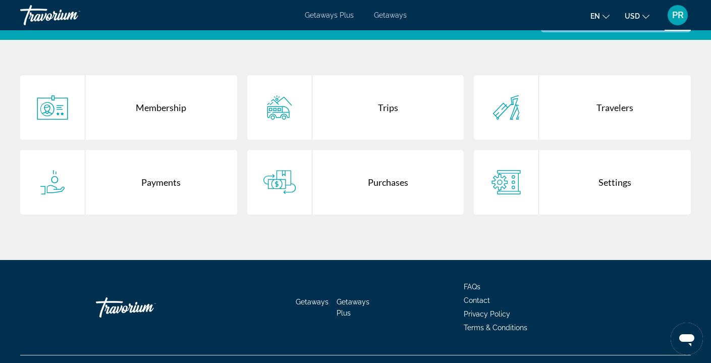
scroll to position [230, 0]
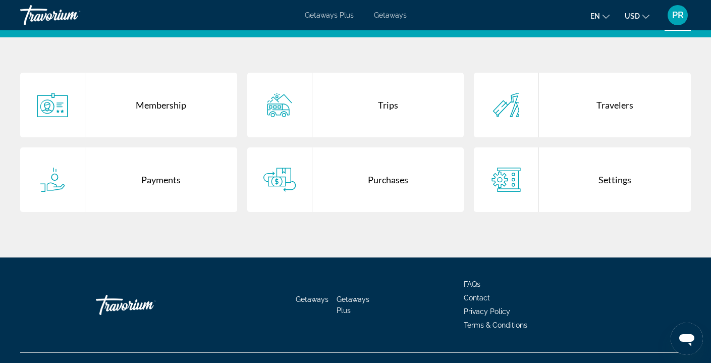
click at [392, 104] on div "Trips" at bounding box center [388, 105] width 152 height 65
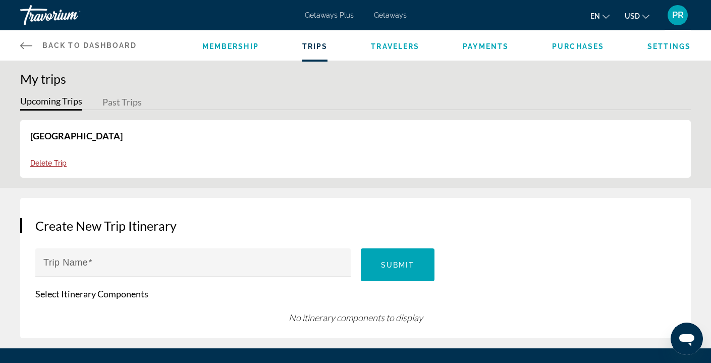
click at [130, 100] on button "Past Trips" at bounding box center [121, 103] width 39 height 16
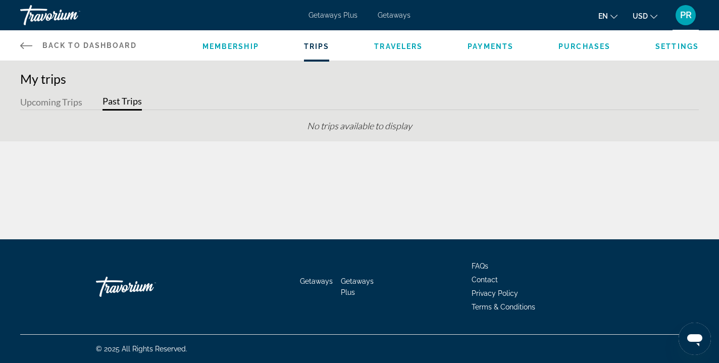
click at [61, 97] on button "Upcoming Trips" at bounding box center [51, 103] width 62 height 16
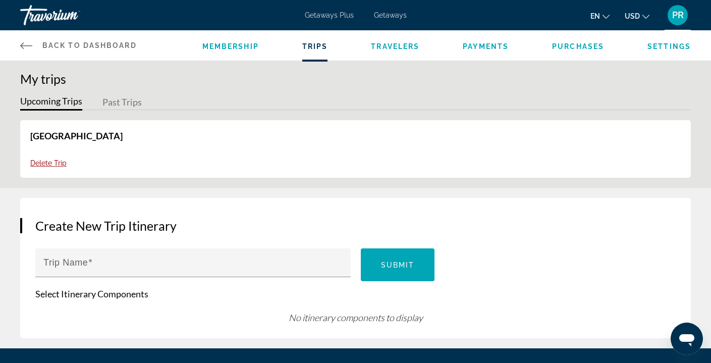
click at [72, 136] on link "[GEOGRAPHIC_DATA]" at bounding box center [76, 135] width 92 height 11
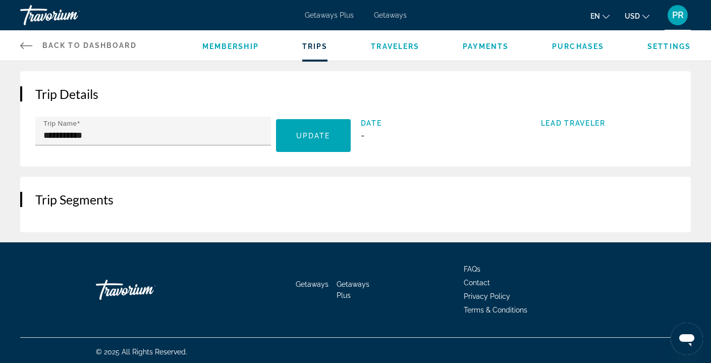
click at [395, 45] on span "Travelers" at bounding box center [395, 46] width 48 height 8
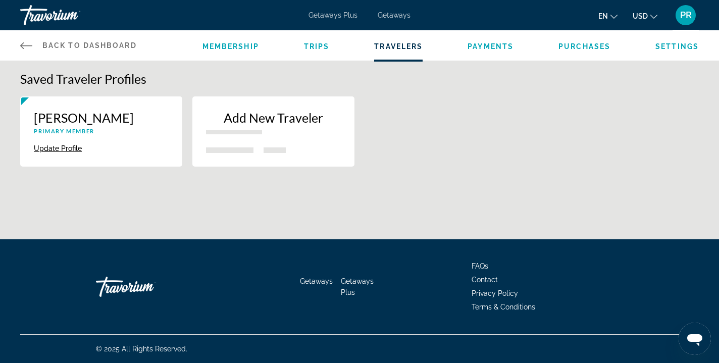
click at [493, 43] on span "Payments" at bounding box center [490, 46] width 46 height 8
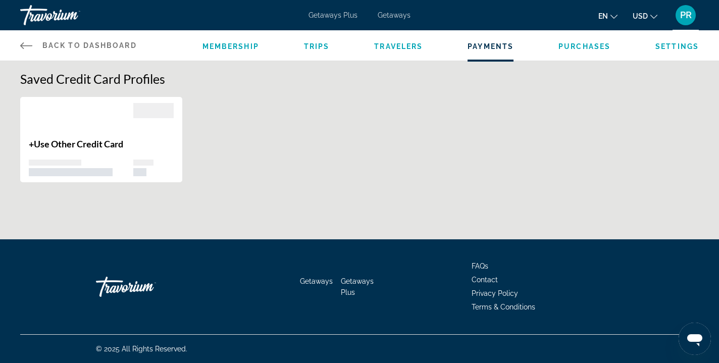
click at [571, 44] on span "Purchases" at bounding box center [584, 46] width 52 height 8
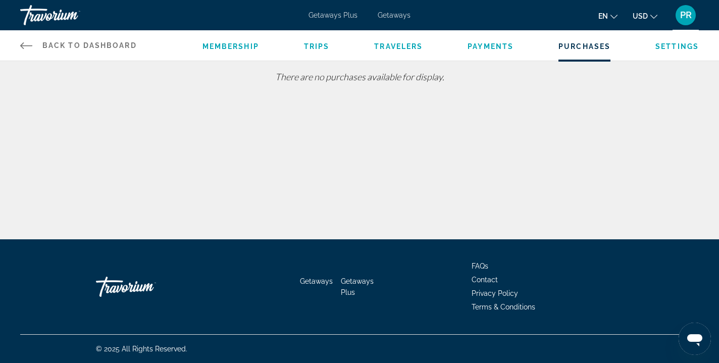
click at [664, 47] on span "Settings" at bounding box center [676, 46] width 43 height 8
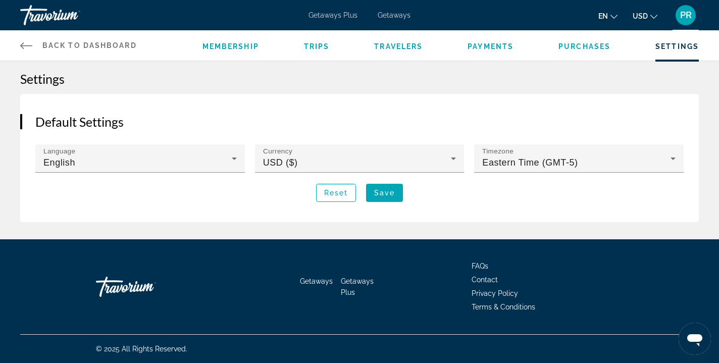
click at [230, 39] on div "Membership Trips Travelers Payments Purchases Settings" at bounding box center [450, 45] width 496 height 30
click at [235, 38] on div "Membership Trips Travelers Payments Purchases Settings" at bounding box center [450, 45] width 496 height 30
click at [235, 40] on li "Membership" at bounding box center [230, 45] width 57 height 11
click at [237, 45] on span "Membership" at bounding box center [230, 46] width 57 height 8
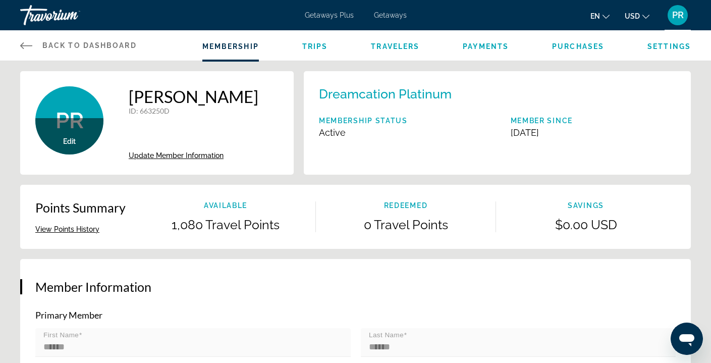
click at [237, 45] on span "Membership" at bounding box center [230, 46] width 57 height 8
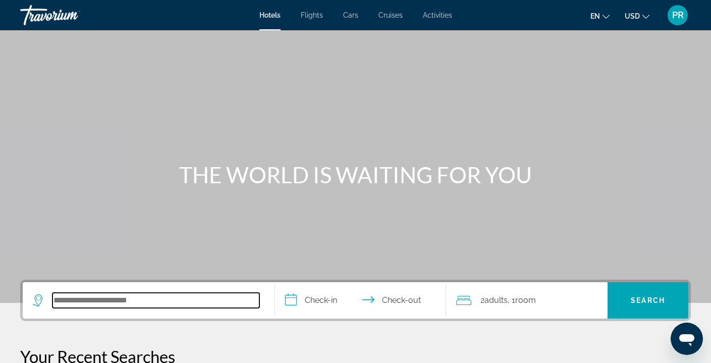
click at [76, 302] on input "Search hotel destination" at bounding box center [155, 300] width 207 height 15
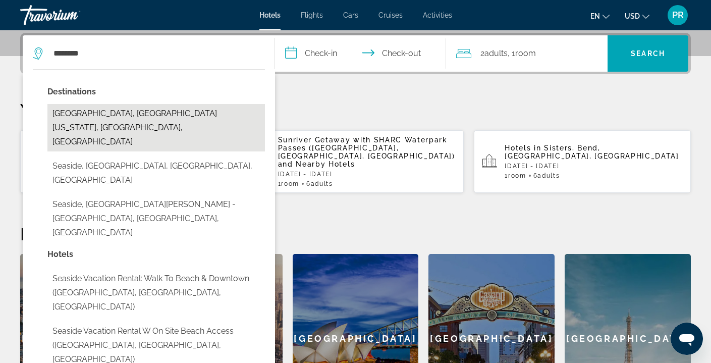
click at [129, 109] on button "[GEOGRAPHIC_DATA], [GEOGRAPHIC_DATA][US_STATE], [GEOGRAPHIC_DATA], [GEOGRAPHIC_…" at bounding box center [156, 127] width 218 height 47
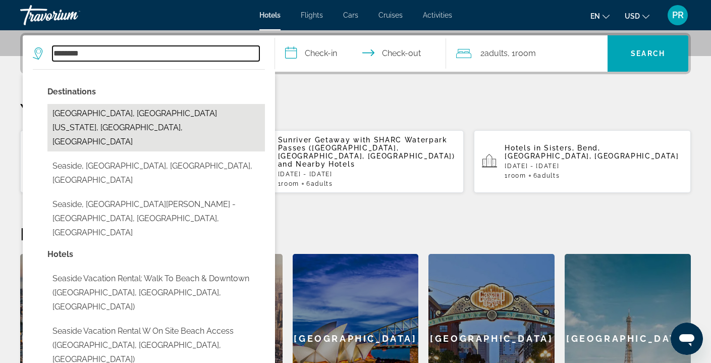
type input "**********"
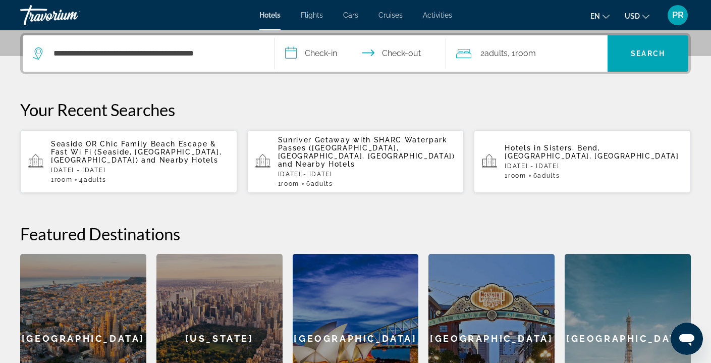
click at [304, 54] on input "**********" at bounding box center [363, 54] width 176 height 39
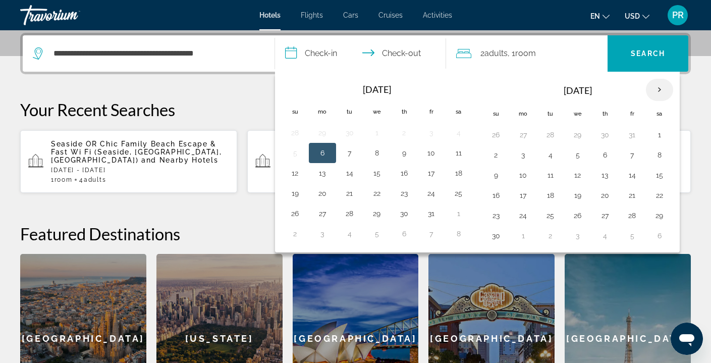
click at [658, 92] on th "Next month" at bounding box center [659, 90] width 27 height 22
click at [656, 194] on button "27" at bounding box center [660, 195] width 16 height 14
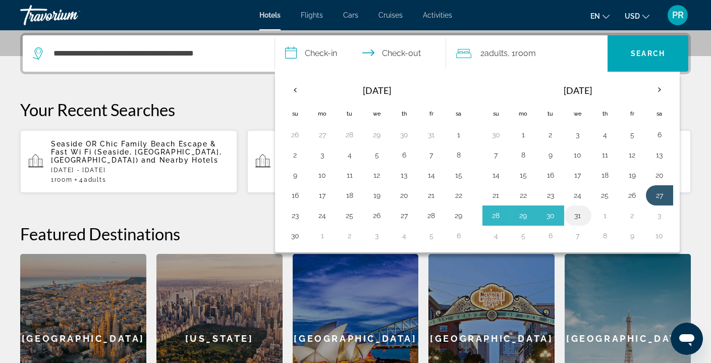
drag, startPoint x: 553, startPoint y: 214, endPoint x: 580, endPoint y: 213, distance: 27.3
click at [580, 213] on tr "28 29 30 31 1 2 3" at bounding box center [578, 215] width 191 height 20
click at [579, 215] on button "31" at bounding box center [578, 215] width 16 height 14
type input "**********"
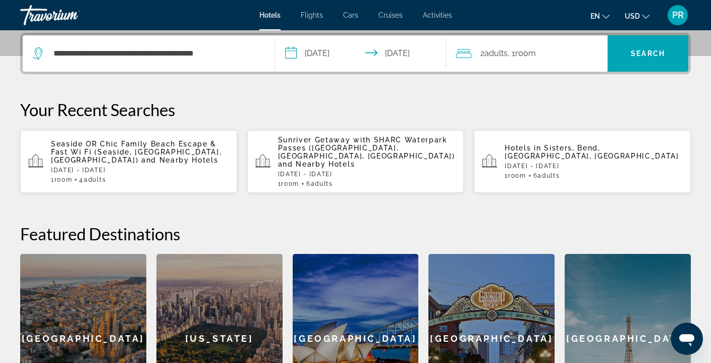
click at [582, 59] on div "2 Adult Adults , 1 Room rooms" at bounding box center [531, 53] width 151 height 14
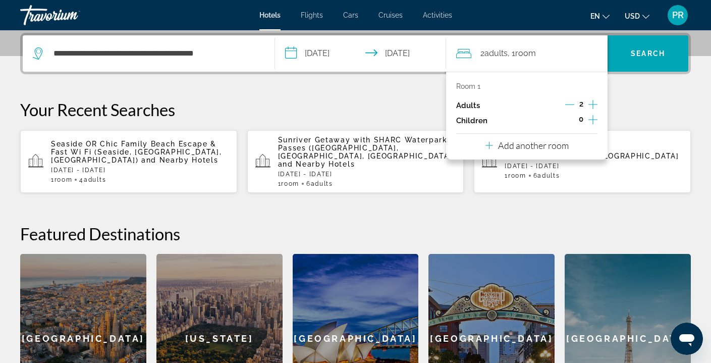
click at [592, 102] on icon "Increment adults" at bounding box center [593, 104] width 9 height 12
click at [477, 86] on p "Room 1" at bounding box center [468, 86] width 24 height 8
click at [522, 49] on span "Room" at bounding box center [526, 53] width 21 height 10
click at [592, 119] on icon "Increment children" at bounding box center [593, 120] width 9 height 12
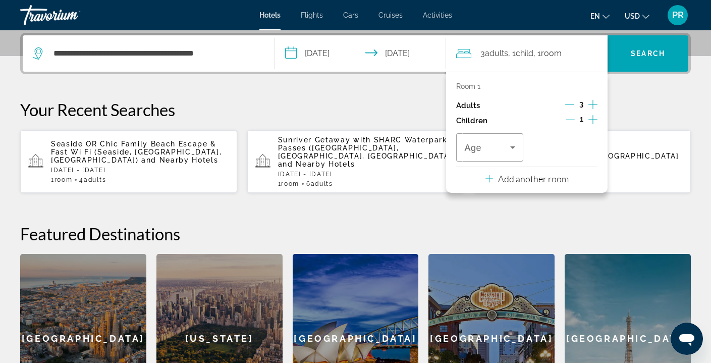
click at [591, 102] on icon "Increment adults" at bounding box center [593, 104] width 9 height 12
click at [511, 148] on icon "Travelers: 4 adults, 1 child" at bounding box center [513, 147] width 12 height 12
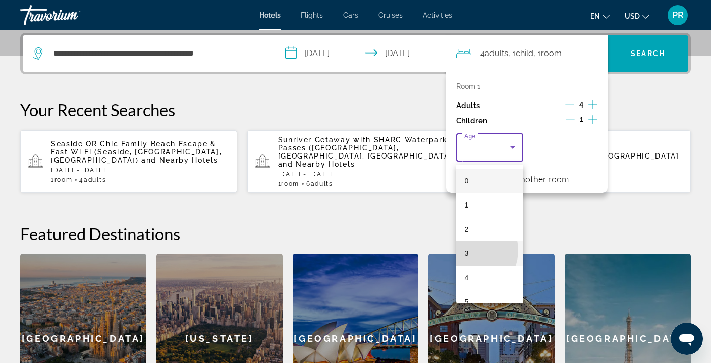
click at [471, 250] on mat-option "3" at bounding box center [489, 253] width 67 height 24
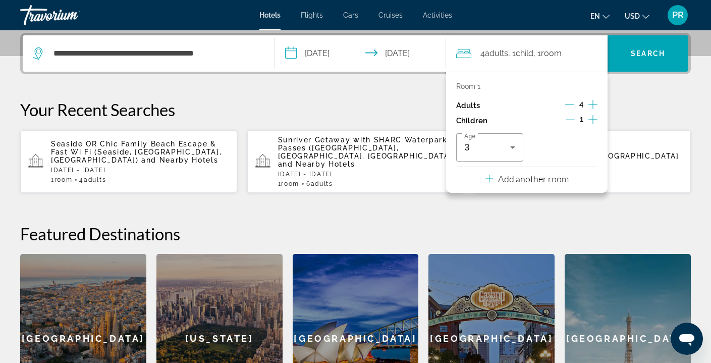
click at [625, 208] on div "**********" at bounding box center [355, 228] width 711 height 391
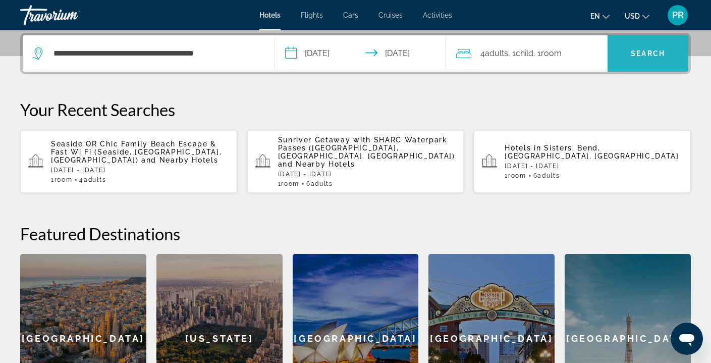
click at [638, 52] on span "Search" at bounding box center [648, 53] width 34 height 8
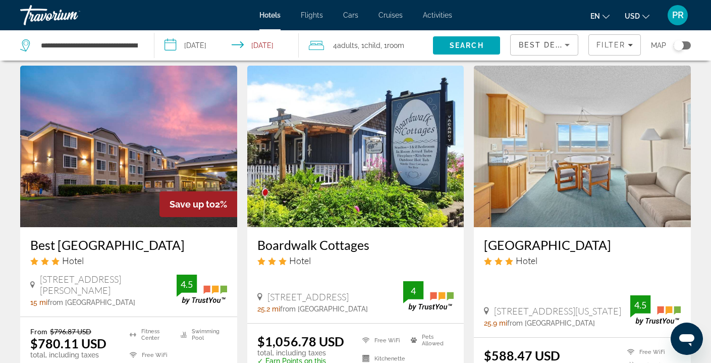
scroll to position [30, 0]
click at [563, 199] on img "Main content" at bounding box center [582, 147] width 217 height 162
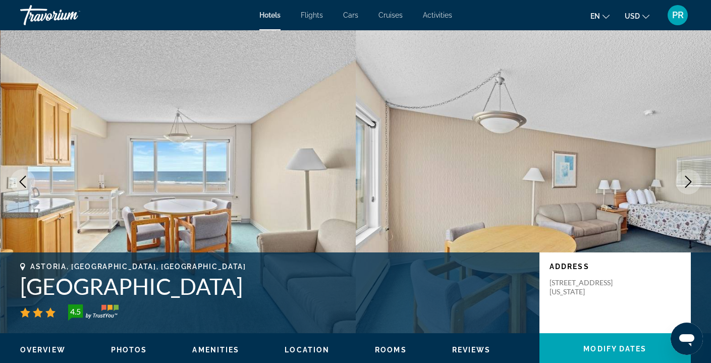
click at [686, 182] on icon "Next image" at bounding box center [688, 182] width 12 height 12
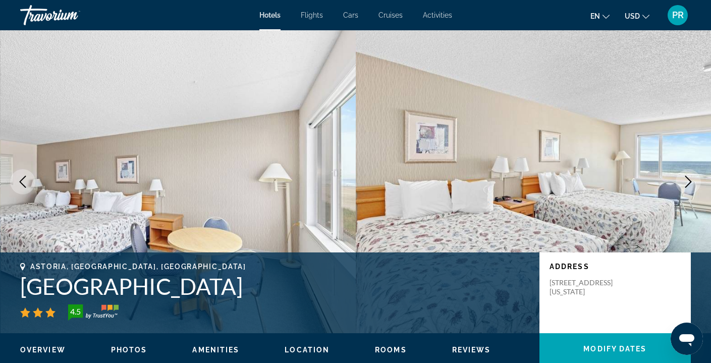
click at [686, 182] on icon "Next image" at bounding box center [688, 182] width 12 height 12
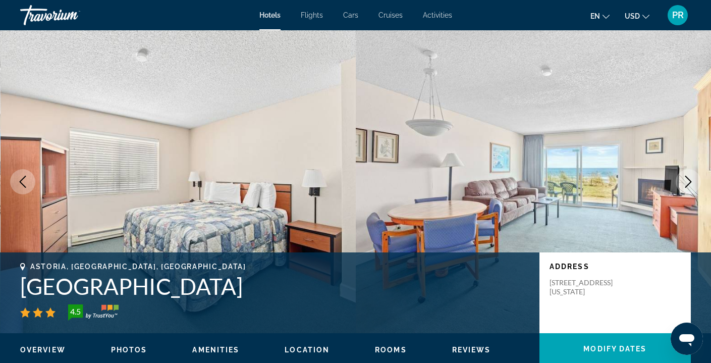
click at [686, 182] on icon "Next image" at bounding box center [688, 182] width 12 height 12
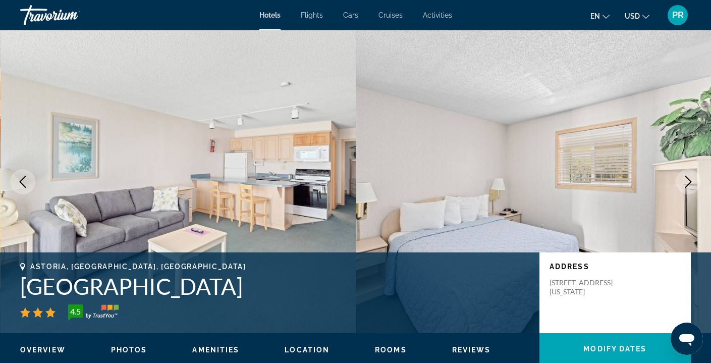
click at [686, 182] on icon "Next image" at bounding box center [688, 182] width 12 height 12
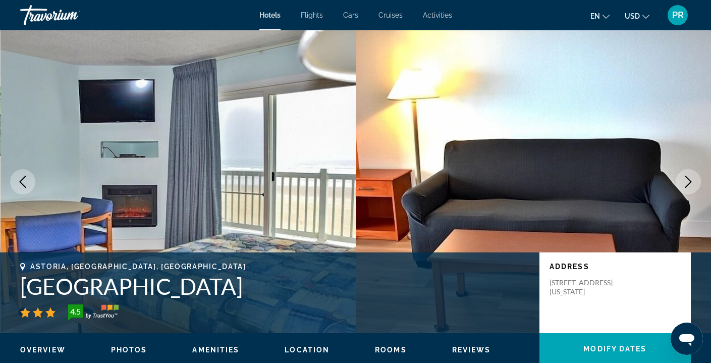
click at [686, 182] on icon "Next image" at bounding box center [688, 182] width 12 height 12
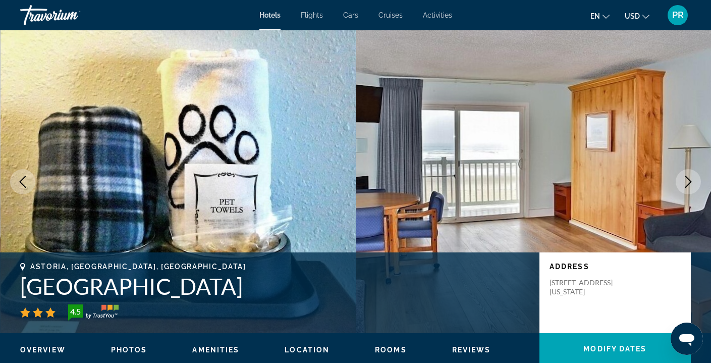
click at [686, 182] on icon "Next image" at bounding box center [688, 182] width 12 height 12
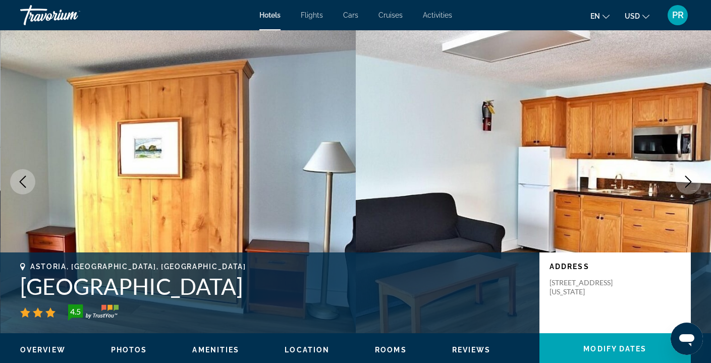
click at [686, 182] on icon "Next image" at bounding box center [688, 182] width 12 height 12
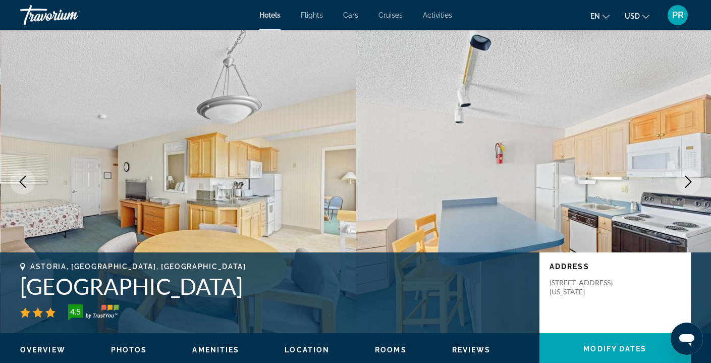
click at [686, 182] on icon "Next image" at bounding box center [688, 182] width 12 height 12
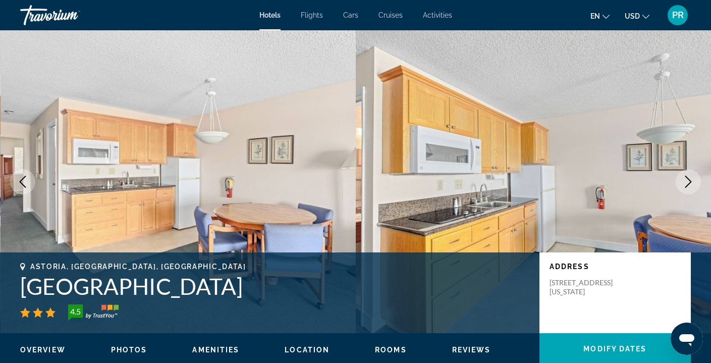
click at [686, 182] on icon "Next image" at bounding box center [688, 182] width 12 height 12
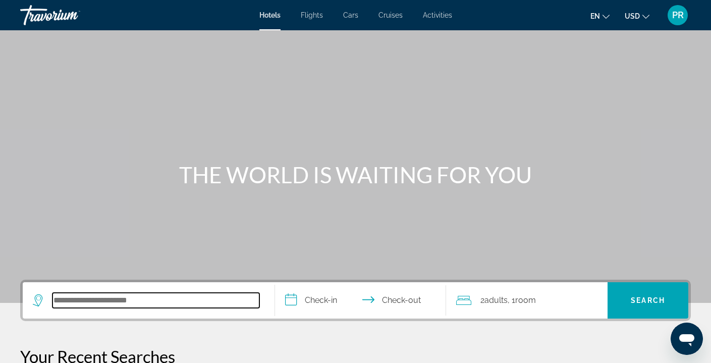
click at [64, 304] on input "Search hotel destination" at bounding box center [155, 300] width 207 height 15
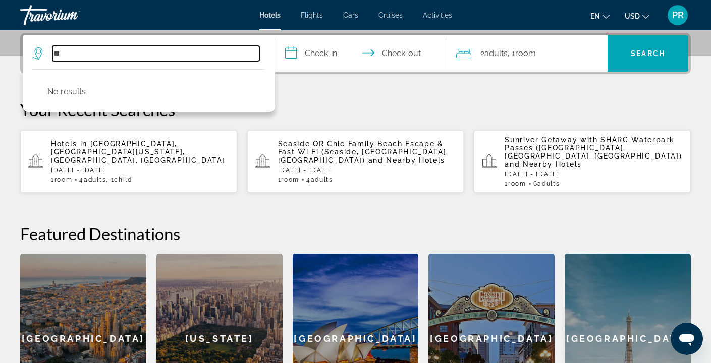
type input "*"
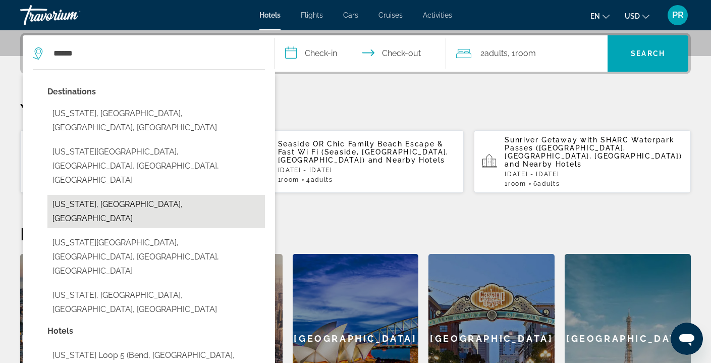
drag, startPoint x: 194, startPoint y: 48, endPoint x: 113, endPoint y: 162, distance: 139.6
click at [113, 195] on button "[US_STATE], [GEOGRAPHIC_DATA], [GEOGRAPHIC_DATA]" at bounding box center [156, 211] width 218 height 33
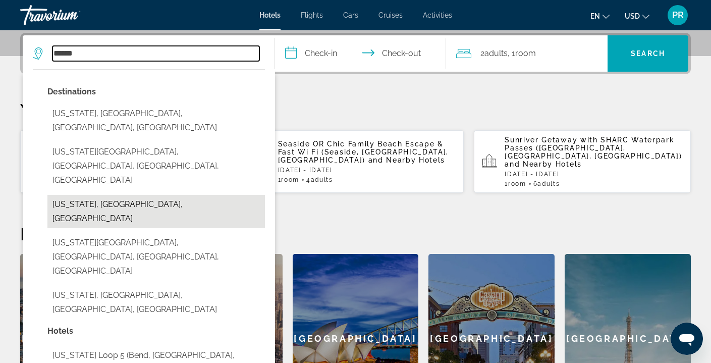
type input "**********"
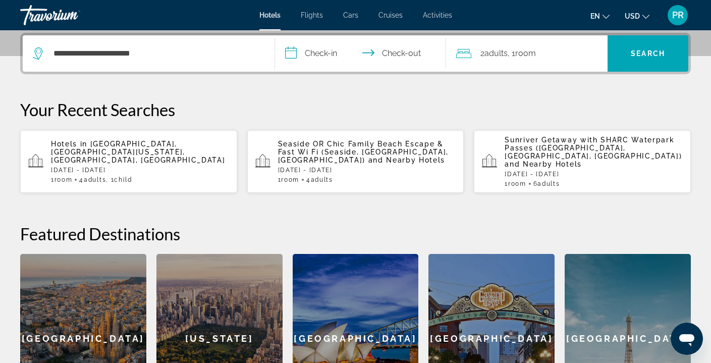
click at [306, 50] on input "**********" at bounding box center [363, 54] width 176 height 39
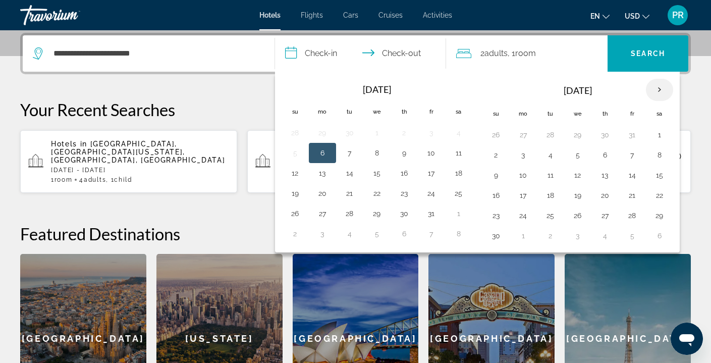
click at [660, 88] on th "Next month" at bounding box center [659, 90] width 27 height 22
click at [632, 198] on button "26" at bounding box center [632, 195] width 16 height 14
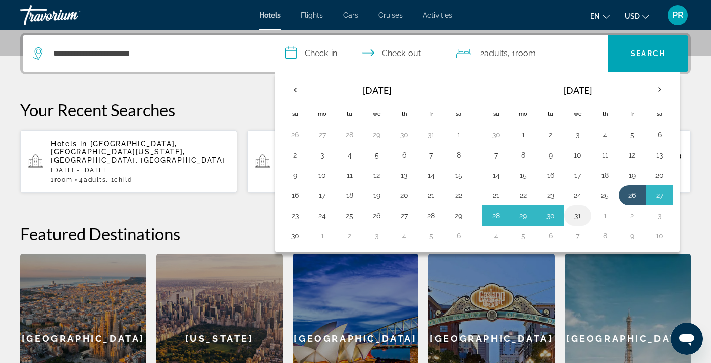
click at [583, 216] on button "31" at bounding box center [578, 215] width 16 height 14
type input "**********"
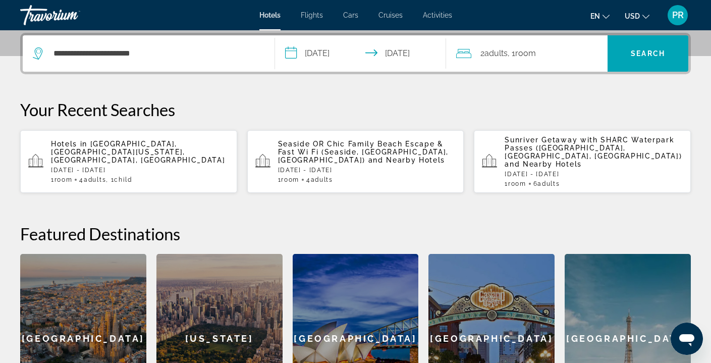
click at [487, 52] on span "Adults" at bounding box center [496, 53] width 23 height 10
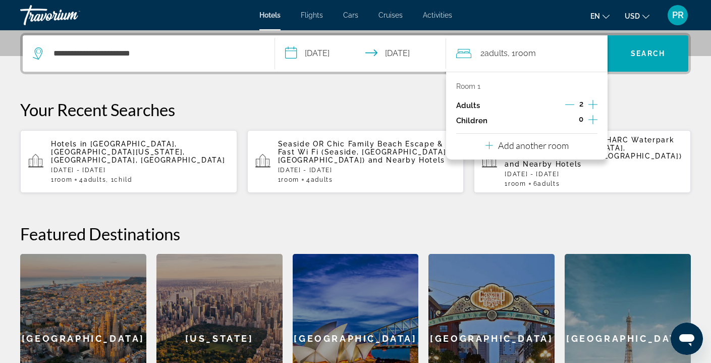
click at [595, 103] on icon "Increment adults" at bounding box center [593, 104] width 9 height 12
click at [595, 122] on icon "Increment children" at bounding box center [593, 120] width 9 height 12
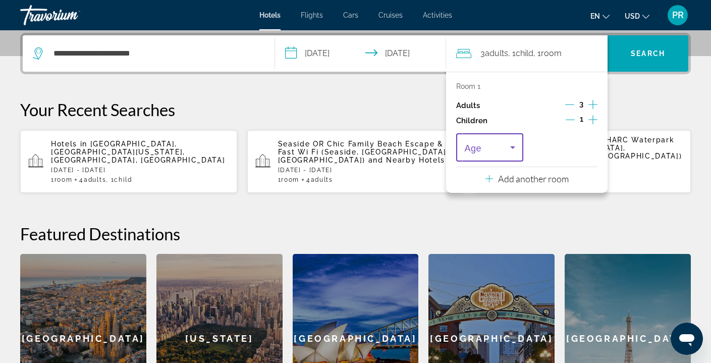
click at [515, 146] on icon "Travelers: 3 adults, 1 child" at bounding box center [513, 147] width 12 height 12
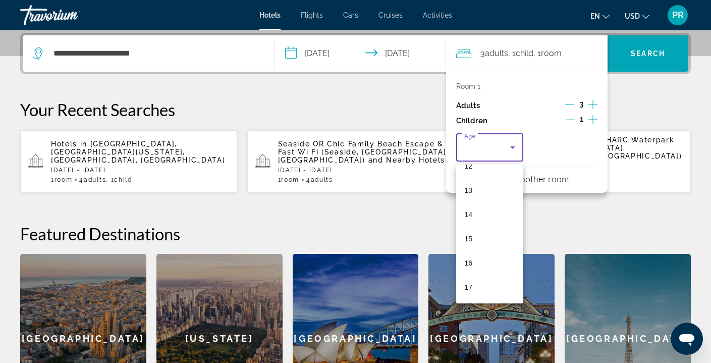
scroll to position [305, 0]
click at [575, 103] on div at bounding box center [355, 181] width 711 height 363
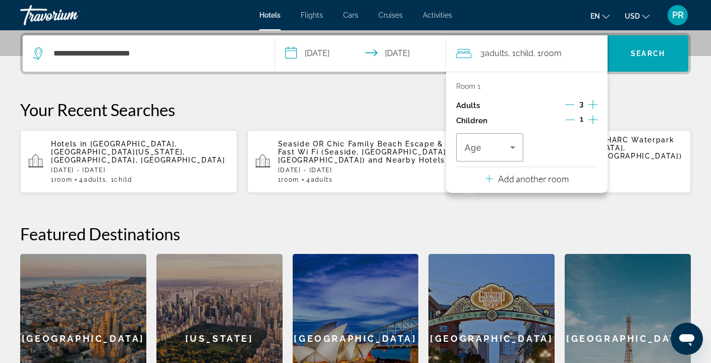
click at [571, 104] on icon "Decrement adults" at bounding box center [569, 104] width 9 height 9
click at [592, 120] on icon "Increment children" at bounding box center [593, 120] width 9 height 12
click at [511, 149] on icon "Travelers: 2 adults, 2 children" at bounding box center [512, 147] width 5 height 3
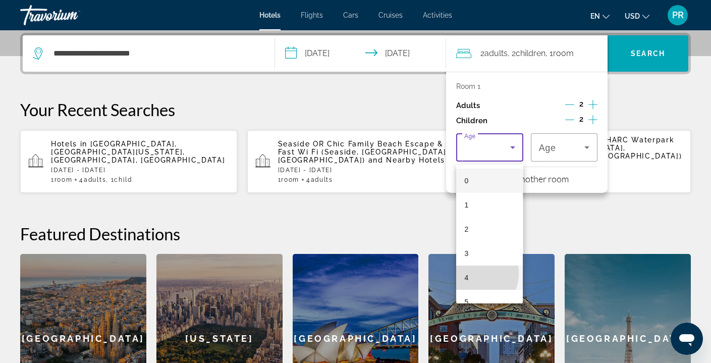
click at [472, 274] on mat-option "4" at bounding box center [489, 277] width 67 height 24
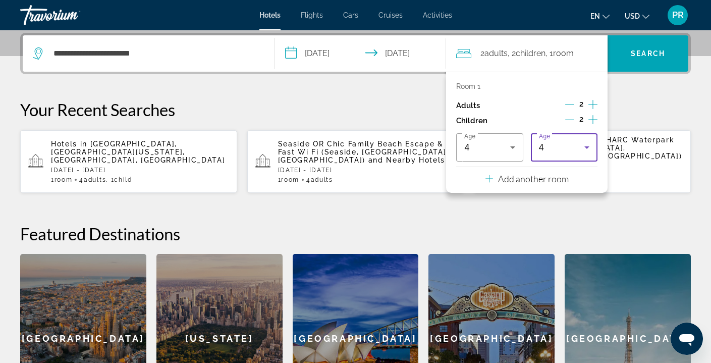
click at [590, 149] on icon "Travelers: 2 adults, 2 children" at bounding box center [587, 147] width 12 height 12
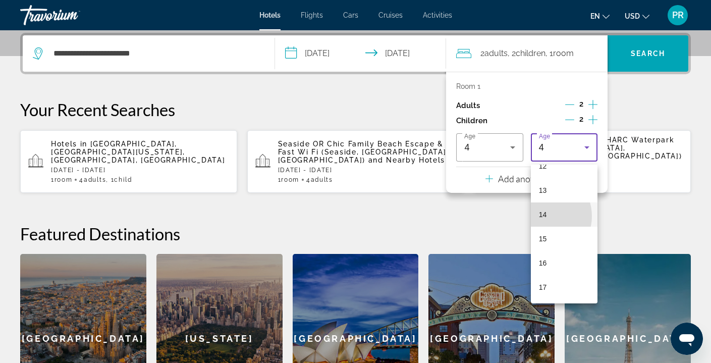
click at [543, 216] on span "14" at bounding box center [543, 214] width 8 height 12
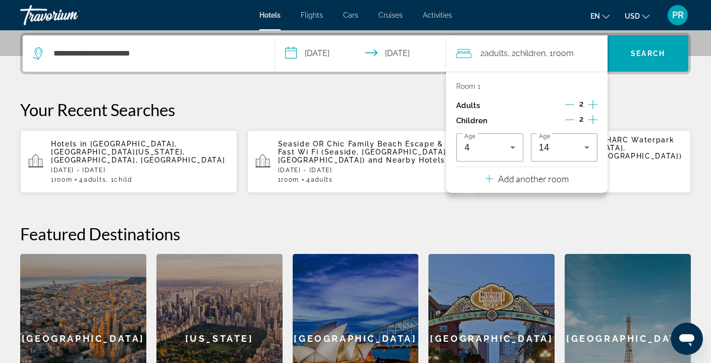
click at [541, 183] on p "Add another room" at bounding box center [533, 178] width 71 height 11
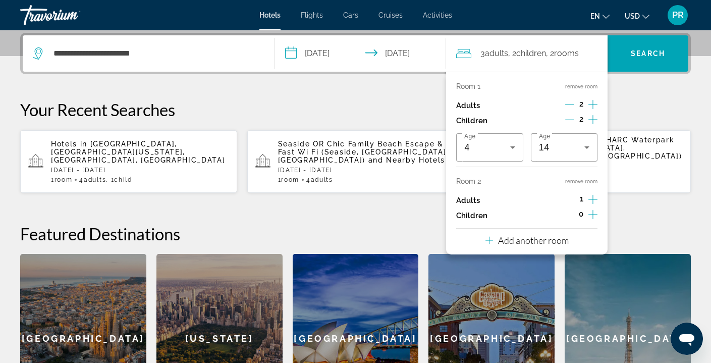
click at [593, 202] on icon "Increment adults" at bounding box center [593, 199] width 9 height 12
click at [651, 50] on span "Search" at bounding box center [648, 53] width 34 height 8
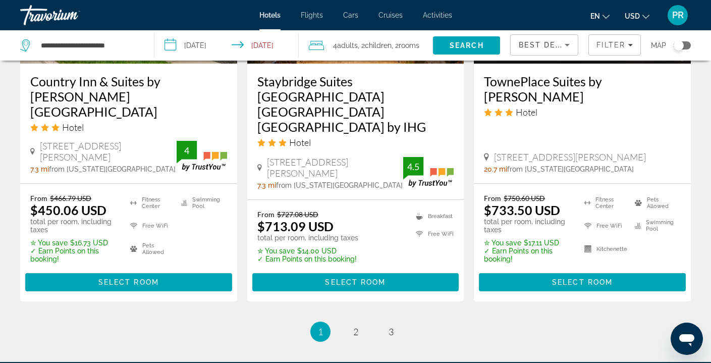
scroll to position [1464, 0]
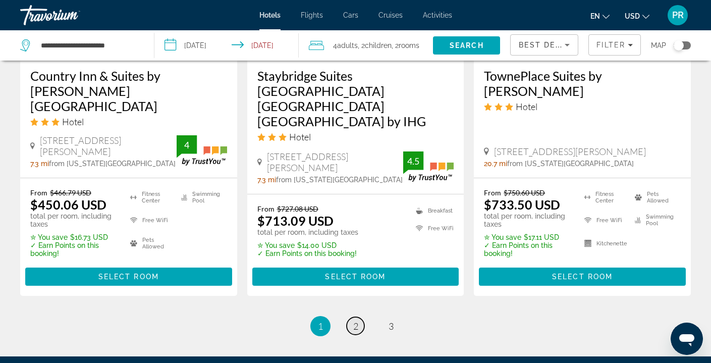
click at [359, 317] on link "page 2" at bounding box center [356, 326] width 18 height 18
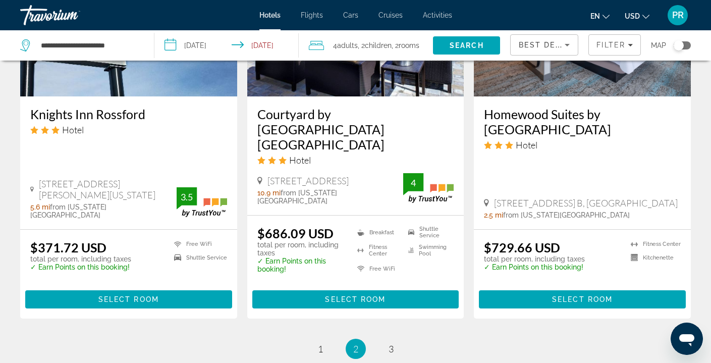
scroll to position [1382, 0]
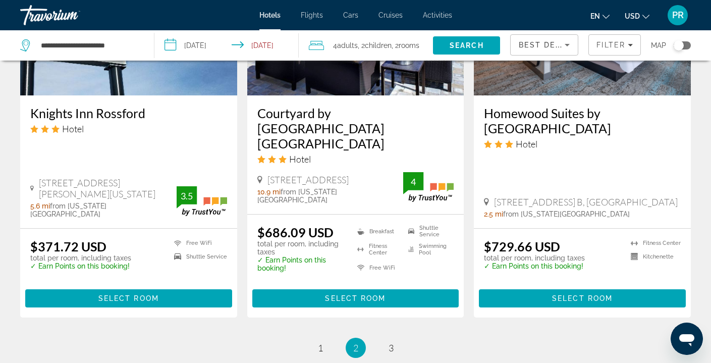
click at [397, 338] on li "page 3" at bounding box center [391, 348] width 20 height 20
click at [391, 342] on span "3" at bounding box center [391, 347] width 5 height 11
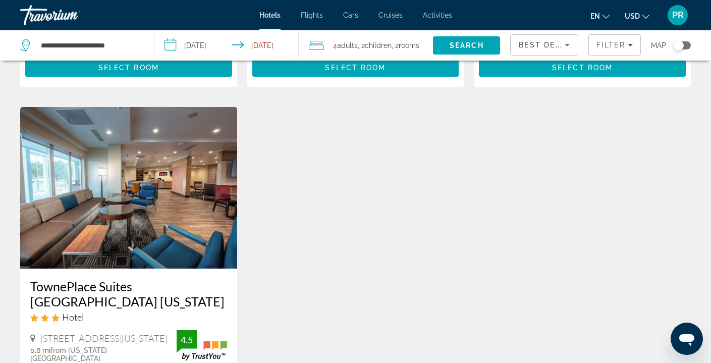
scroll to position [770, 0]
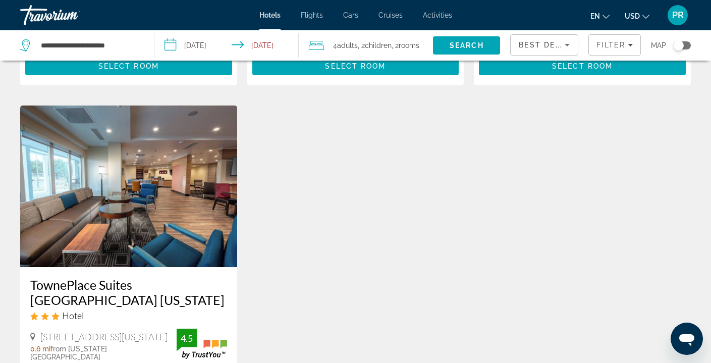
click at [148, 235] on img "Main content" at bounding box center [128, 186] width 217 height 162
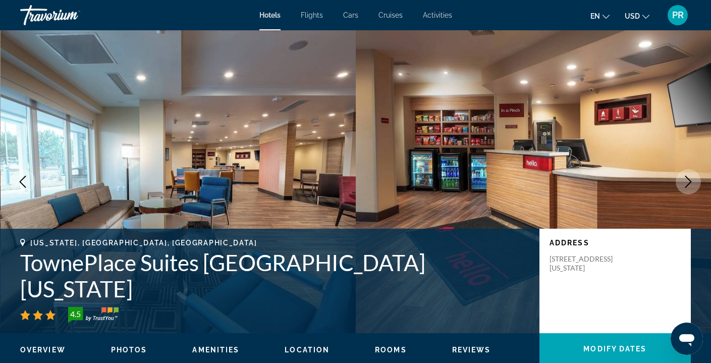
click at [690, 177] on icon "Next image" at bounding box center [688, 182] width 12 height 12
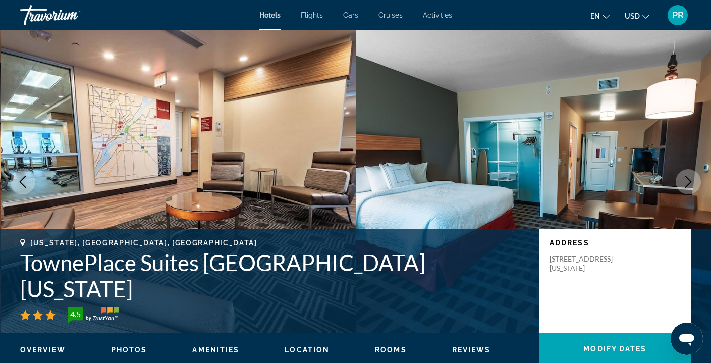
click at [690, 177] on icon "Next image" at bounding box center [688, 182] width 12 height 12
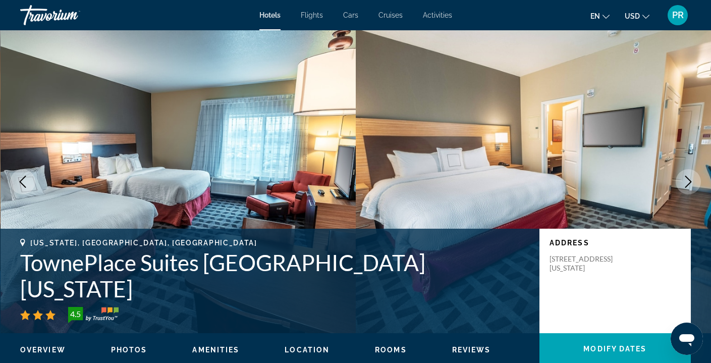
click at [690, 177] on icon "Next image" at bounding box center [688, 182] width 12 height 12
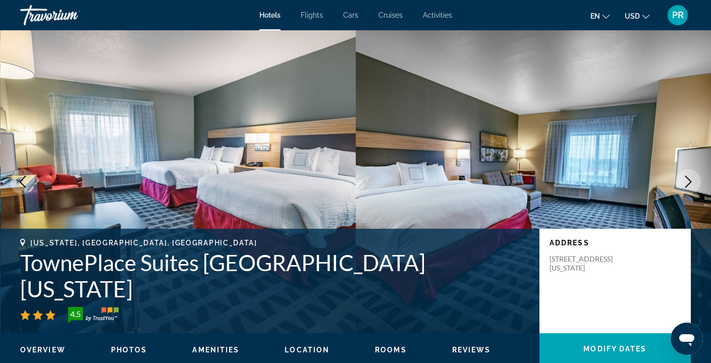
click at [690, 177] on icon "Next image" at bounding box center [688, 182] width 12 height 12
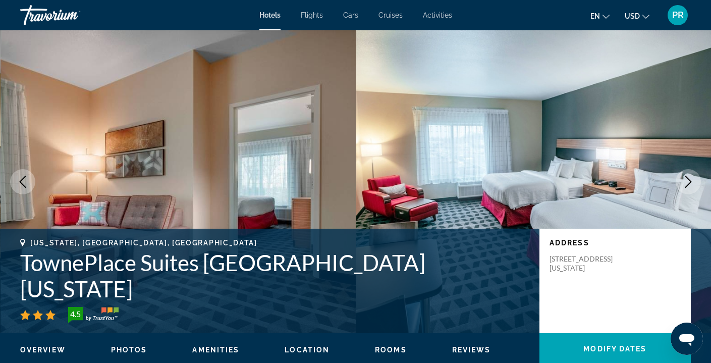
click at [690, 177] on icon "Next image" at bounding box center [688, 182] width 12 height 12
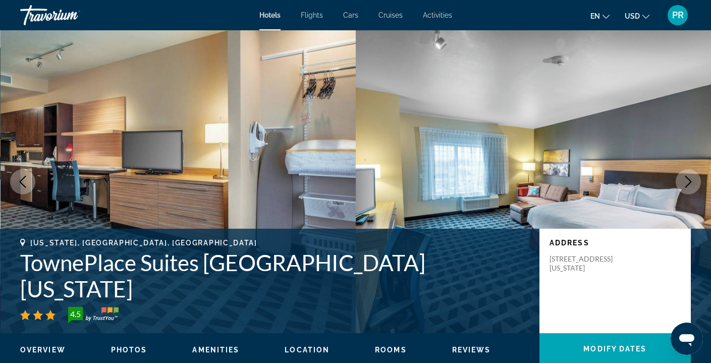
click at [690, 177] on icon "Next image" at bounding box center [688, 182] width 12 height 12
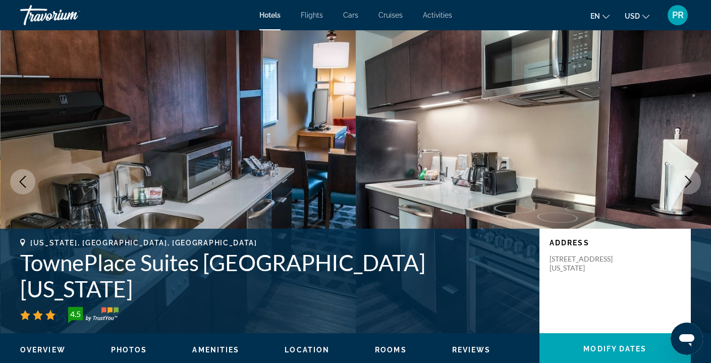
click at [690, 177] on icon "Next image" at bounding box center [688, 182] width 12 height 12
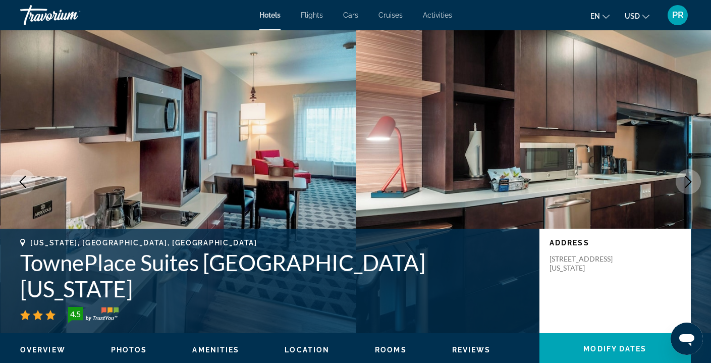
click at [690, 177] on icon "Next image" at bounding box center [688, 182] width 12 height 12
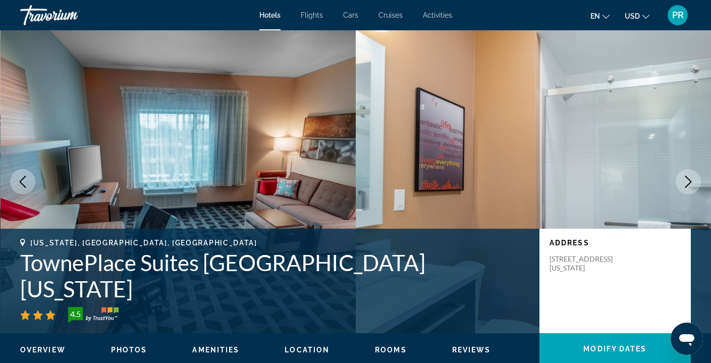
click at [690, 177] on icon "Next image" at bounding box center [688, 182] width 12 height 12
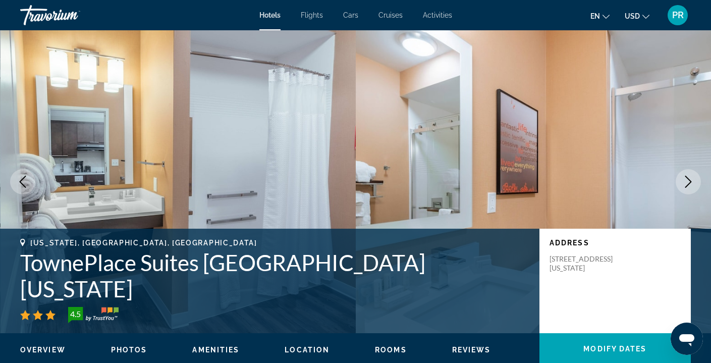
click at [690, 177] on icon "Next image" at bounding box center [688, 182] width 12 height 12
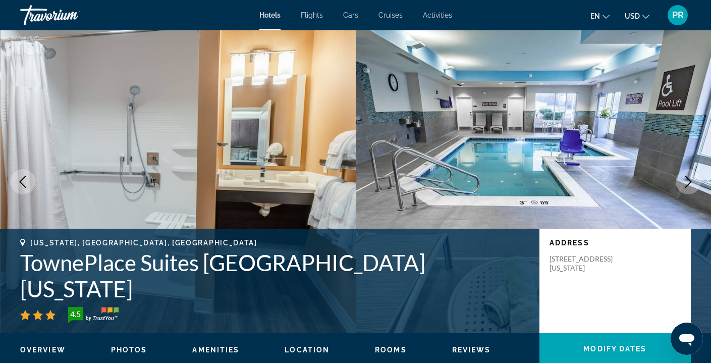
click at [690, 177] on icon "Next image" at bounding box center [688, 182] width 12 height 12
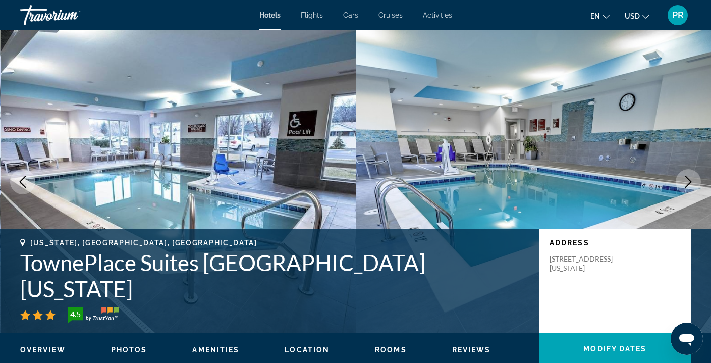
click at [690, 177] on icon "Next image" at bounding box center [688, 182] width 12 height 12
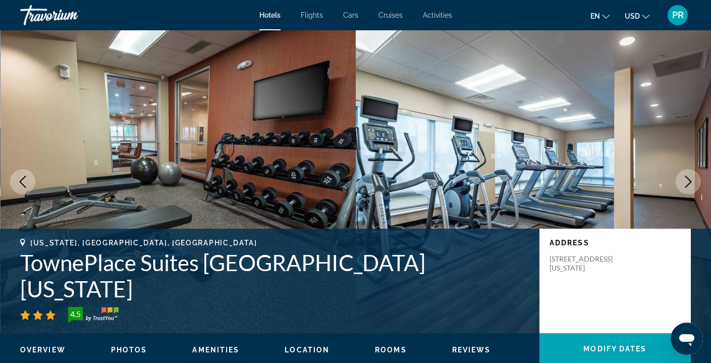
click at [690, 177] on icon "Next image" at bounding box center [688, 182] width 12 height 12
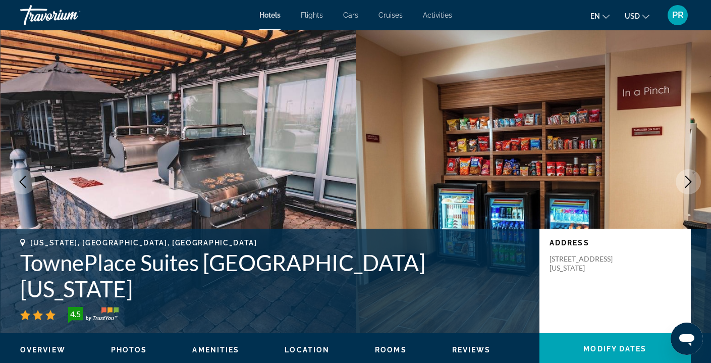
click at [690, 177] on icon "Next image" at bounding box center [688, 182] width 12 height 12
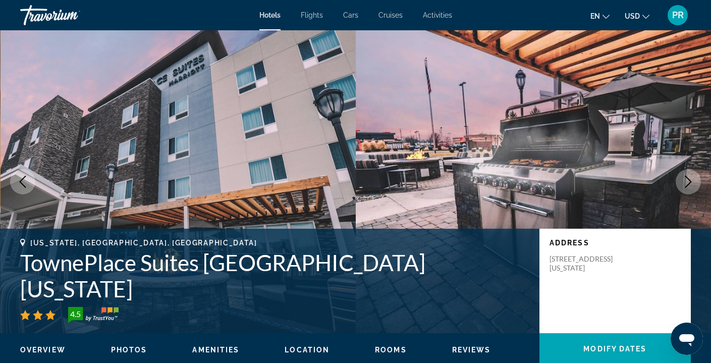
click at [690, 177] on icon "Next image" at bounding box center [688, 182] width 12 height 12
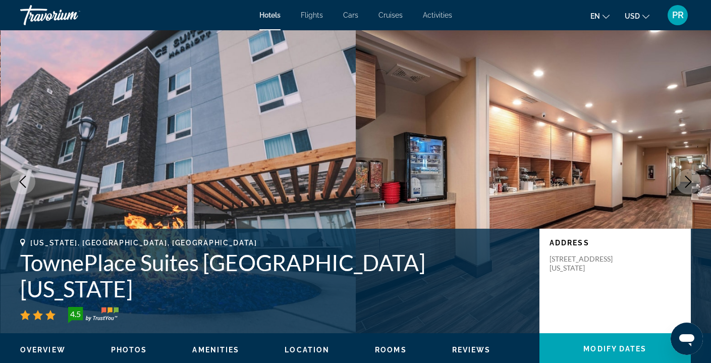
click at [690, 177] on icon "Next image" at bounding box center [688, 182] width 12 height 12
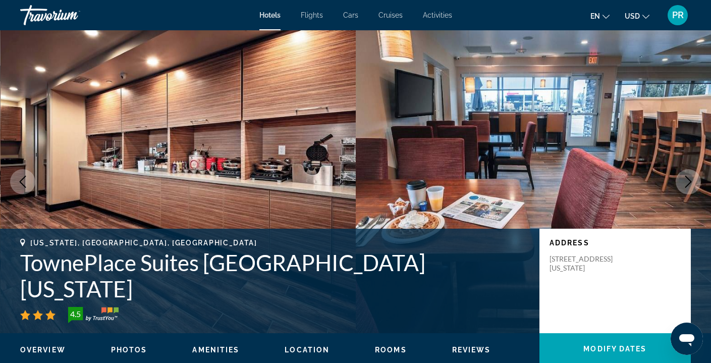
click at [690, 177] on icon "Next image" at bounding box center [688, 182] width 12 height 12
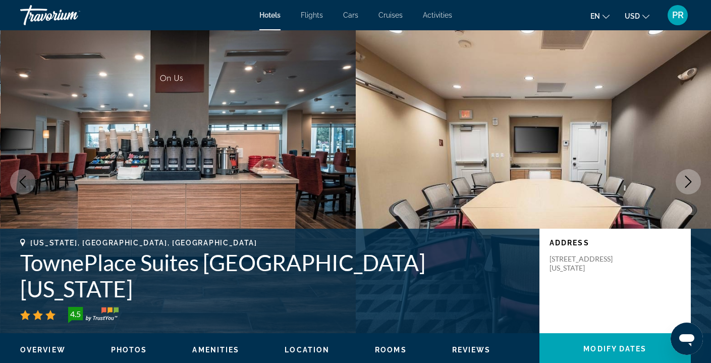
click at [690, 177] on icon "Next image" at bounding box center [688, 182] width 12 height 12
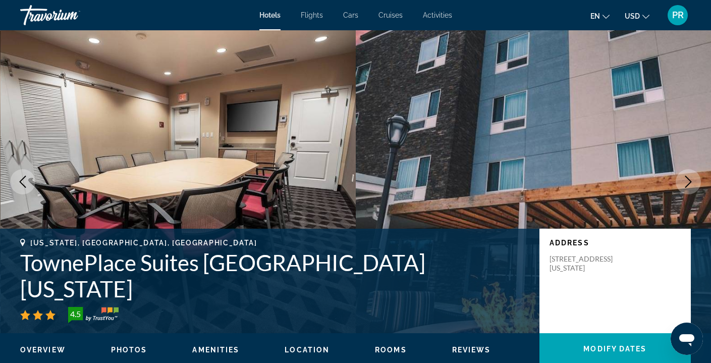
click at [690, 177] on icon "Next image" at bounding box center [688, 182] width 12 height 12
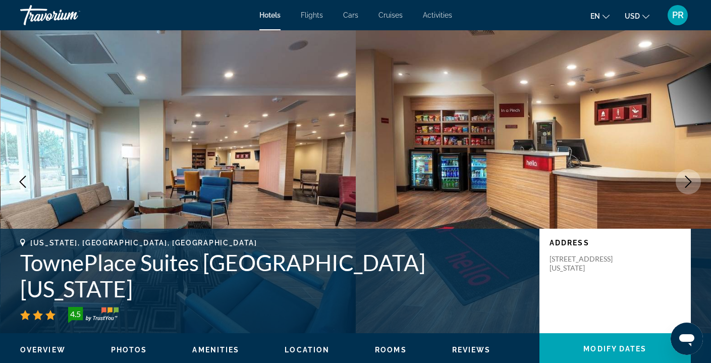
click at [690, 177] on icon "Next image" at bounding box center [688, 182] width 12 height 12
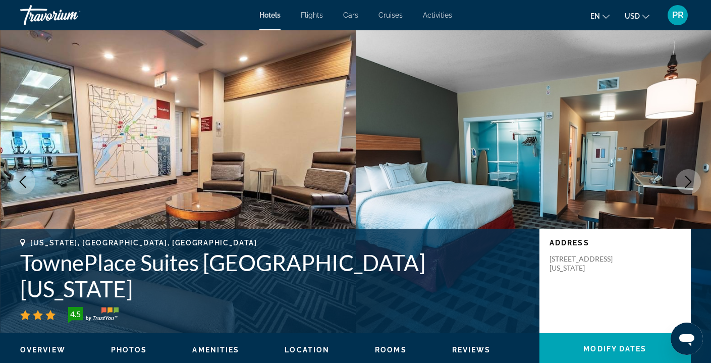
click at [690, 177] on icon "Next image" at bounding box center [688, 182] width 12 height 12
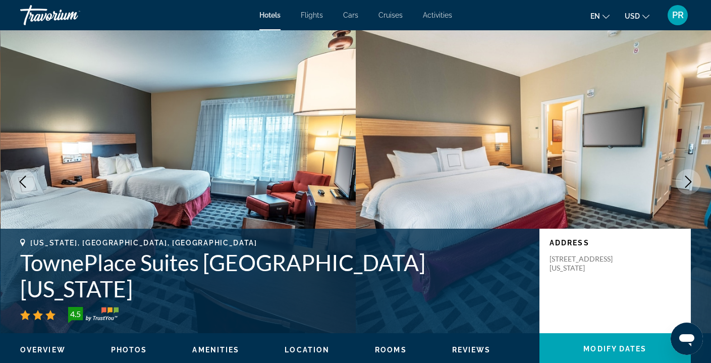
click at [690, 177] on icon "Next image" at bounding box center [688, 182] width 12 height 12
